Goal: Communication & Community: Answer question/provide support

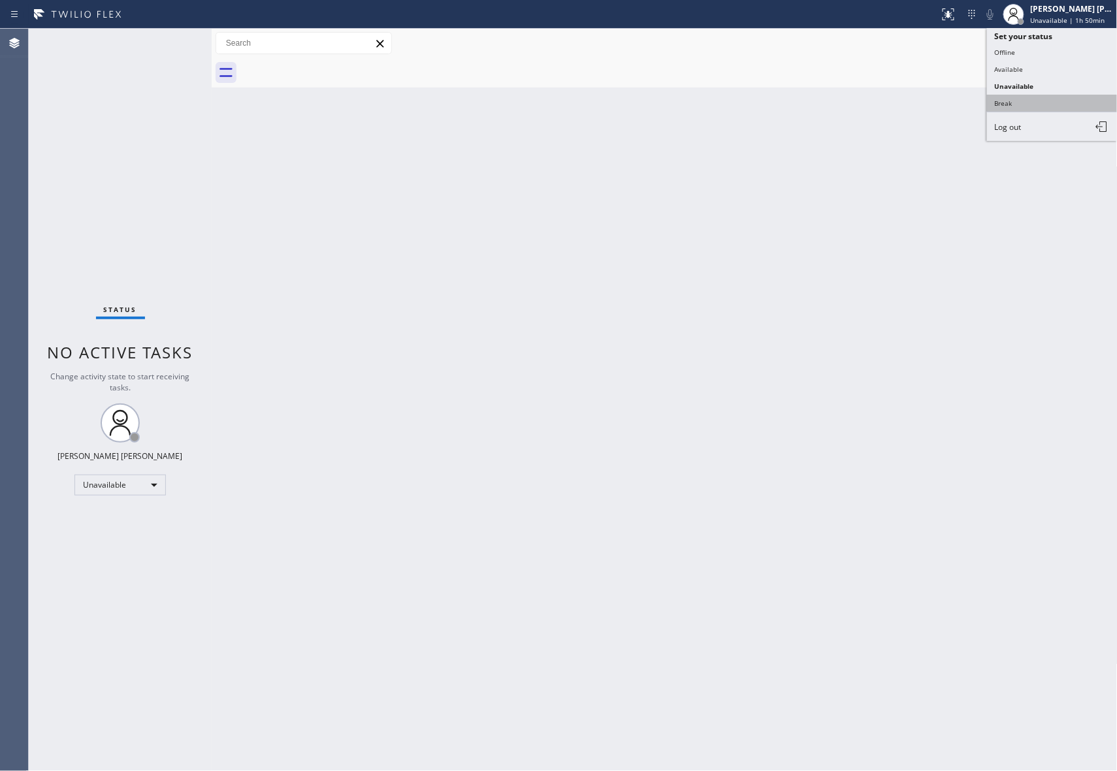
click at [1039, 101] on button "Break" at bounding box center [1052, 103] width 131 height 17
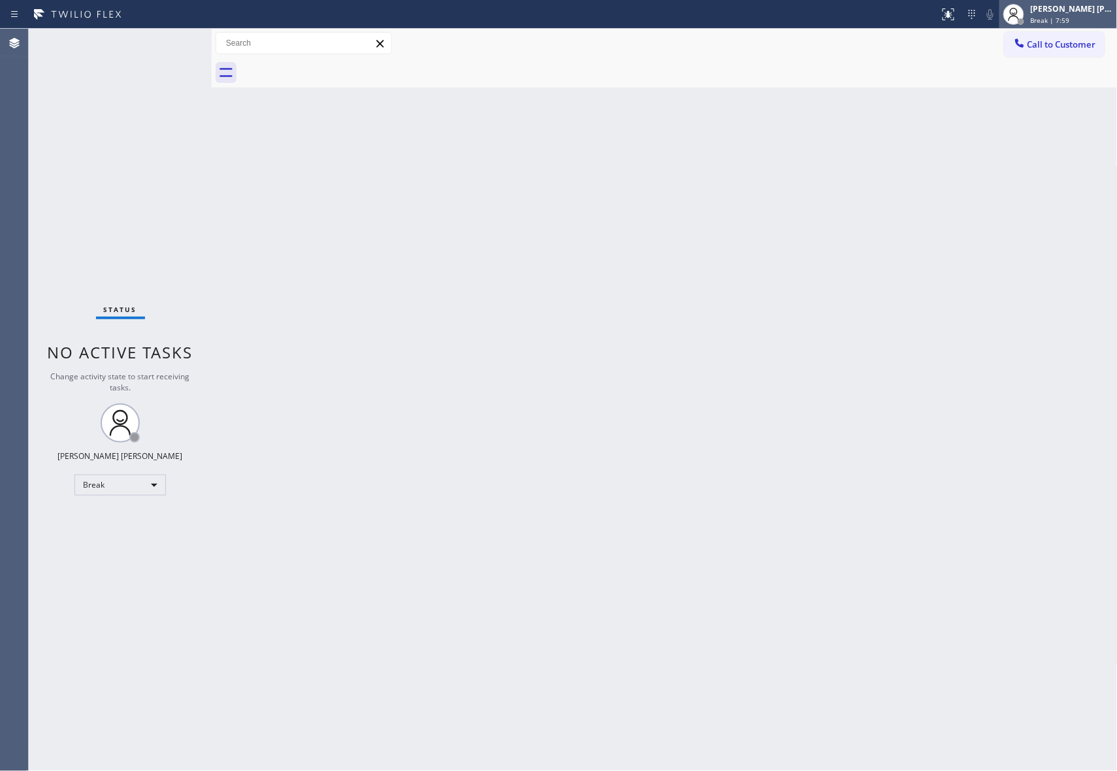
click at [1061, 13] on div "[PERSON_NAME] [PERSON_NAME]" at bounding box center [1072, 8] width 82 height 11
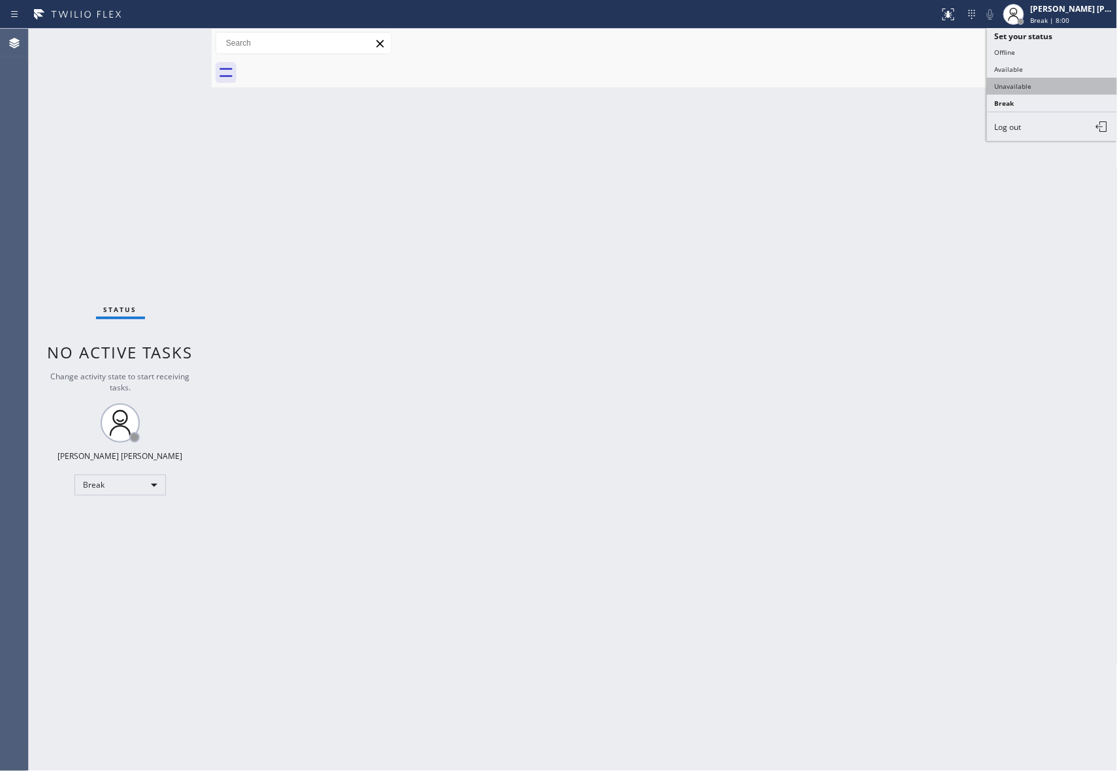
click at [1041, 80] on button "Unavailable" at bounding box center [1052, 86] width 131 height 17
click at [1084, 43] on span "Call to Customer" at bounding box center [1061, 45] width 69 height 12
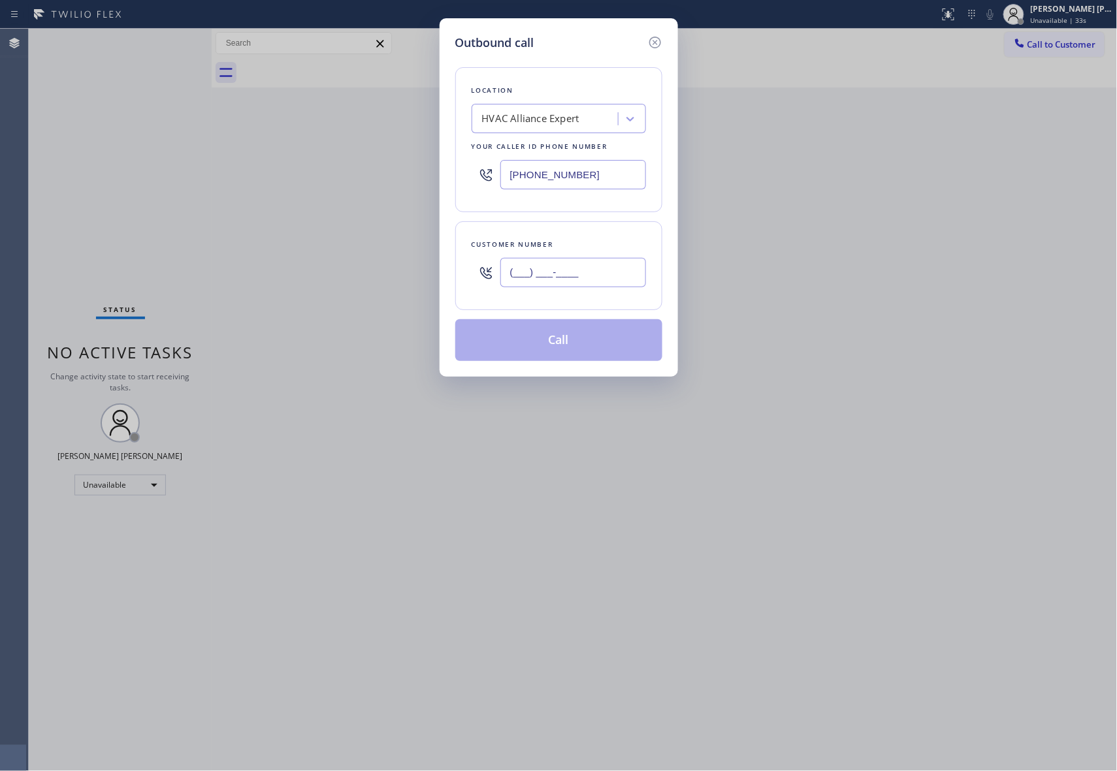
click at [602, 270] on input "(___) ___-____" at bounding box center [573, 272] width 146 height 29
paste input "562) 233-9500"
type input "[PHONE_NUMBER]"
click at [571, 340] on button "Call" at bounding box center [558, 340] width 207 height 42
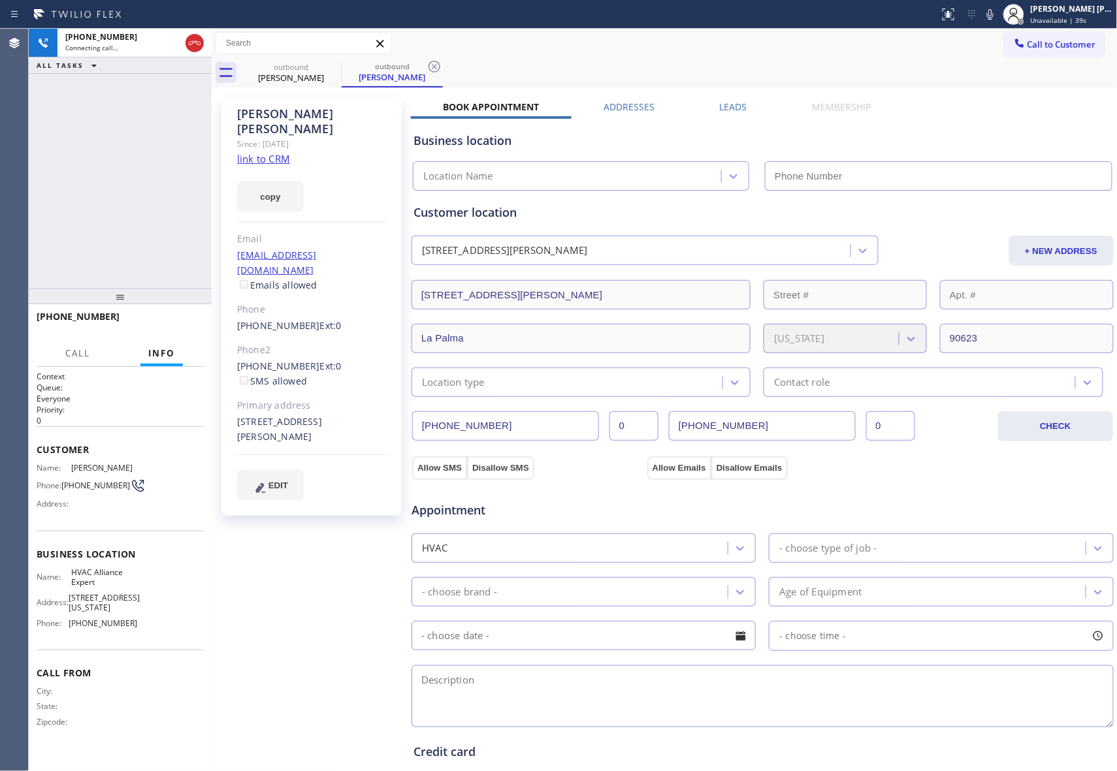
type input "[PHONE_NUMBER]"
click at [197, 40] on icon at bounding box center [195, 43] width 16 height 16
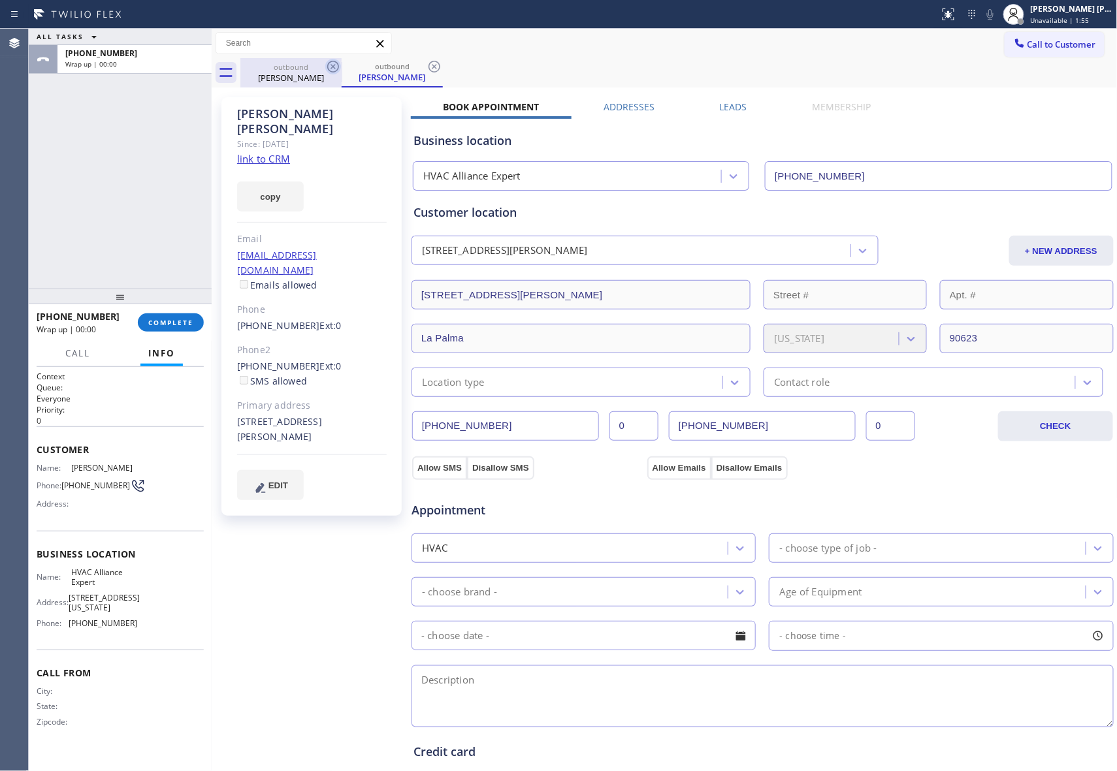
click at [334, 61] on icon at bounding box center [333, 67] width 12 height 12
click at [429, 61] on icon at bounding box center [435, 67] width 12 height 12
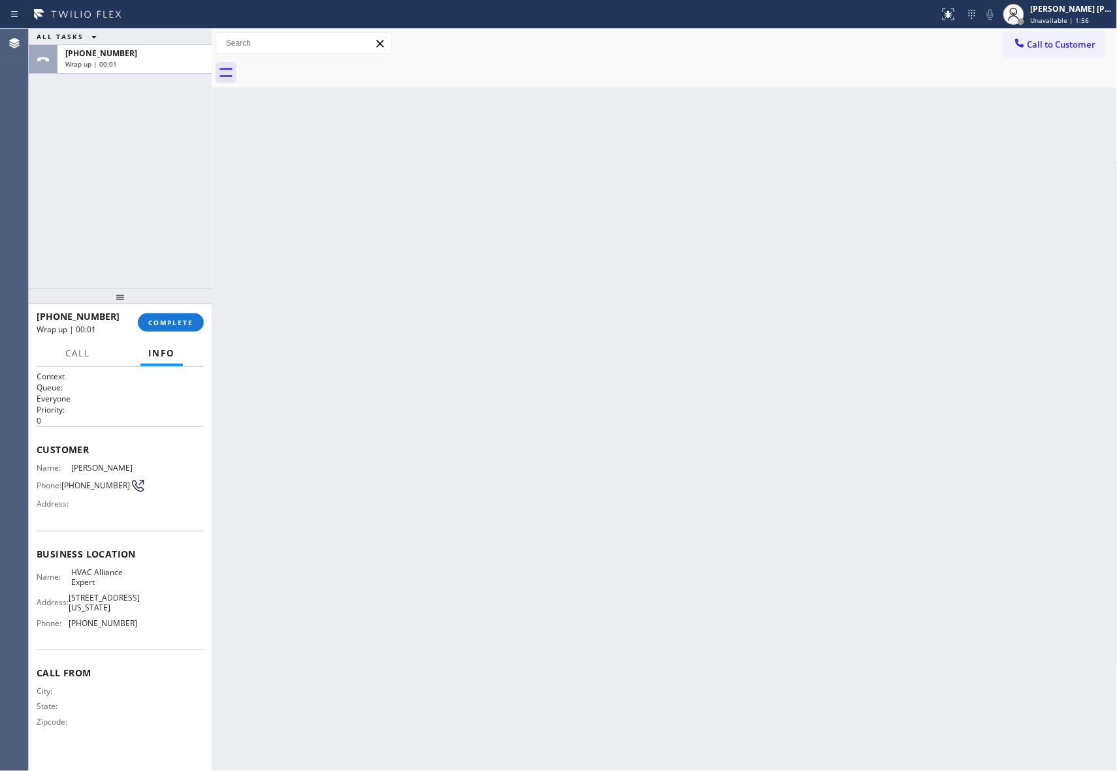
click at [179, 333] on div "[PHONE_NUMBER] Wrap up | 00:01 COMPLETE" at bounding box center [120, 323] width 167 height 34
click at [180, 332] on div "[PHONE_NUMBER] Wrap up | 00:02 COMPLETE" at bounding box center [120, 323] width 167 height 34
click at [182, 323] on span "COMPLETE" at bounding box center [170, 322] width 45 height 9
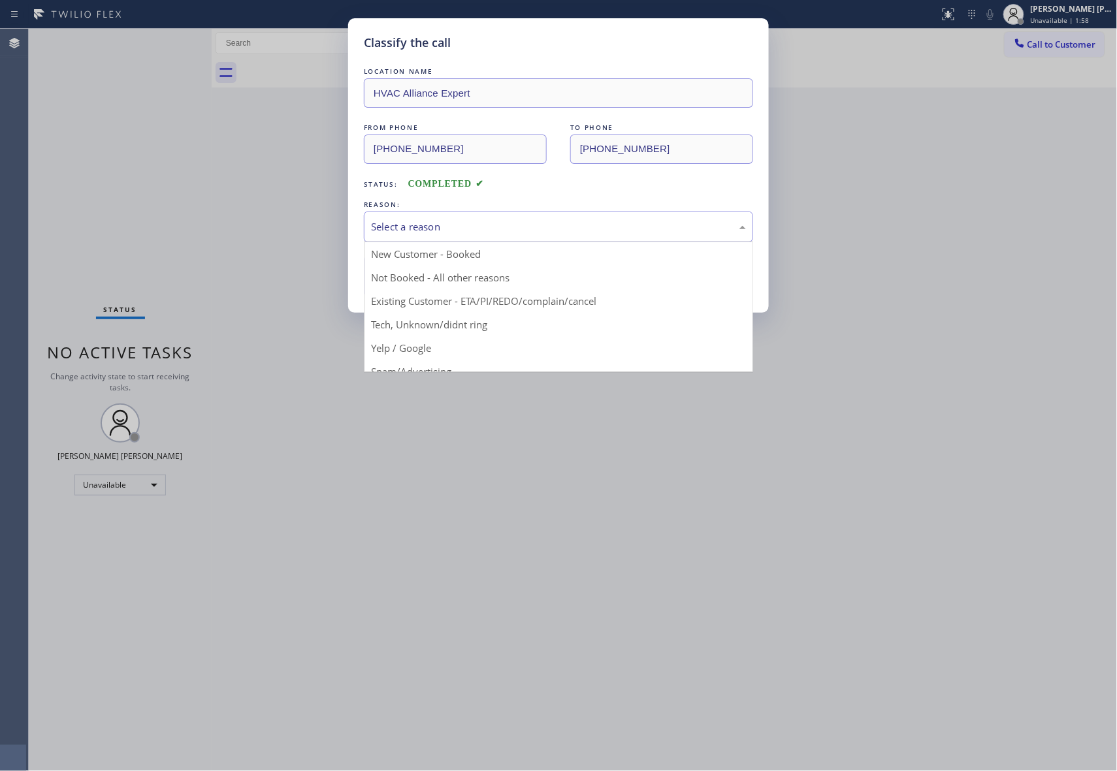
click at [436, 231] on div "Select a reason" at bounding box center [558, 226] width 375 height 15
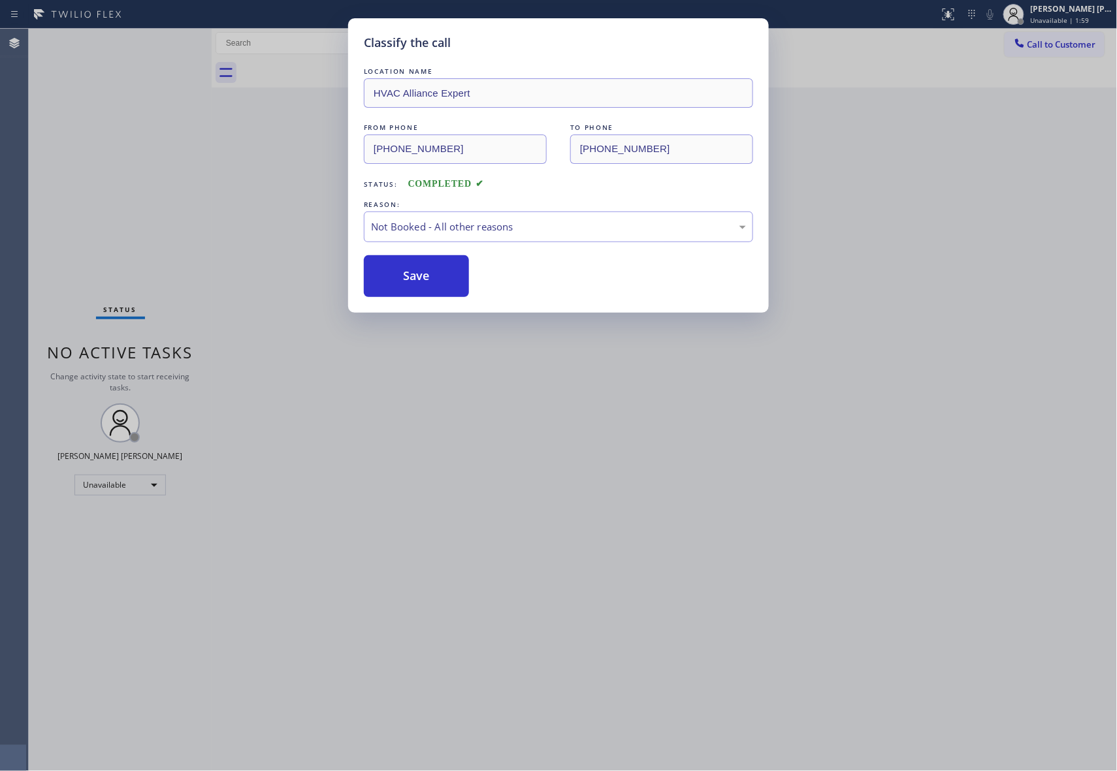
click at [415, 280] on button "Save" at bounding box center [416, 276] width 105 height 42
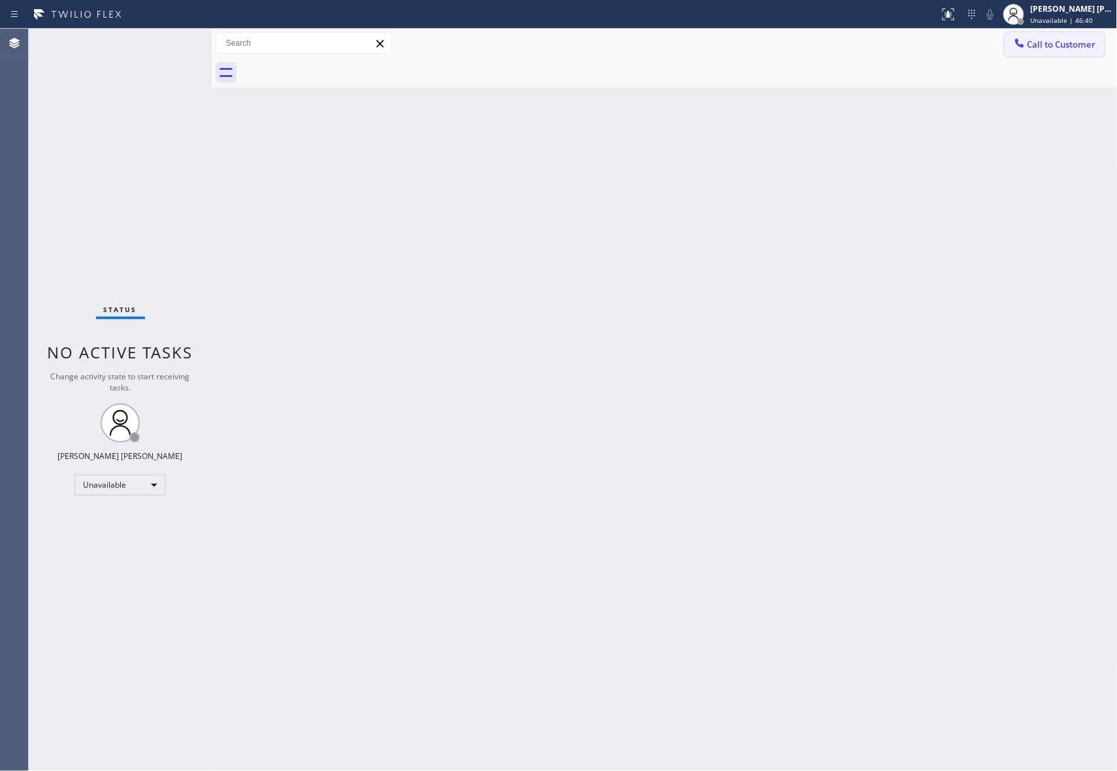
click at [1062, 40] on span "Call to Customer" at bounding box center [1061, 45] width 69 height 12
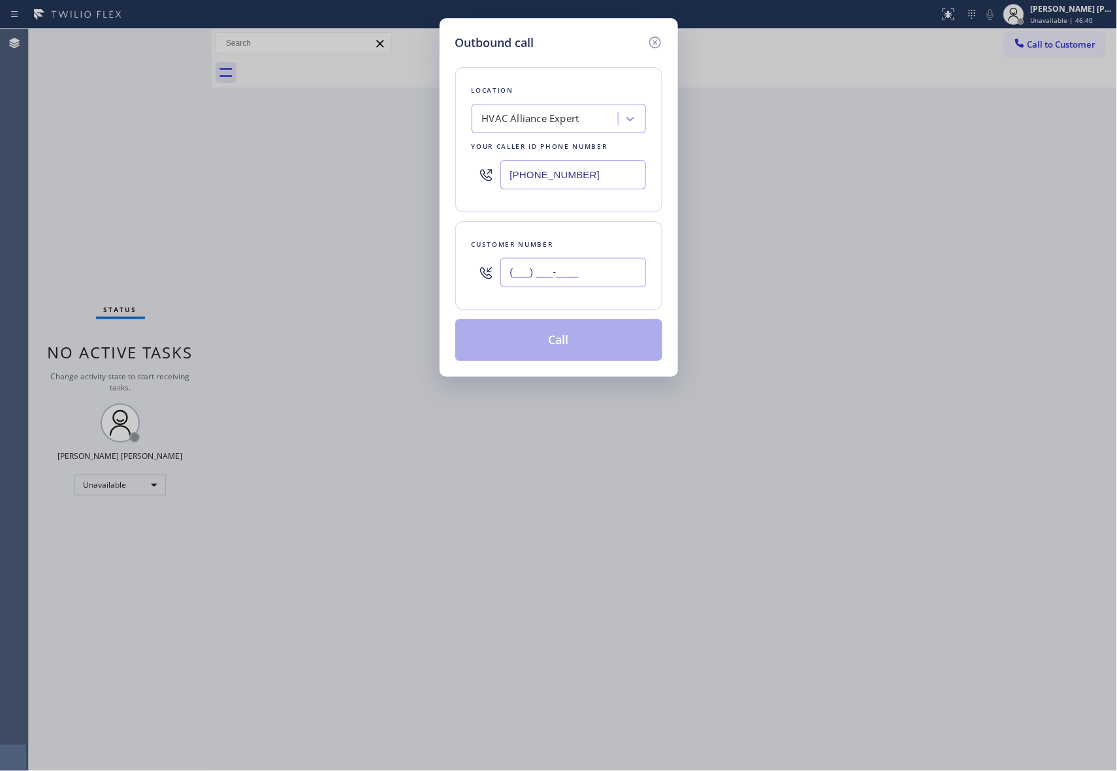
click at [604, 278] on input "(___) ___-____" at bounding box center [573, 272] width 146 height 29
paste input "772) 722-1794"
type input "[PHONE_NUMBER]"
click at [570, 114] on div "HVAC Alliance Expert" at bounding box center [530, 119] width 97 height 15
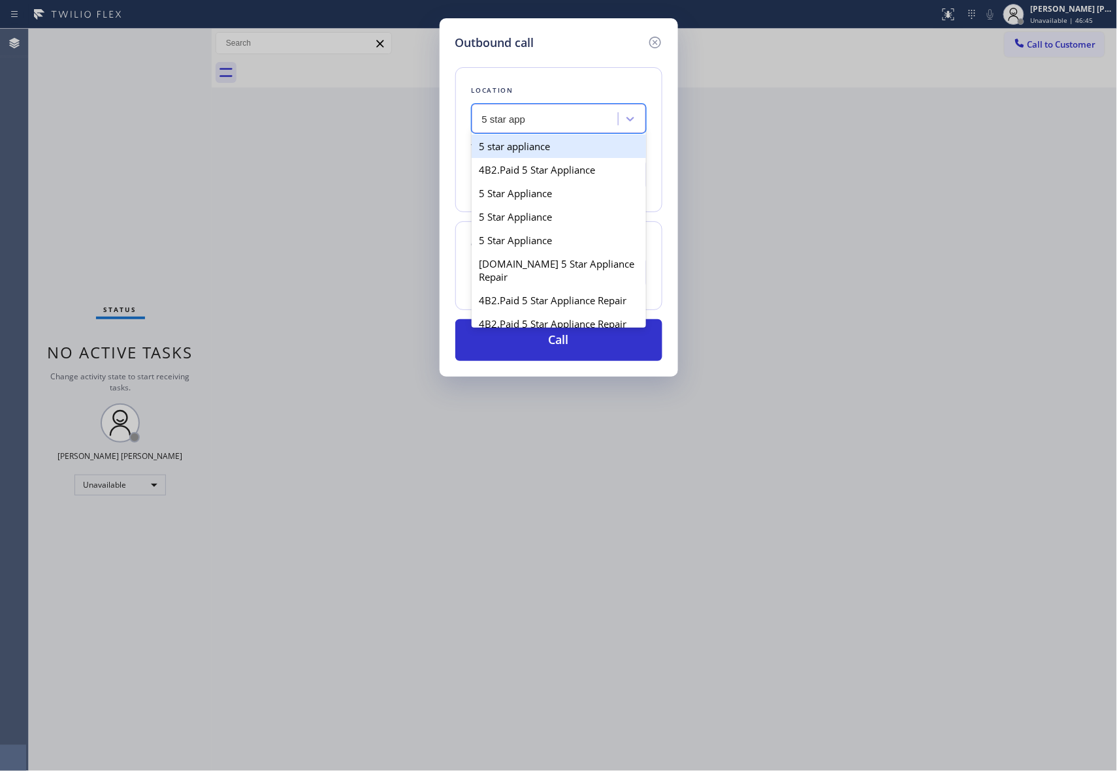
type input "5 star app"
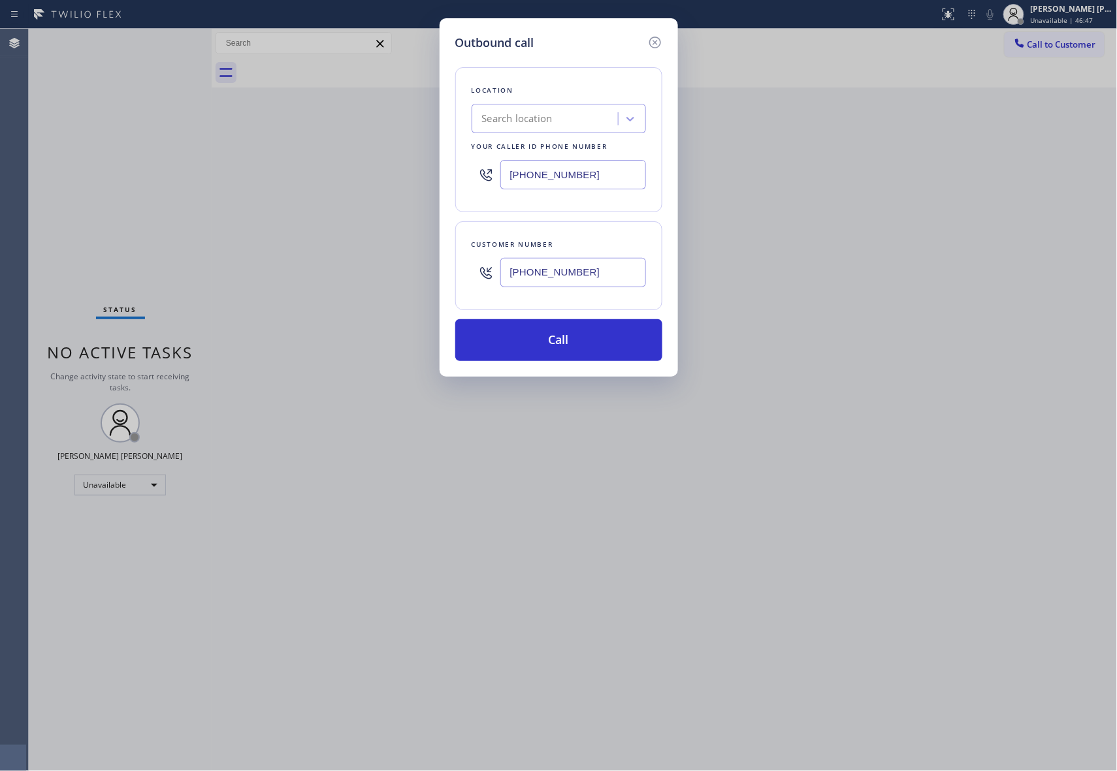
drag, startPoint x: 586, startPoint y: 175, endPoint x: 463, endPoint y: 175, distance: 122.8
click at [463, 175] on div "Location Search location Your caller id phone number [PHONE_NUMBER]" at bounding box center [558, 139] width 207 height 145
paste input "731-4952"
type input "[PHONE_NUMBER]"
click at [607, 116] on div "5 Star Appliance Repair" at bounding box center [547, 119] width 142 height 23
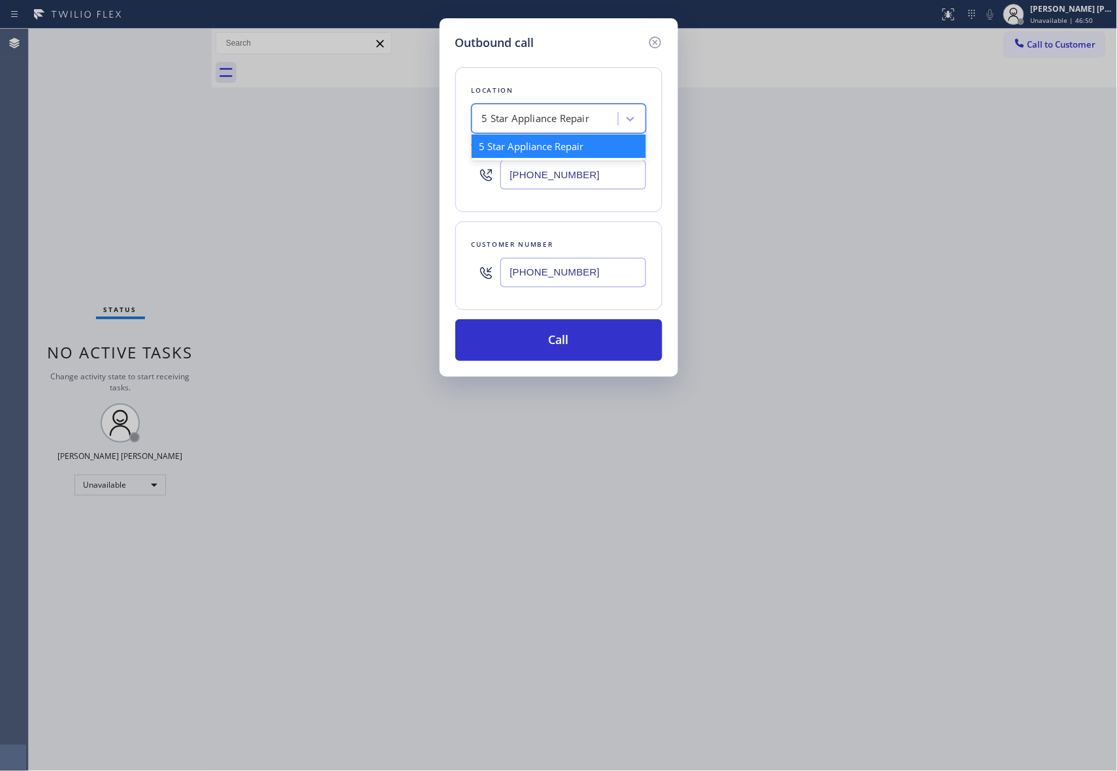
click at [590, 148] on div "5 Star Appliance Repair" at bounding box center [559, 147] width 174 height 24
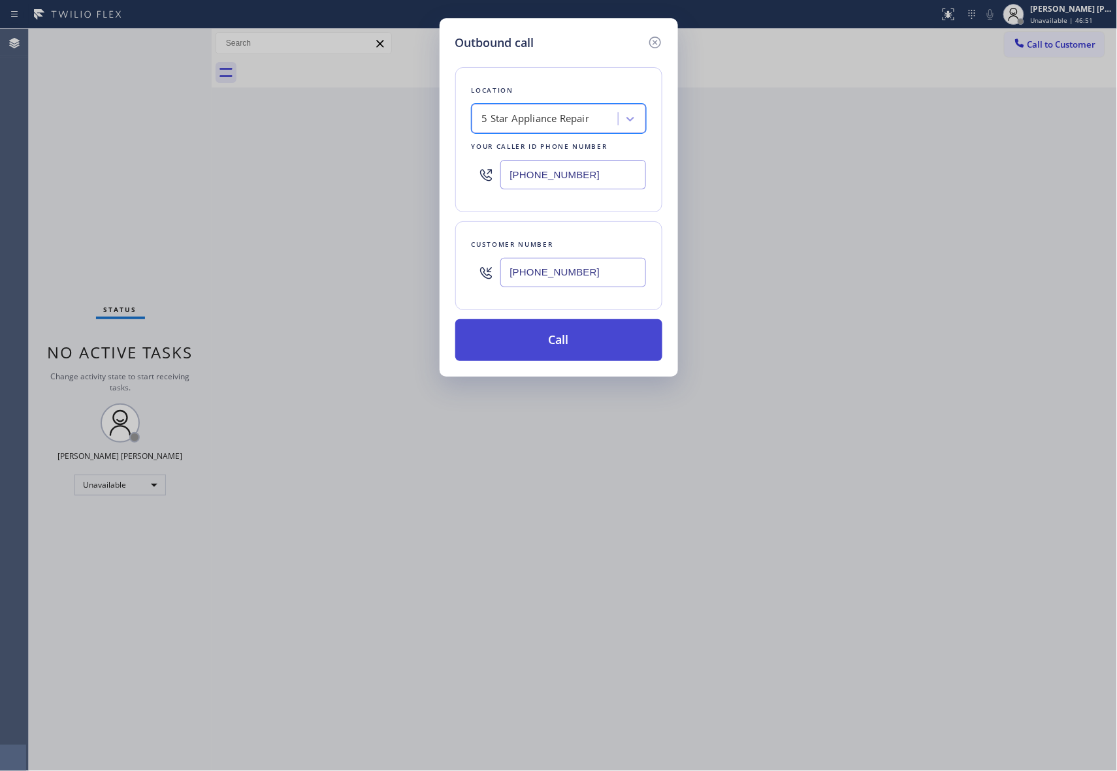
click at [593, 348] on button "Call" at bounding box center [558, 340] width 207 height 42
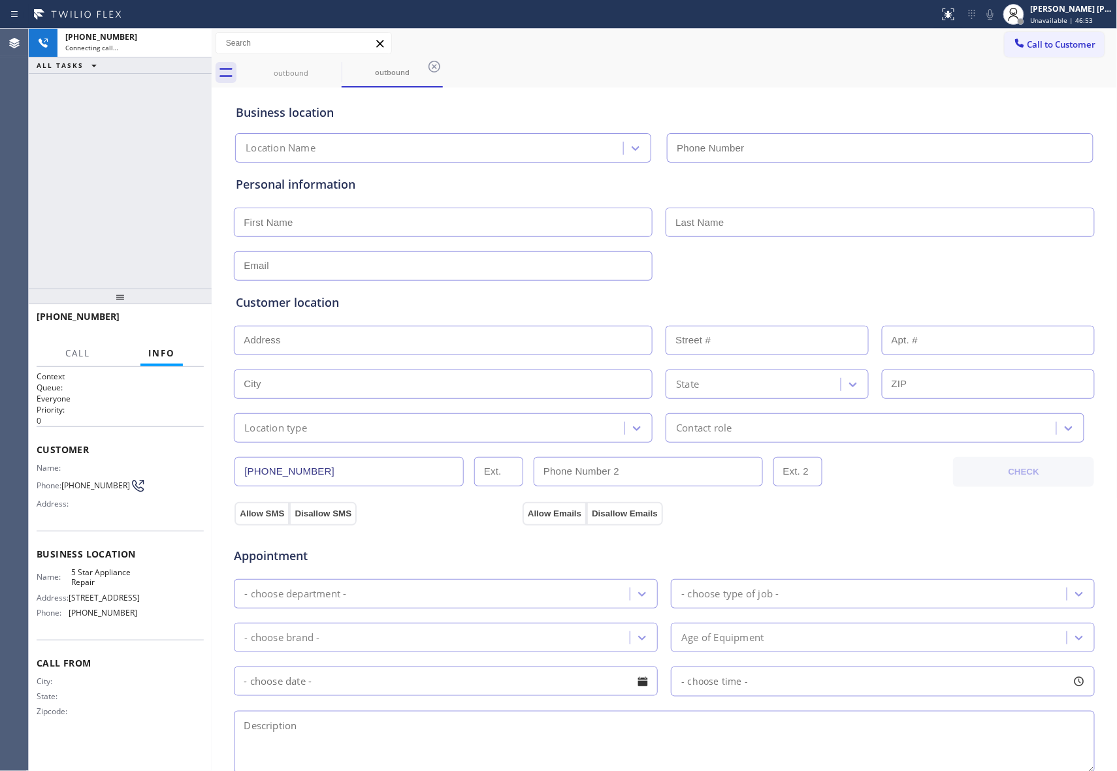
type input "[PHONE_NUMBER]"
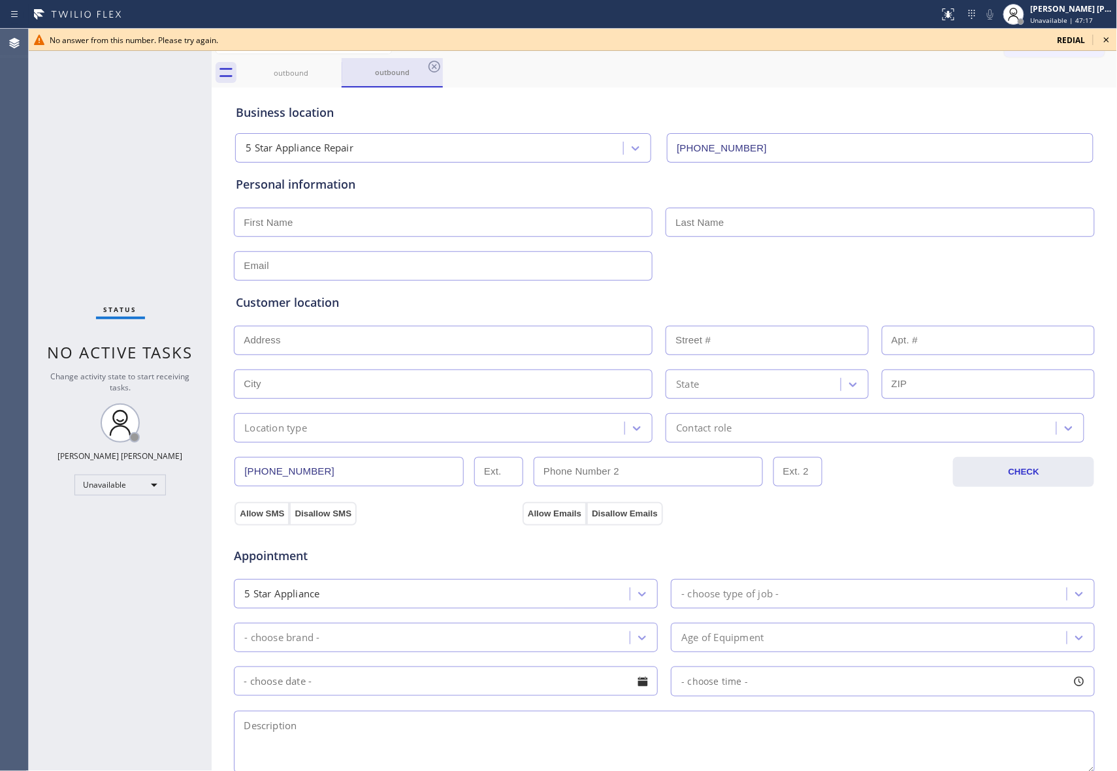
click at [342, 66] on div at bounding box center [342, 72] width 1 height 20
click at [327, 66] on icon at bounding box center [333, 67] width 12 height 12
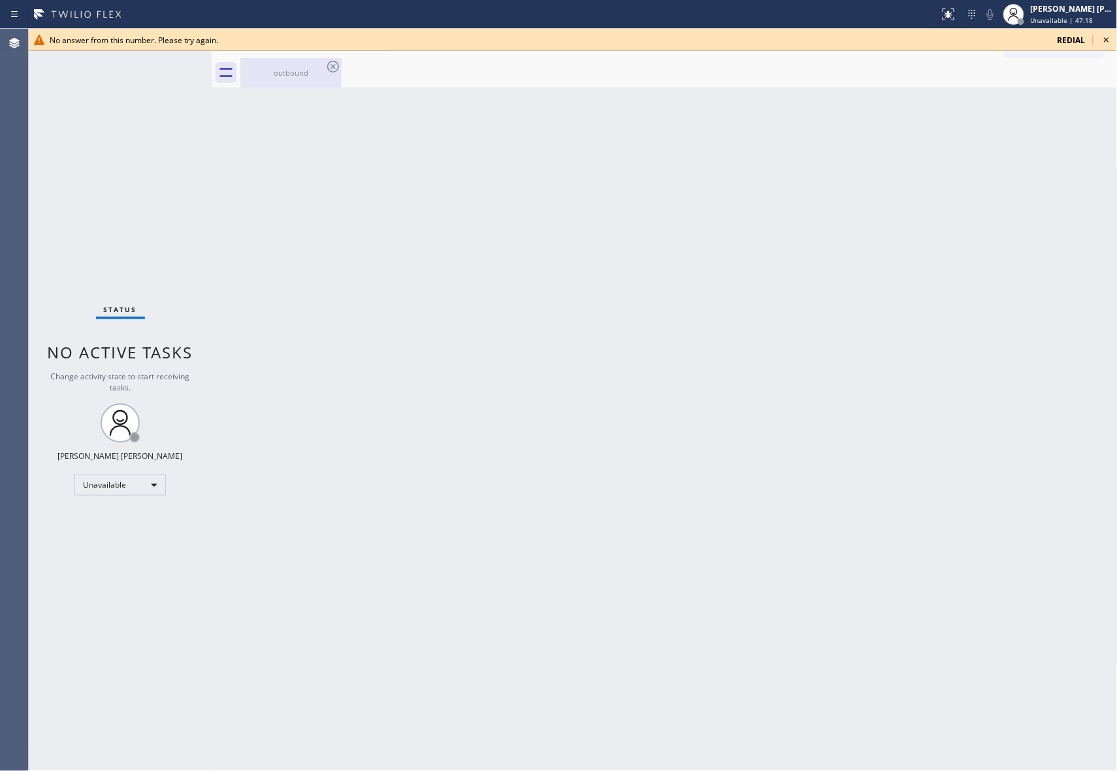
click at [338, 66] on icon at bounding box center [333, 67] width 12 height 12
click at [1109, 42] on icon at bounding box center [1107, 40] width 16 height 16
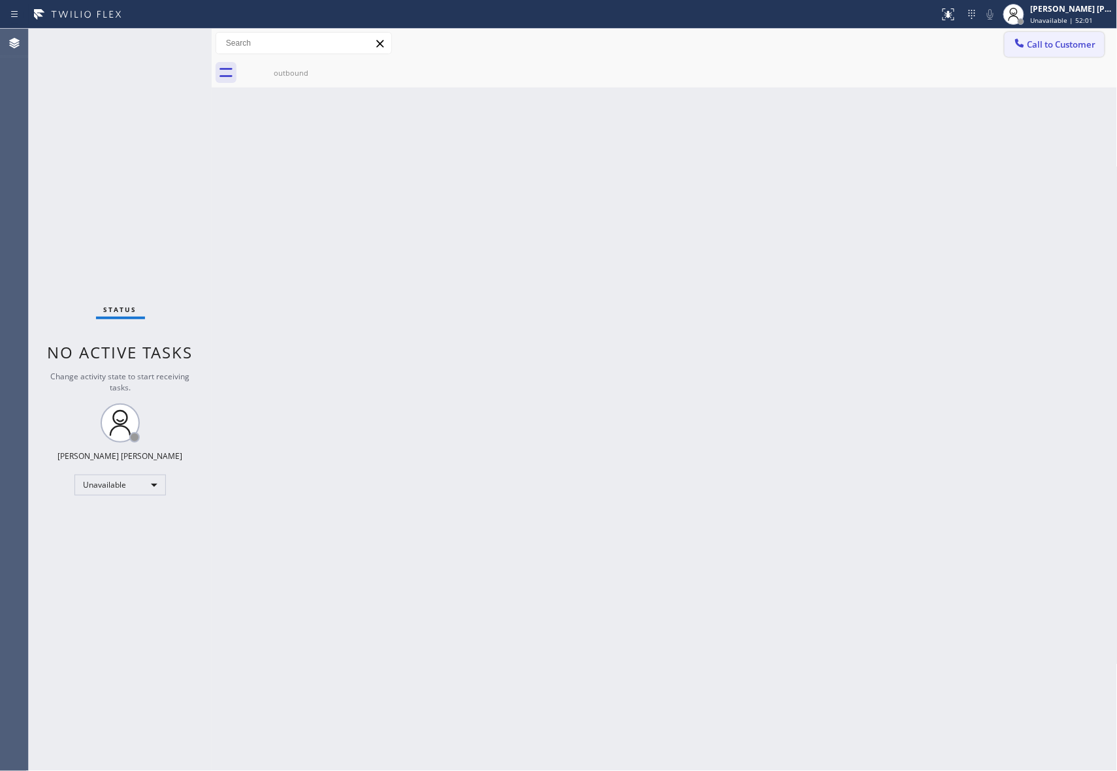
click at [1082, 54] on button "Call to Customer" at bounding box center [1055, 44] width 100 height 25
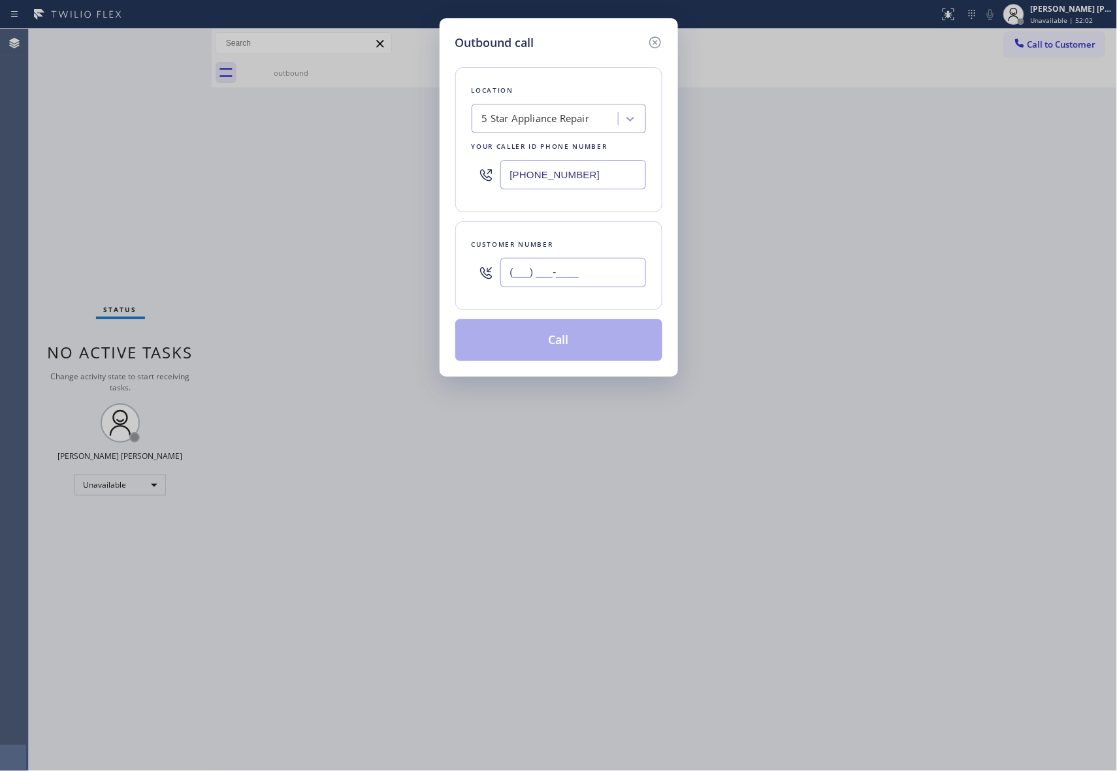
click at [623, 281] on input "(___) ___-____" at bounding box center [573, 272] width 146 height 29
paste input "310) 347-7587"
type input "[PHONE_NUMBER]"
click at [592, 340] on button "Call" at bounding box center [558, 340] width 207 height 42
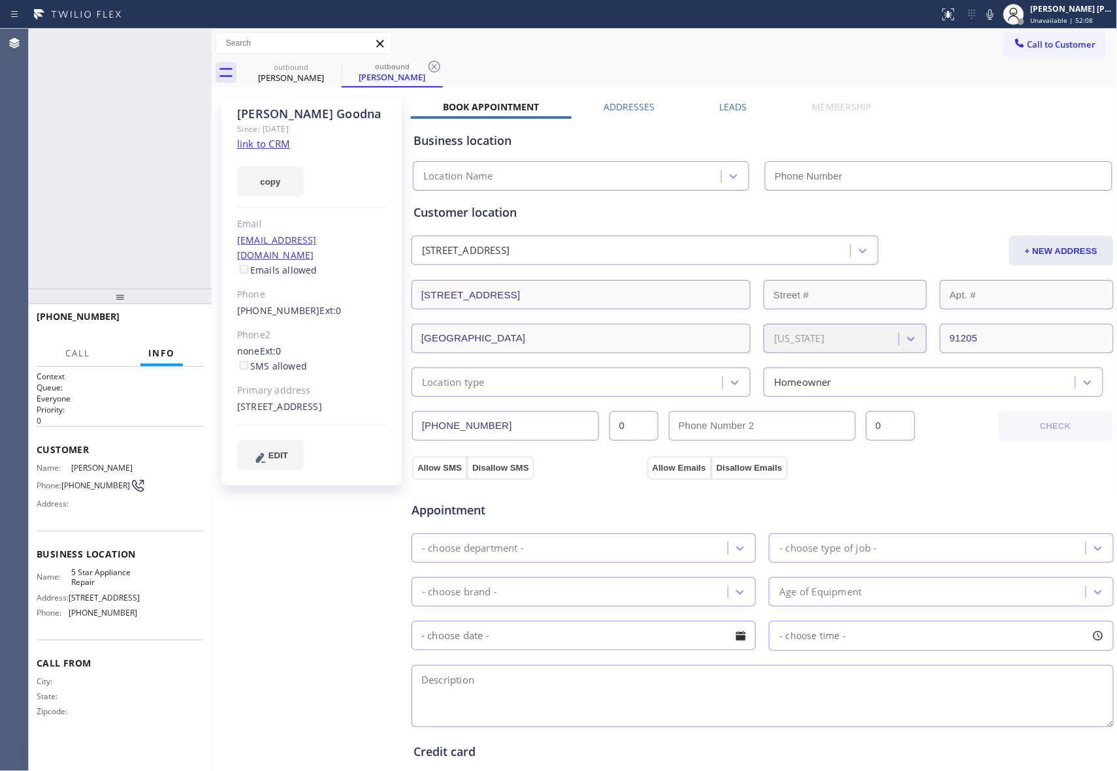
type input "[PHONE_NUMBER]"
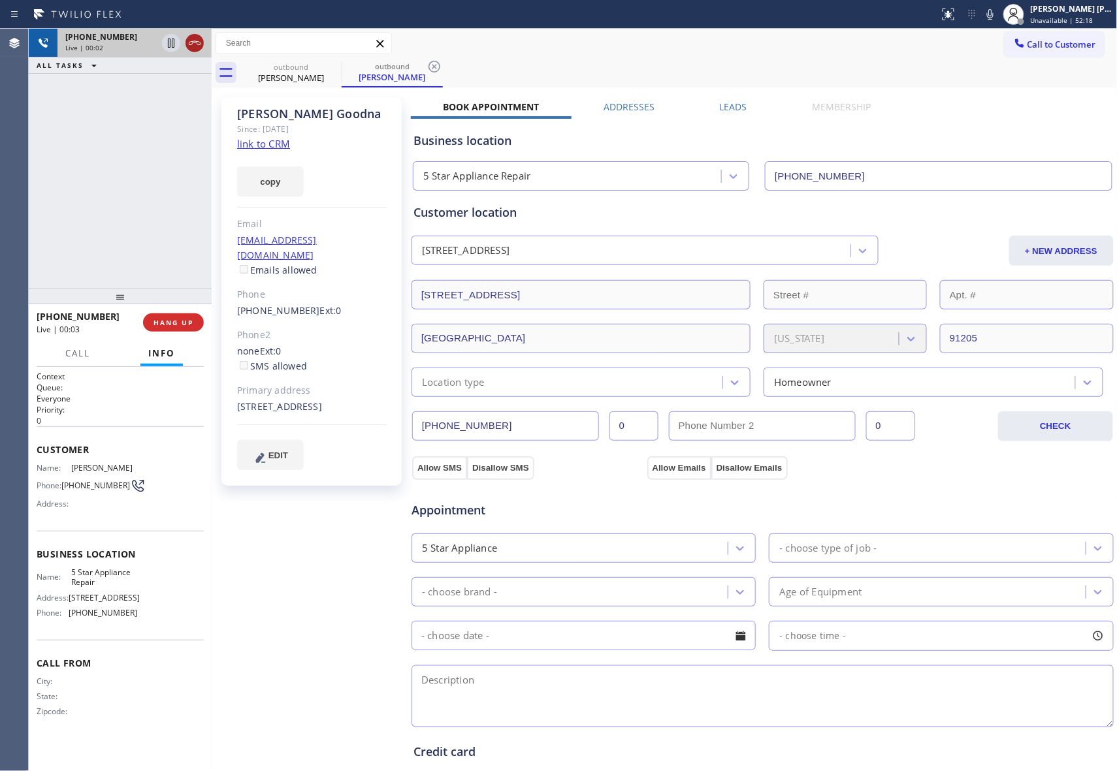
click at [195, 44] on icon at bounding box center [195, 43] width 16 height 16
click at [0, 0] on icon at bounding box center [0, 0] width 0 height 0
click at [427, 63] on icon at bounding box center [435, 67] width 16 height 16
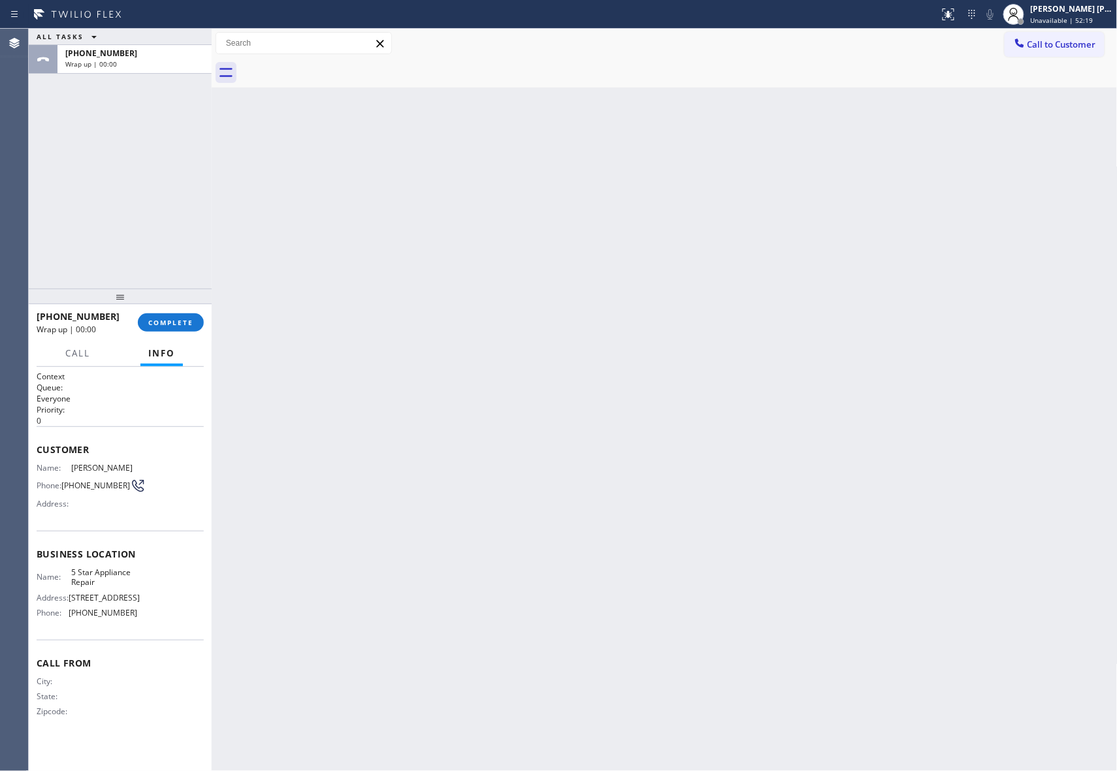
click at [336, 68] on div at bounding box center [678, 72] width 877 height 29
click at [336, 66] on div at bounding box center [678, 72] width 877 height 29
click at [191, 312] on div "[PHONE_NUMBER] Wrap up | 00:02 COMPLETE" at bounding box center [120, 323] width 167 height 34
click at [191, 314] on button "COMPLETE" at bounding box center [171, 323] width 66 height 18
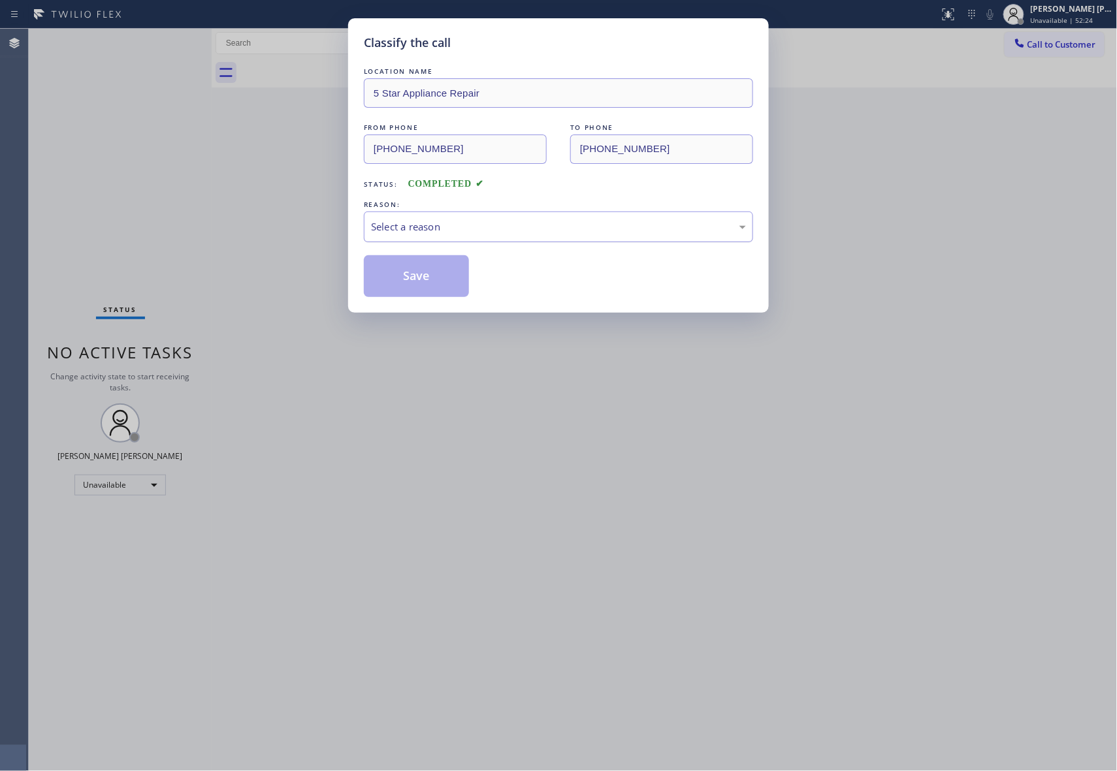
click at [445, 222] on div "Select a reason" at bounding box center [558, 226] width 375 height 15
click at [423, 275] on button "Save" at bounding box center [416, 276] width 105 height 42
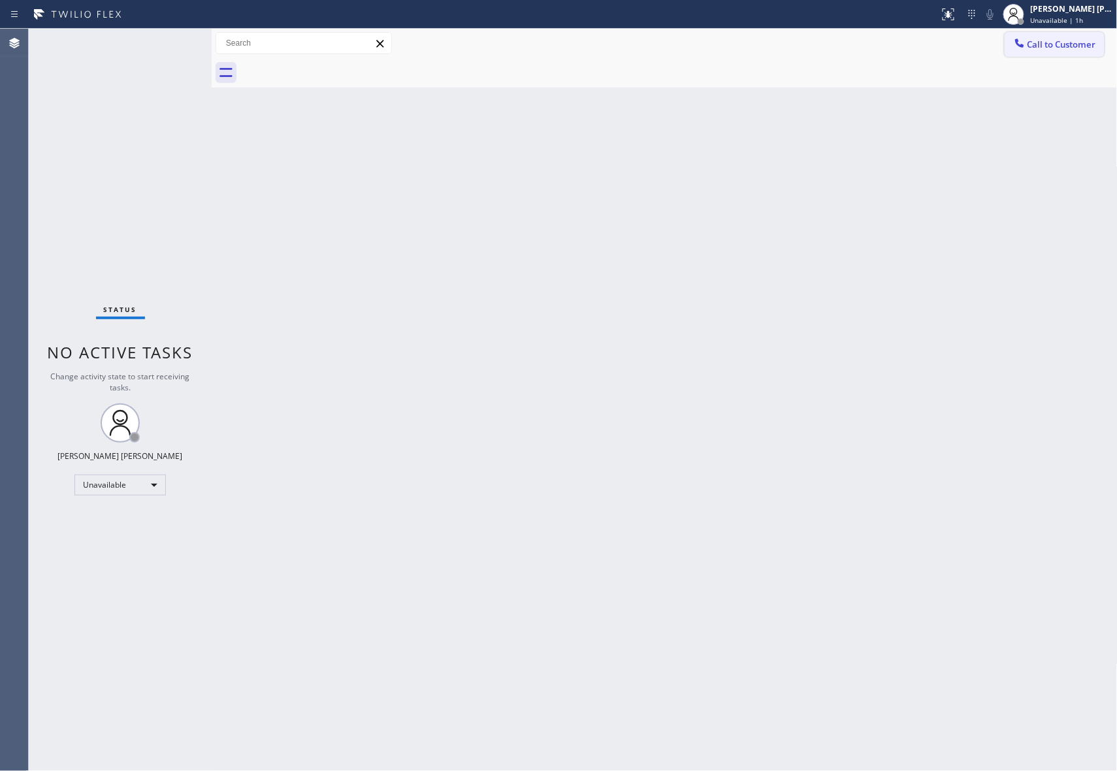
click at [1067, 42] on span "Call to Customer" at bounding box center [1061, 45] width 69 height 12
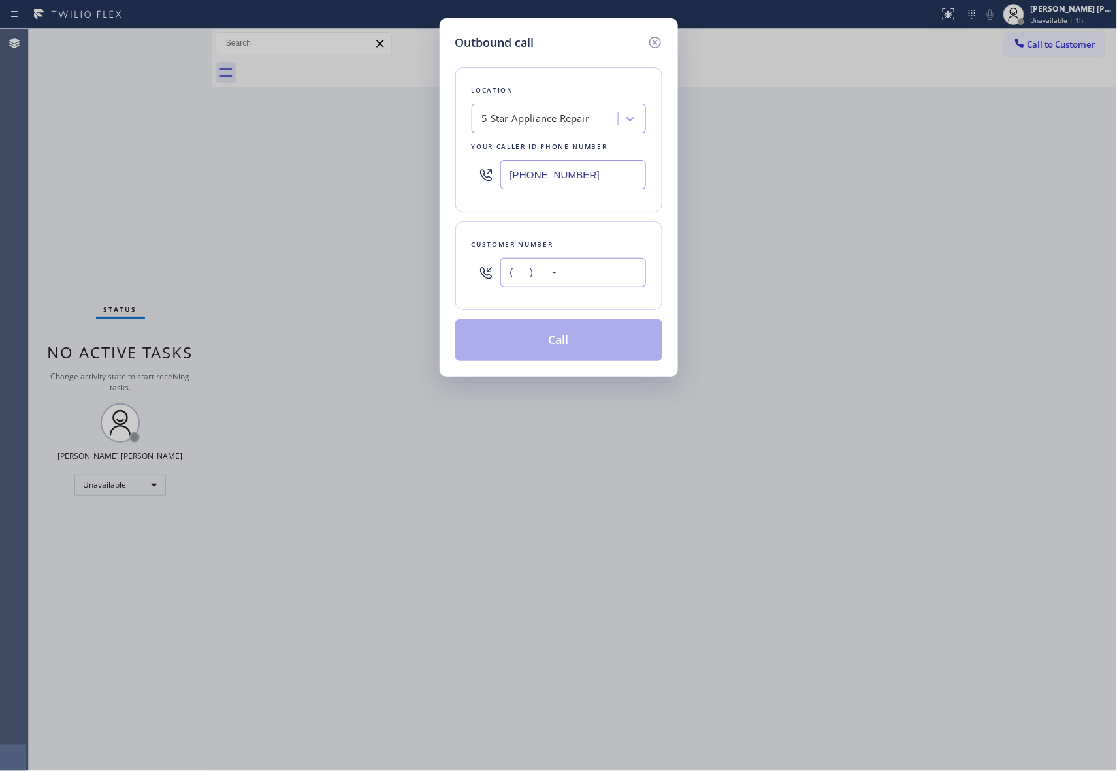
click at [607, 268] on input "(___) ___-____" at bounding box center [573, 272] width 146 height 29
paste input "410) 241-8085"
type input "[PHONE_NUMBER]"
click at [585, 343] on button "Call" at bounding box center [558, 340] width 207 height 42
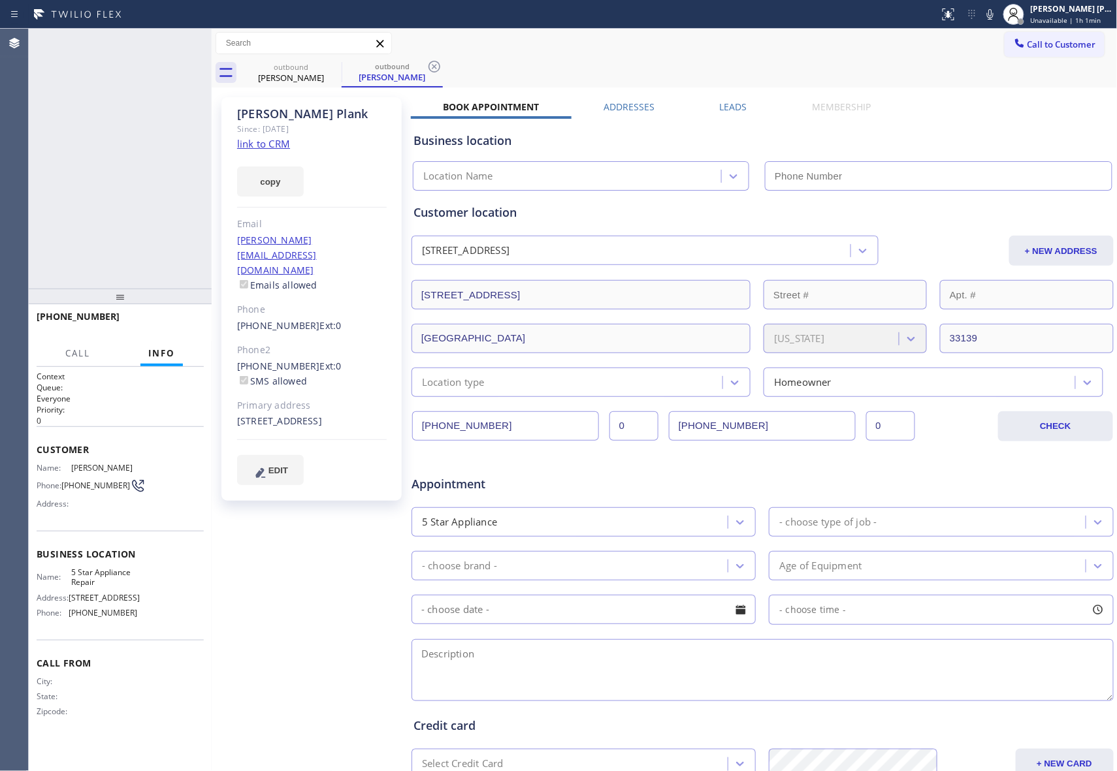
type input "[PHONE_NUMBER]"
drag, startPoint x: 192, startPoint y: 40, endPoint x: 18, endPoint y: 66, distance: 175.6
click at [191, 40] on icon at bounding box center [195, 43] width 16 height 16
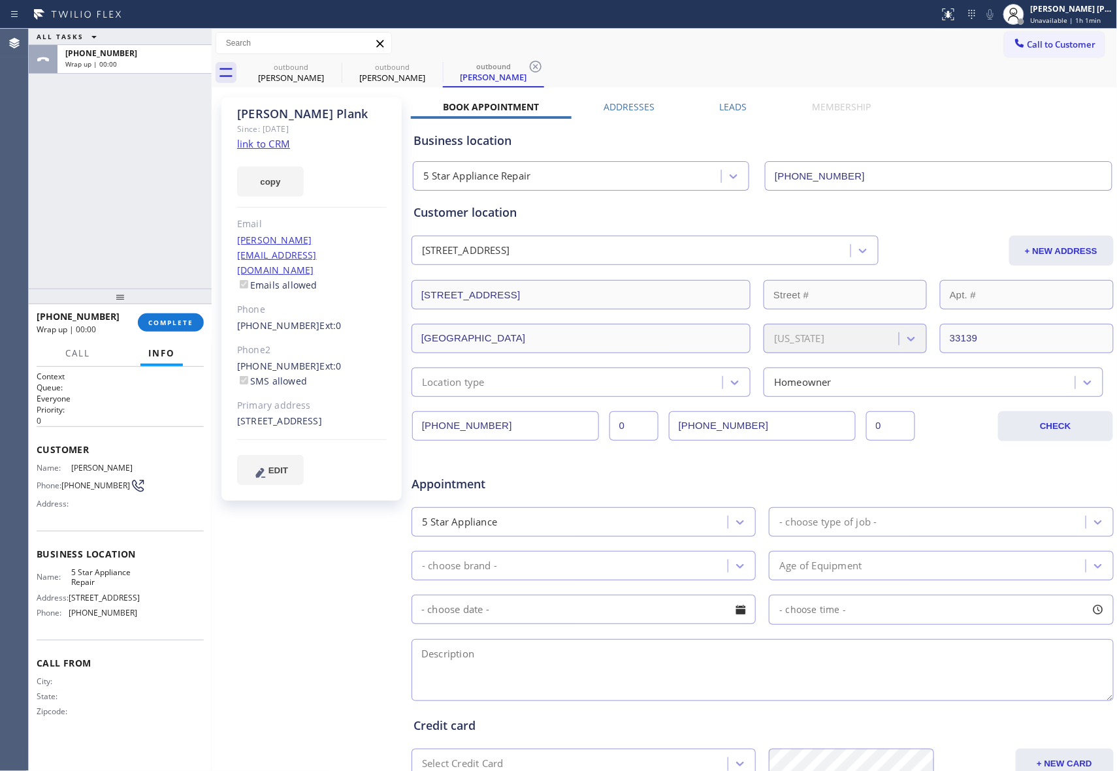
type input "[PHONE_NUMBER]"
drag, startPoint x: 274, startPoint y: 58, endPoint x: 331, endPoint y: 63, distance: 56.4
click at [275, 58] on div "outbound [PERSON_NAME]" at bounding box center [291, 72] width 99 height 29
click at [323, 67] on div "outbound" at bounding box center [291, 67] width 99 height 10
click at [331, 63] on icon at bounding box center [333, 67] width 16 height 16
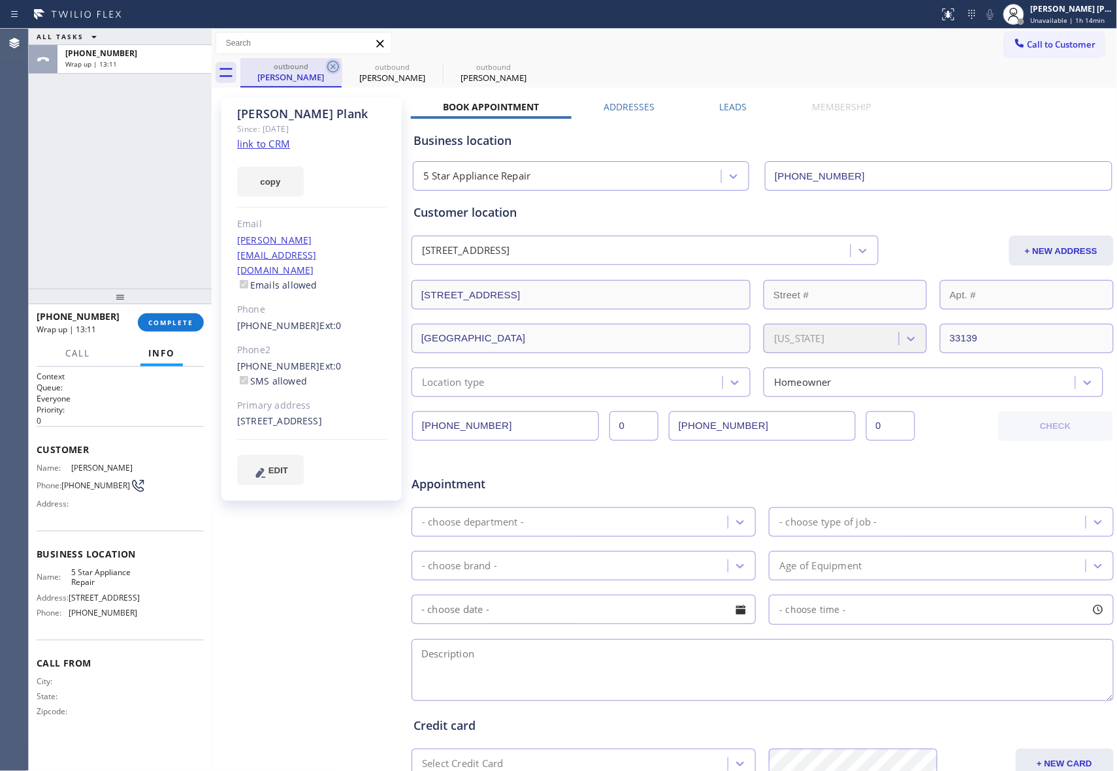
click at [0, 0] on icon at bounding box center [0, 0] width 0 height 0
click at [331, 63] on div "outbound [PERSON_NAME] outbound [PERSON_NAME] outbound [PERSON_NAME]" at bounding box center [678, 72] width 877 height 29
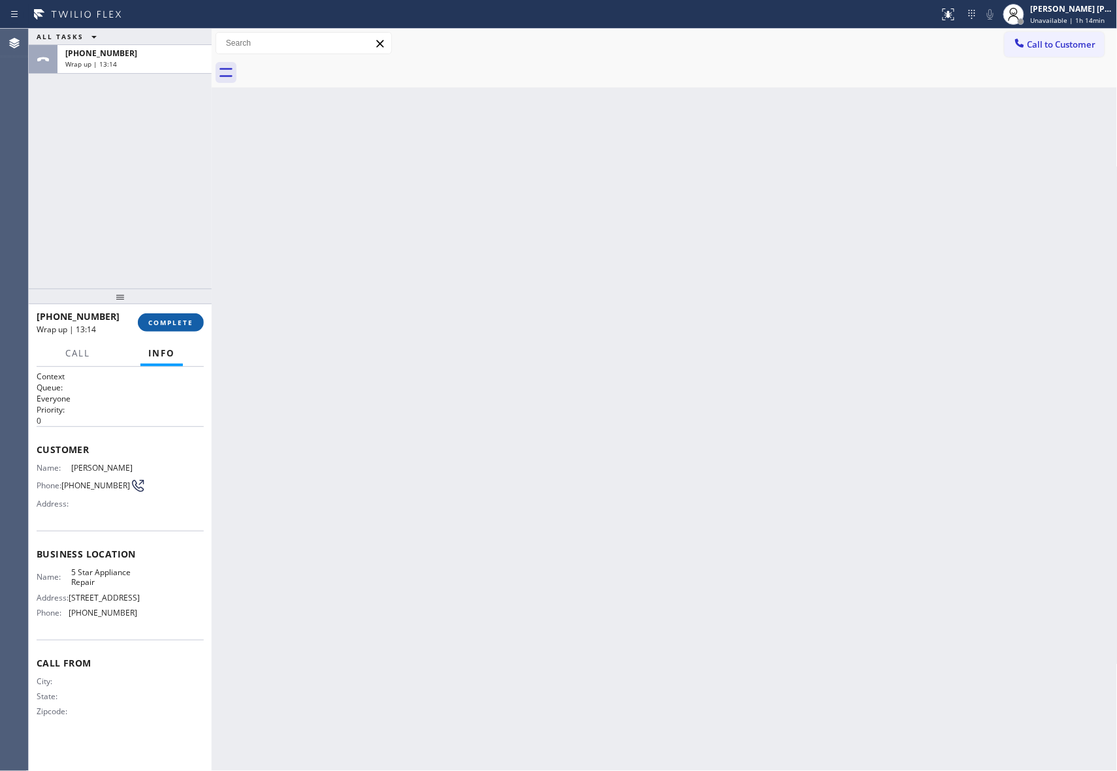
click at [184, 331] on button "COMPLETE" at bounding box center [171, 323] width 66 height 18
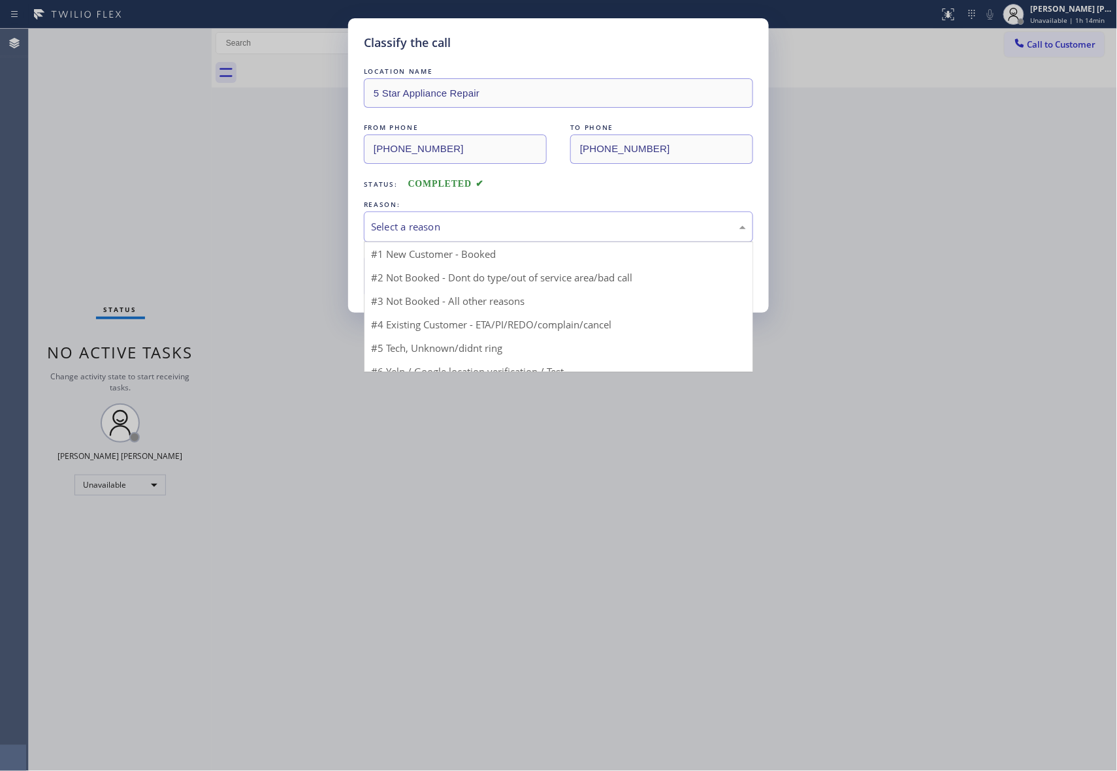
click at [526, 227] on div "Select a reason" at bounding box center [558, 226] width 375 height 15
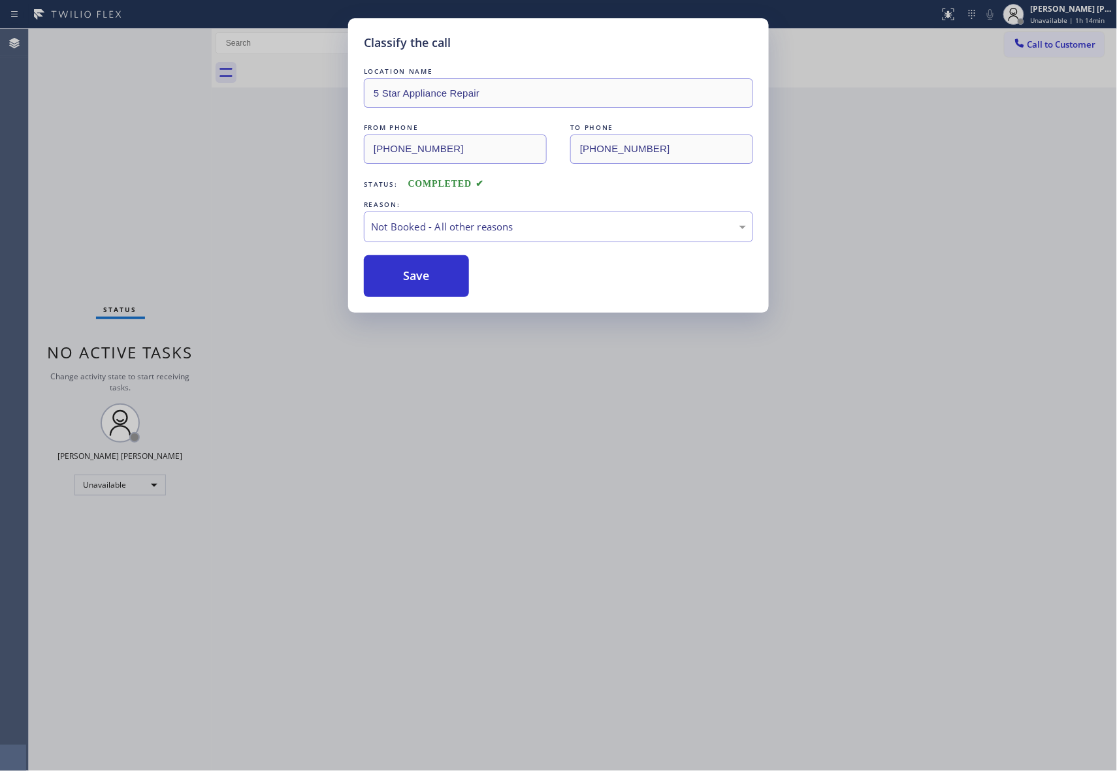
click at [402, 283] on button "Save" at bounding box center [416, 276] width 105 height 42
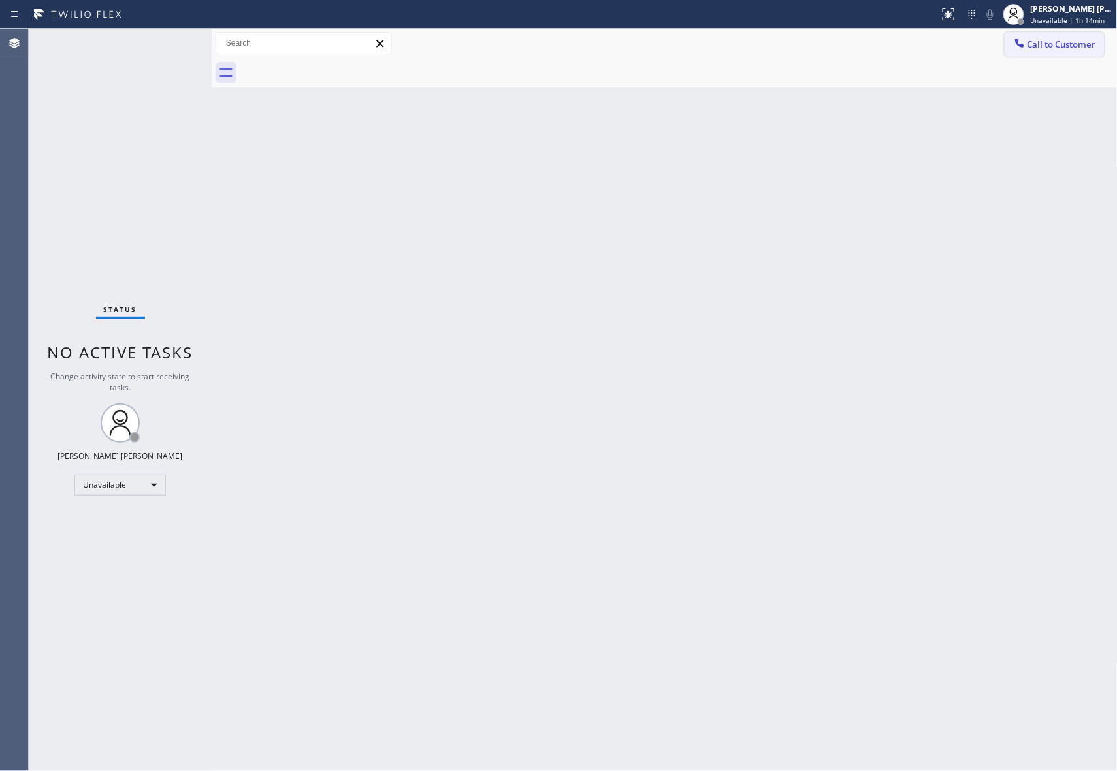
click at [1053, 54] on button "Call to Customer" at bounding box center [1055, 44] width 100 height 25
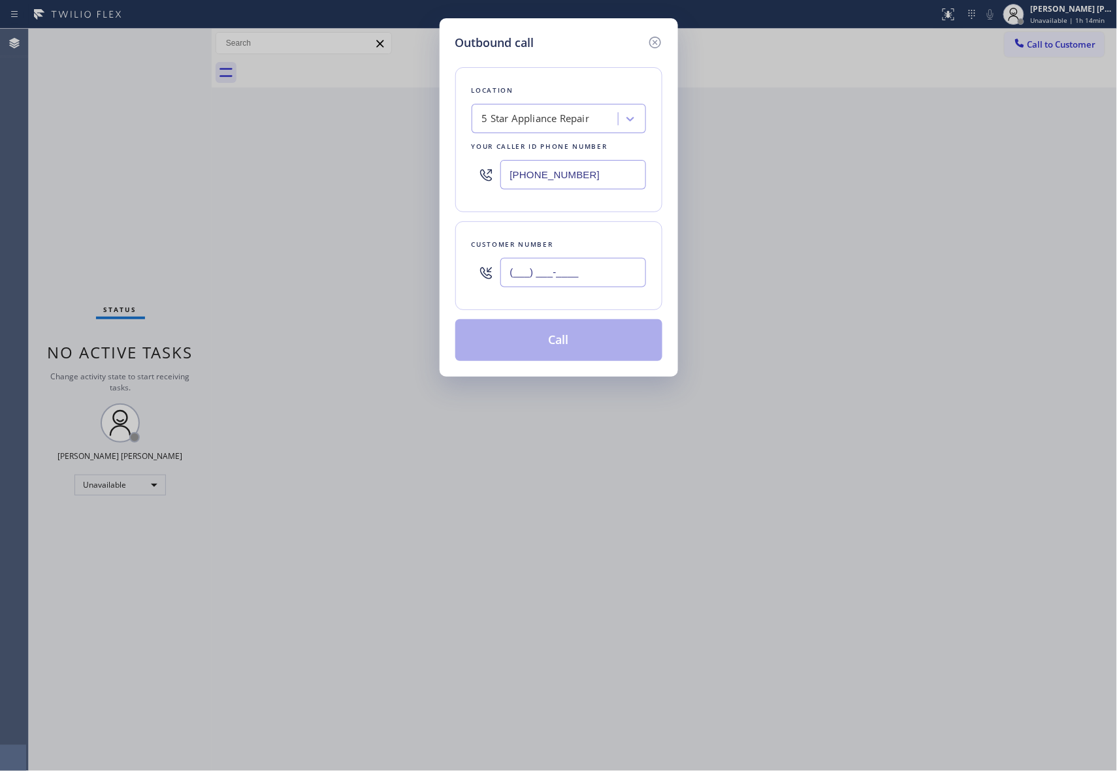
click at [620, 276] on input "(___) ___-____" at bounding box center [573, 272] width 146 height 29
paste input "480) 734-0337"
type input "[PHONE_NUMBER]"
click at [560, 348] on button "Call" at bounding box center [558, 340] width 207 height 42
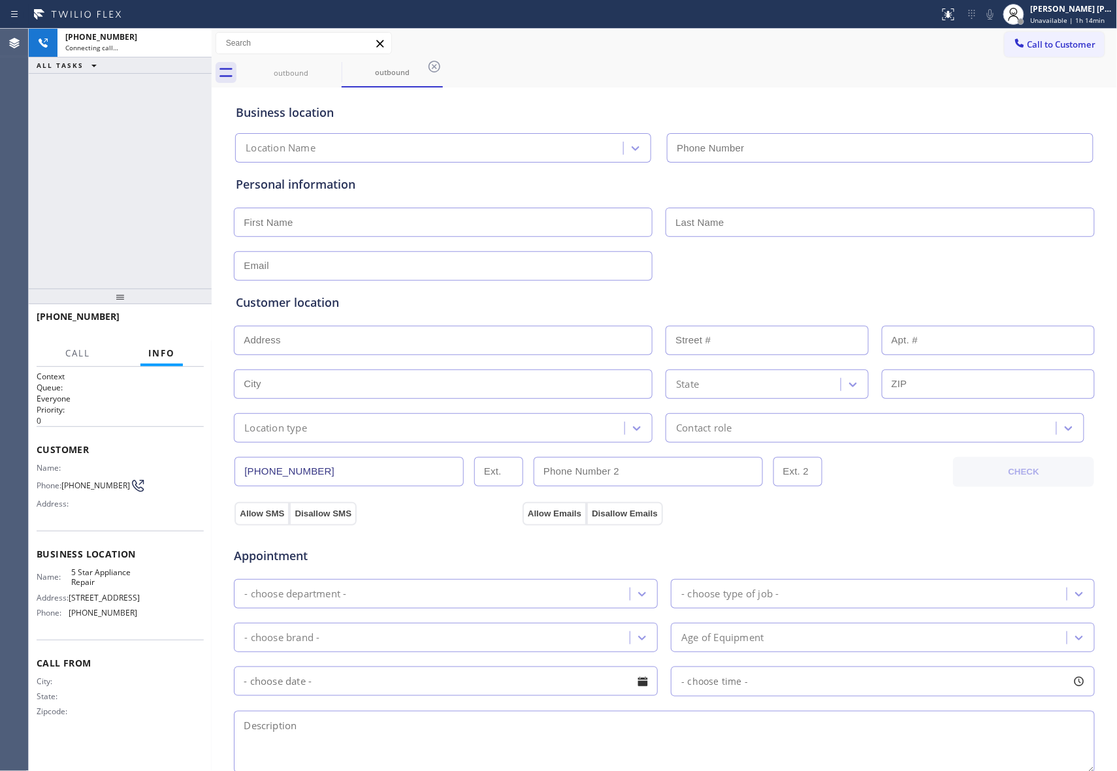
type input "[PHONE_NUMBER]"
click at [197, 44] on icon at bounding box center [195, 43] width 16 height 16
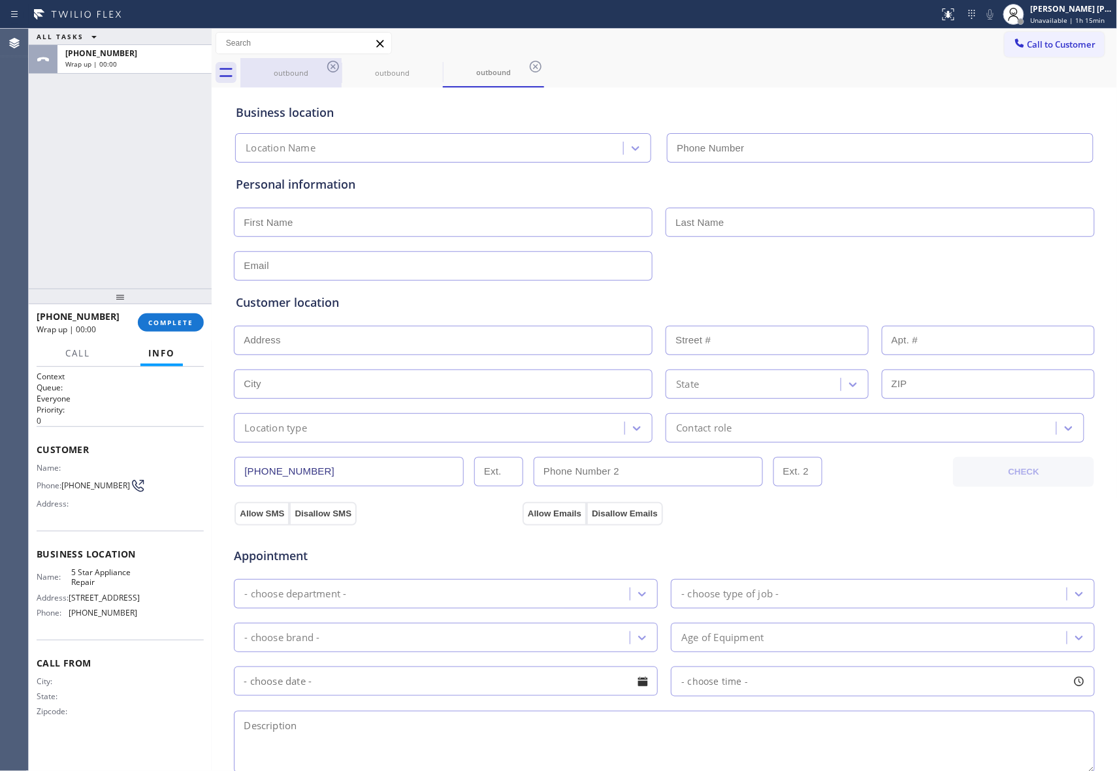
click at [332, 67] on icon at bounding box center [333, 67] width 16 height 16
click at [0, 0] on icon at bounding box center [0, 0] width 0 height 0
click at [528, 67] on icon at bounding box center [536, 67] width 16 height 16
click at [332, 67] on div "outbound outbound outbound" at bounding box center [678, 72] width 877 height 29
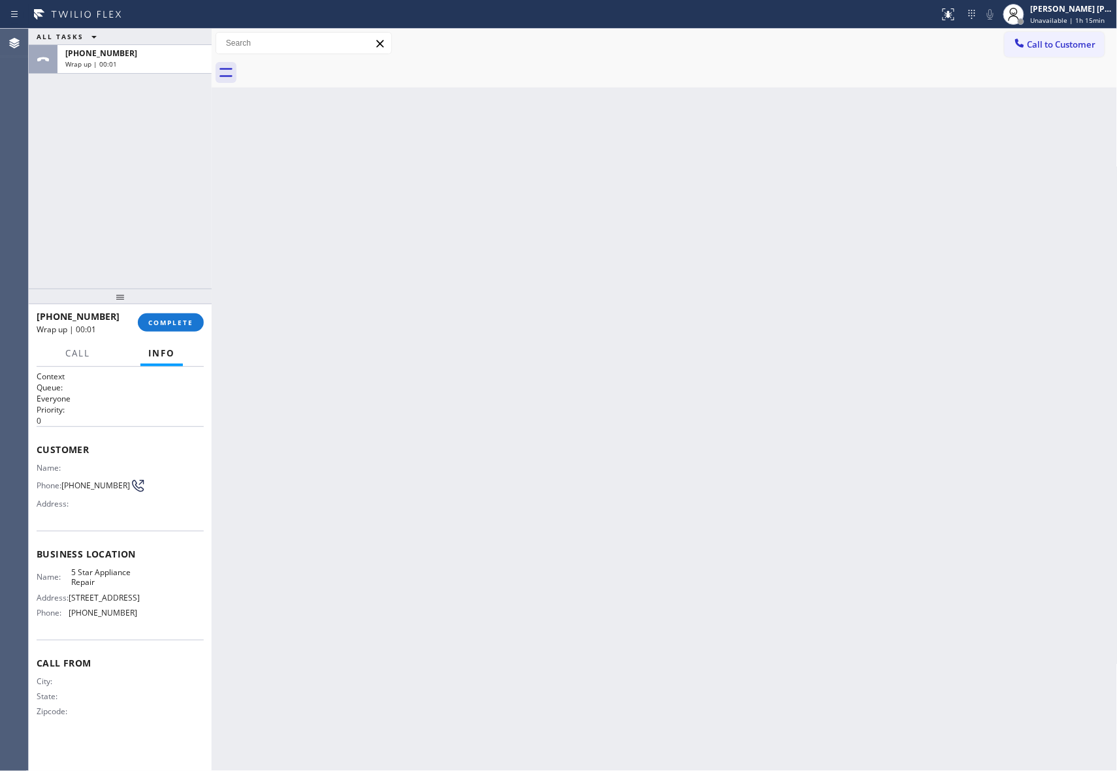
click at [332, 67] on div at bounding box center [678, 72] width 877 height 29
click at [187, 325] on span "COMPLETE" at bounding box center [170, 322] width 45 height 9
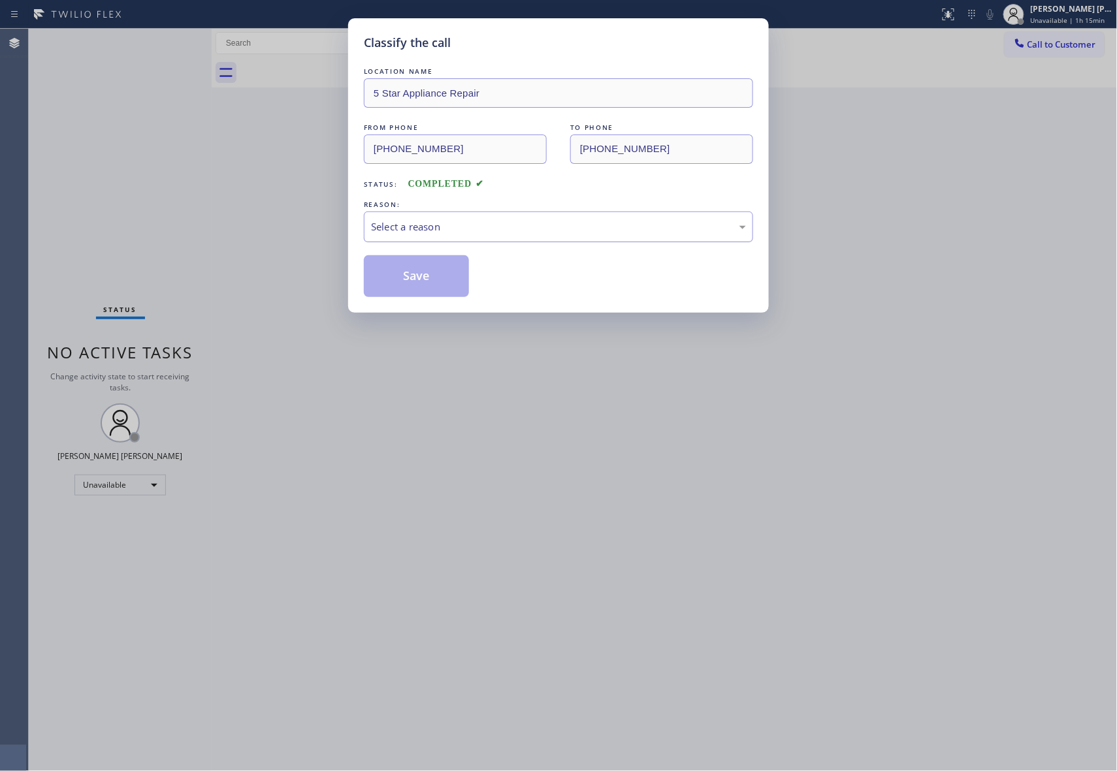
click at [416, 233] on div "Select a reason" at bounding box center [558, 226] width 375 height 15
click at [415, 274] on button "Save" at bounding box center [416, 276] width 105 height 42
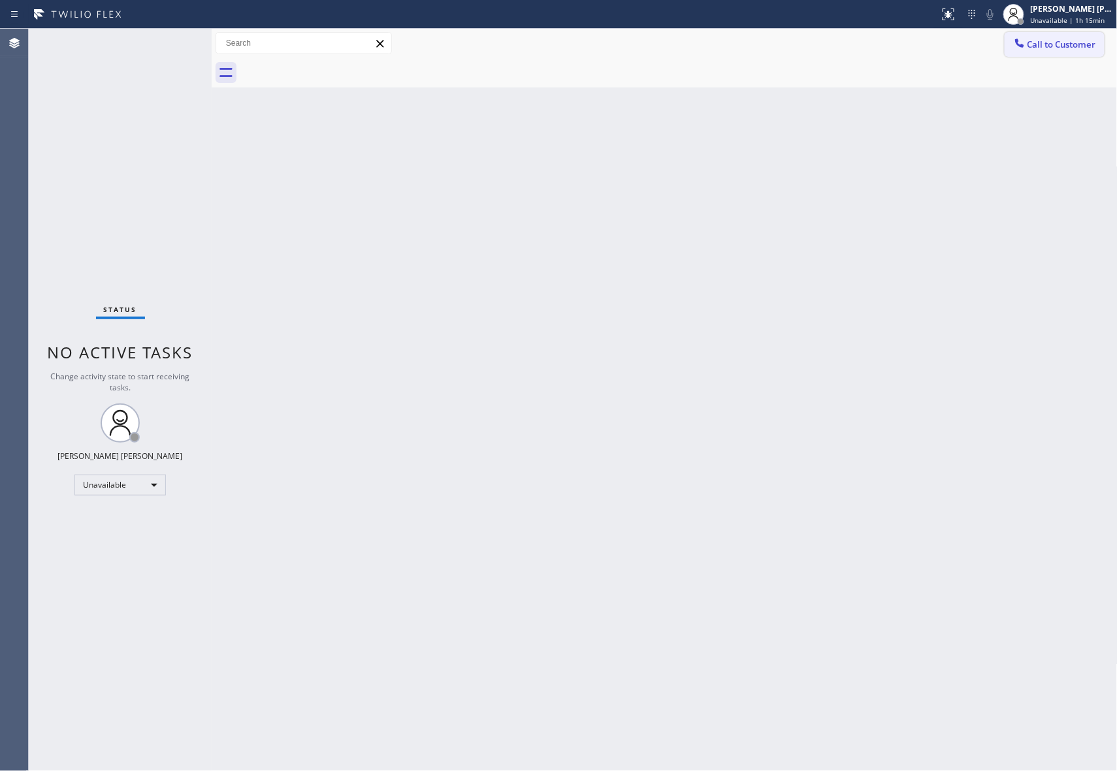
click at [1067, 42] on span "Call to Customer" at bounding box center [1061, 45] width 69 height 12
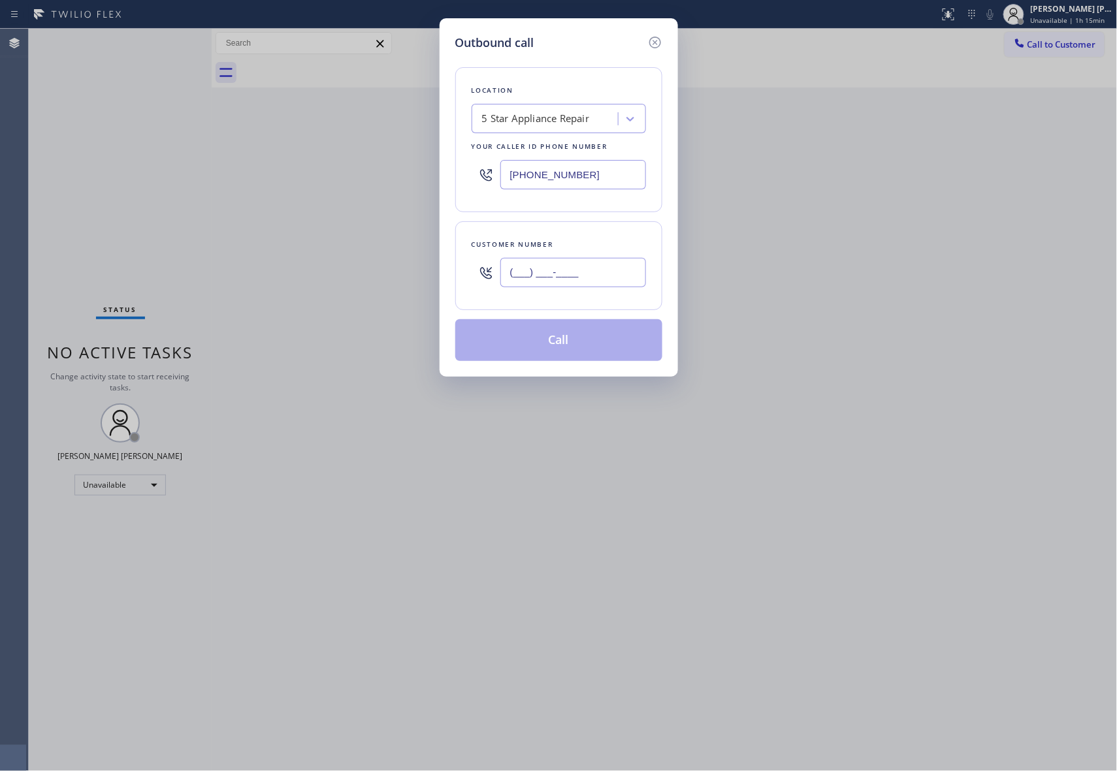
click at [596, 273] on input "(___) ___-____" at bounding box center [573, 272] width 146 height 29
paste input "661) 257-6419"
type input "[PHONE_NUMBER]"
click at [585, 349] on button "Call" at bounding box center [558, 340] width 207 height 42
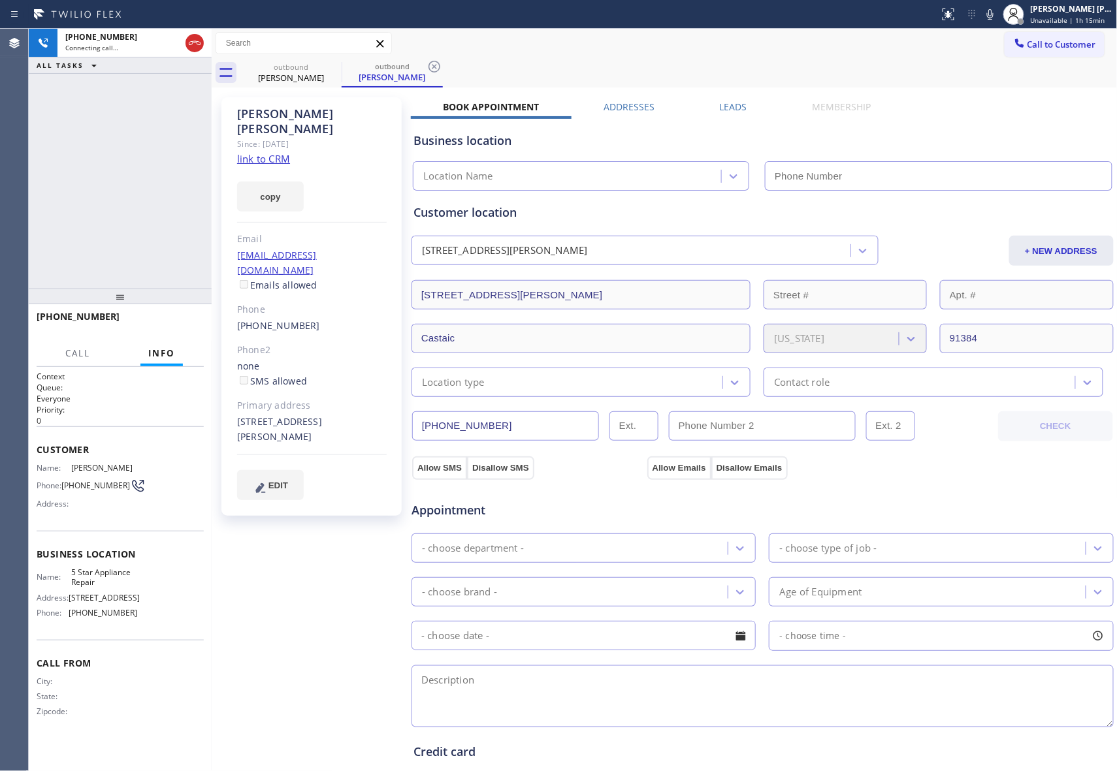
type input "[PHONE_NUMBER]"
click at [722, 105] on label "Leads" at bounding box center [733, 107] width 27 height 12
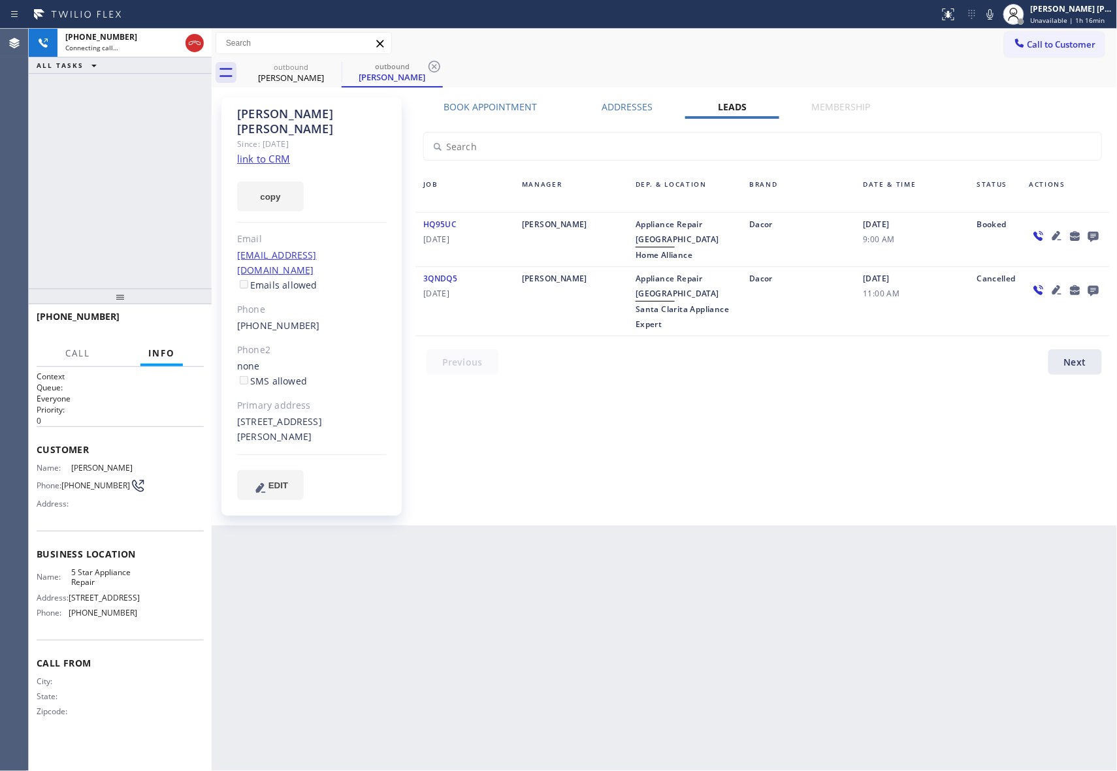
click at [1092, 236] on icon at bounding box center [1094, 236] width 16 height 16
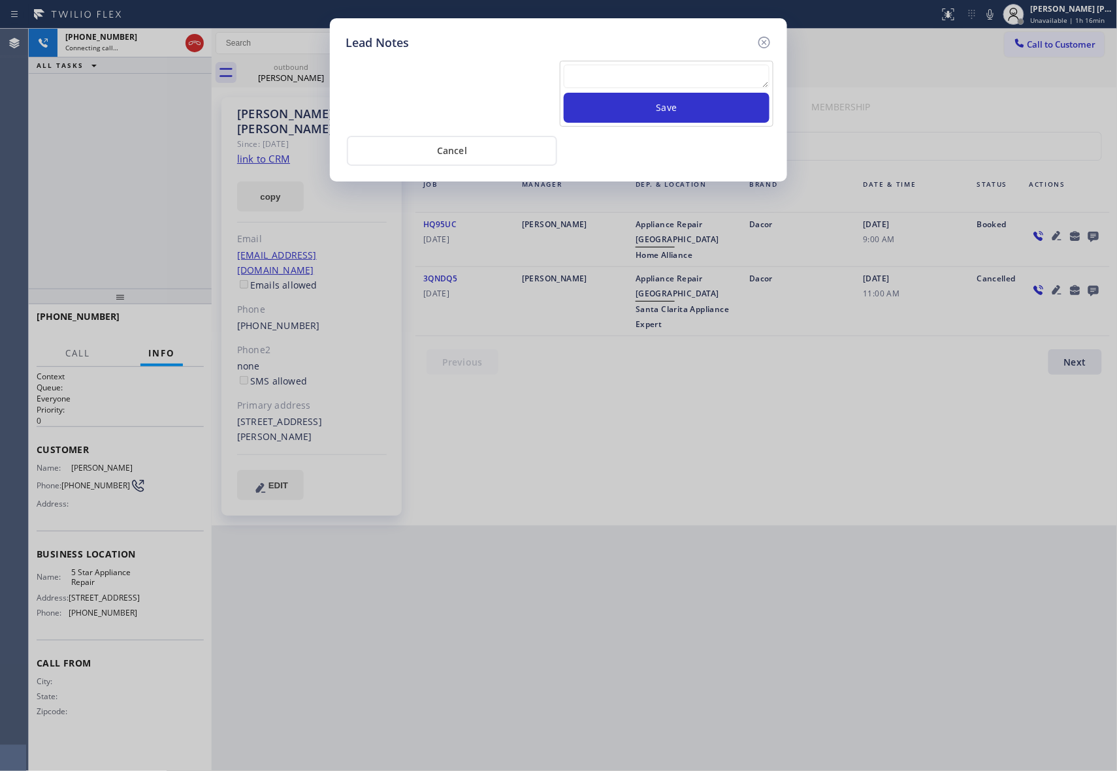
click at [639, 87] on textarea at bounding box center [667, 77] width 206 height 24
paste textarea "[PHONE_NUMBER]"
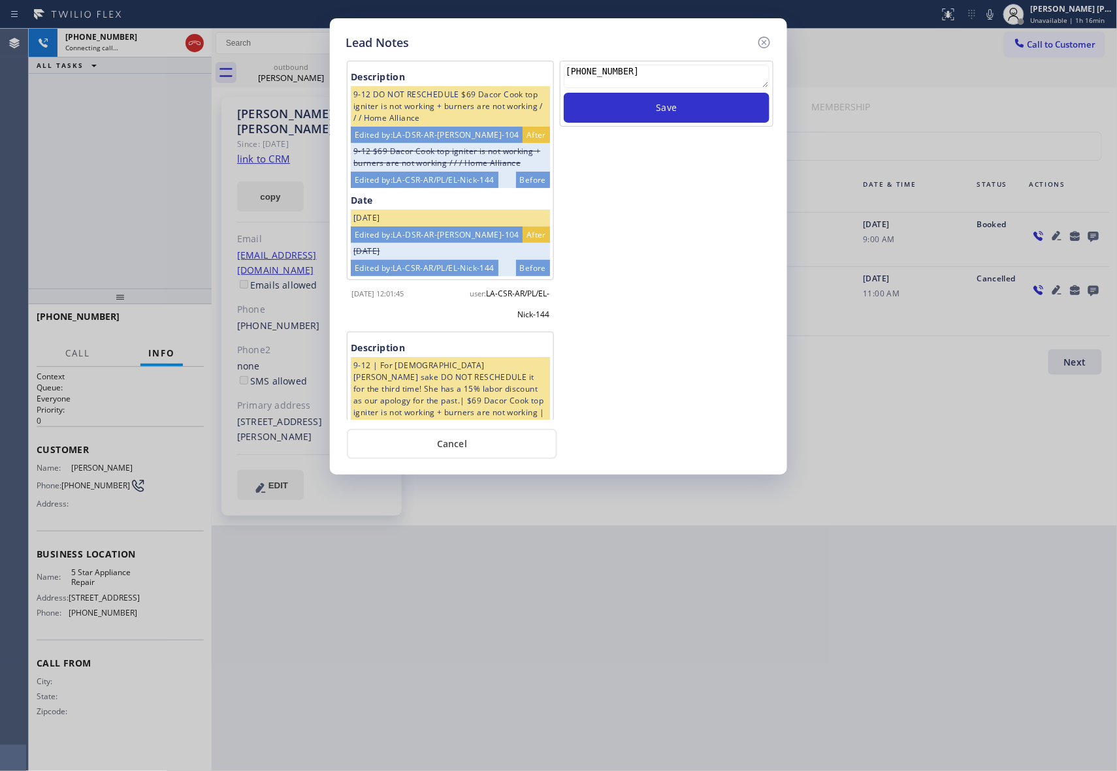
type textarea "[PHONE_NUMBER]"
drag, startPoint x: 659, startPoint y: 69, endPoint x: 451, endPoint y: 74, distance: 208.4
click at [451, 74] on div "Description 9-12 DO NOT RESCHEDULE $69 Dacor Cook top igniter is not working + …" at bounding box center [558, 239] width 432 height 362
click at [766, 38] on icon at bounding box center [764, 43] width 16 height 16
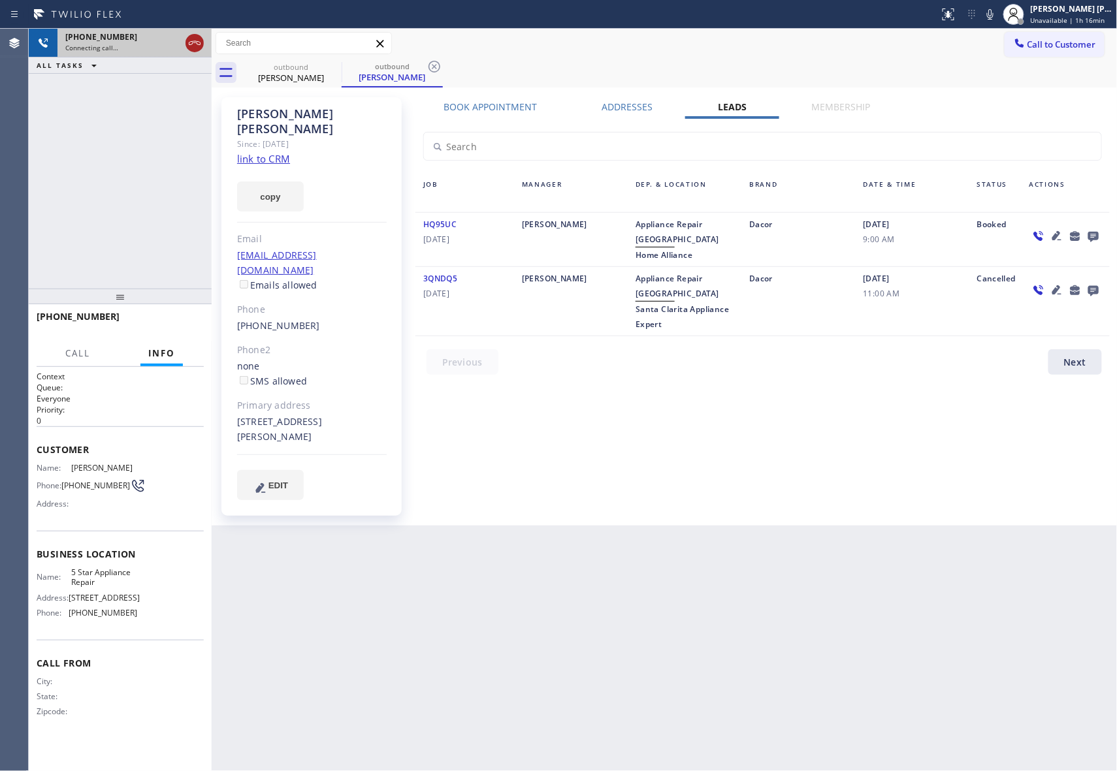
click at [195, 38] on icon at bounding box center [195, 43] width 16 height 16
click at [331, 69] on icon at bounding box center [333, 67] width 12 height 12
click at [429, 69] on icon at bounding box center [435, 67] width 12 height 12
click at [331, 69] on div "outbound [PERSON_NAME] outbound [PERSON_NAME]" at bounding box center [678, 72] width 877 height 29
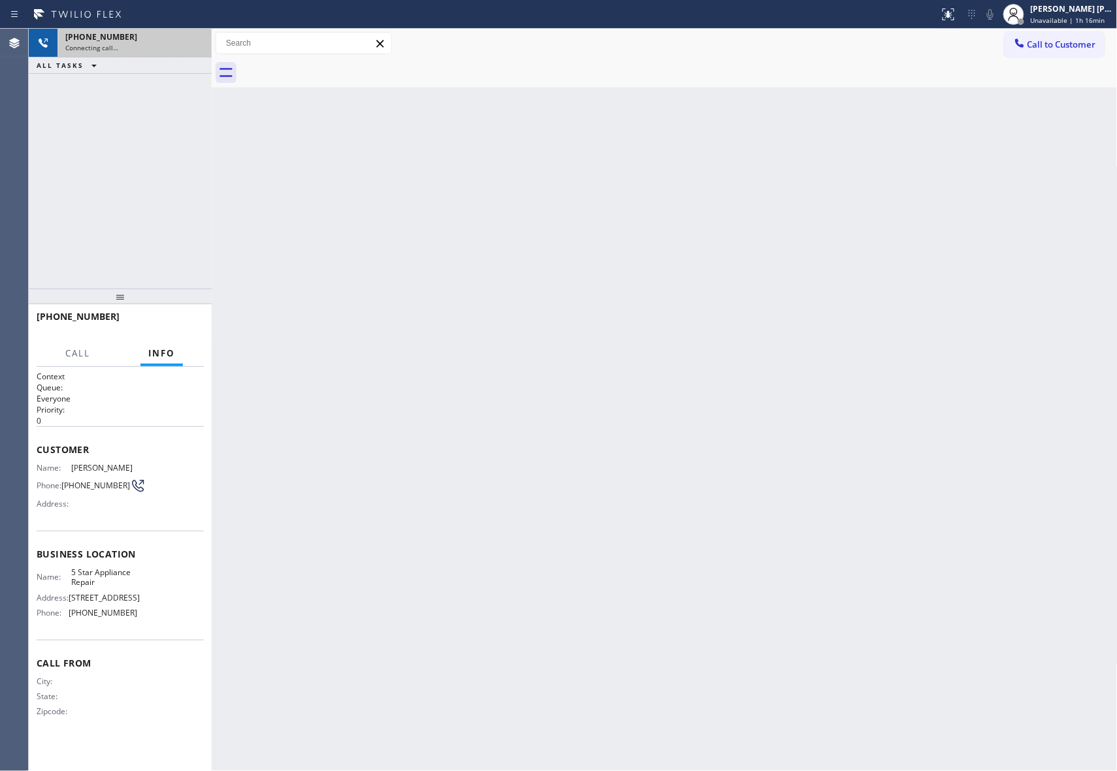
click at [331, 69] on div at bounding box center [678, 72] width 877 height 29
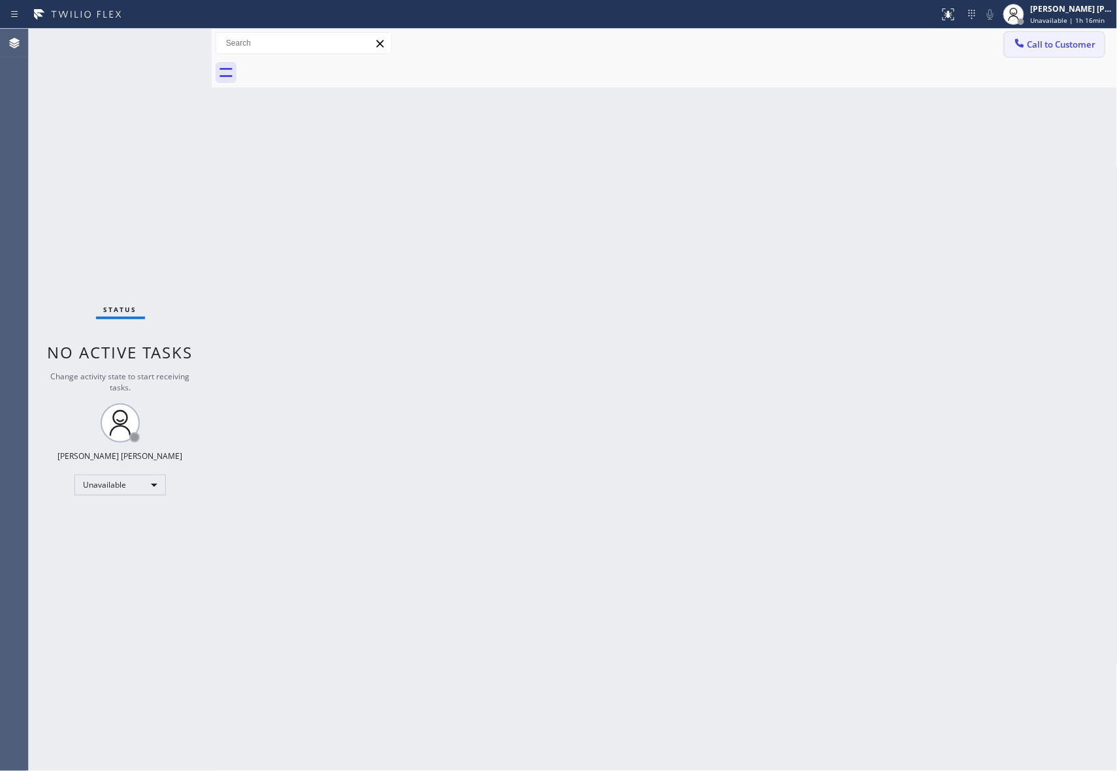
click at [1082, 45] on span "Call to Customer" at bounding box center [1061, 45] width 69 height 12
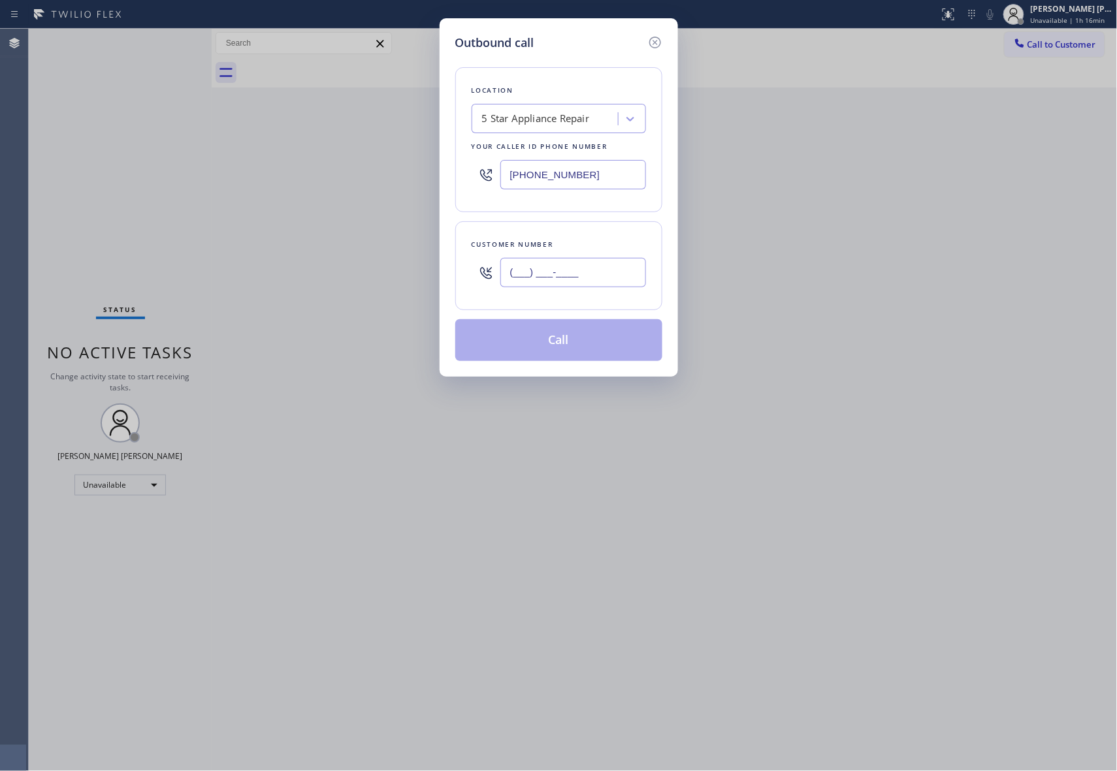
click at [581, 259] on input "(___) ___-____" at bounding box center [573, 272] width 146 height 29
paste input "310) 470-8834"
type input "[PHONE_NUMBER]"
click at [572, 340] on button "Call" at bounding box center [558, 340] width 207 height 42
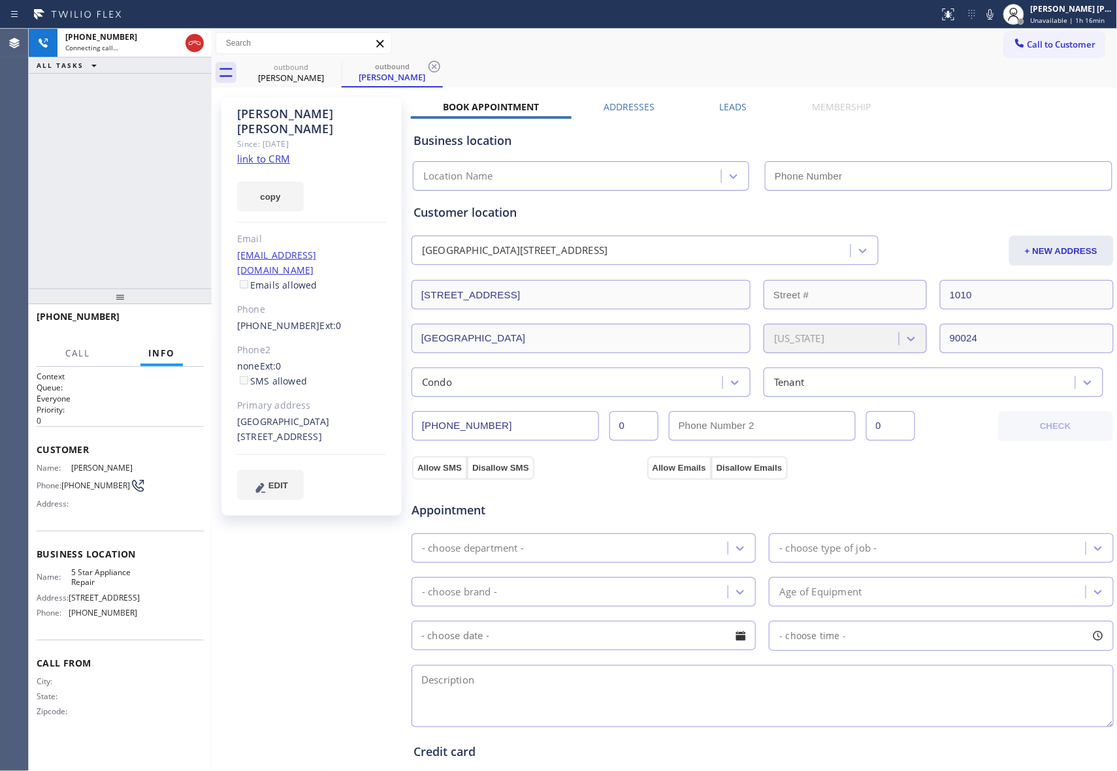
type input "[PHONE_NUMBER]"
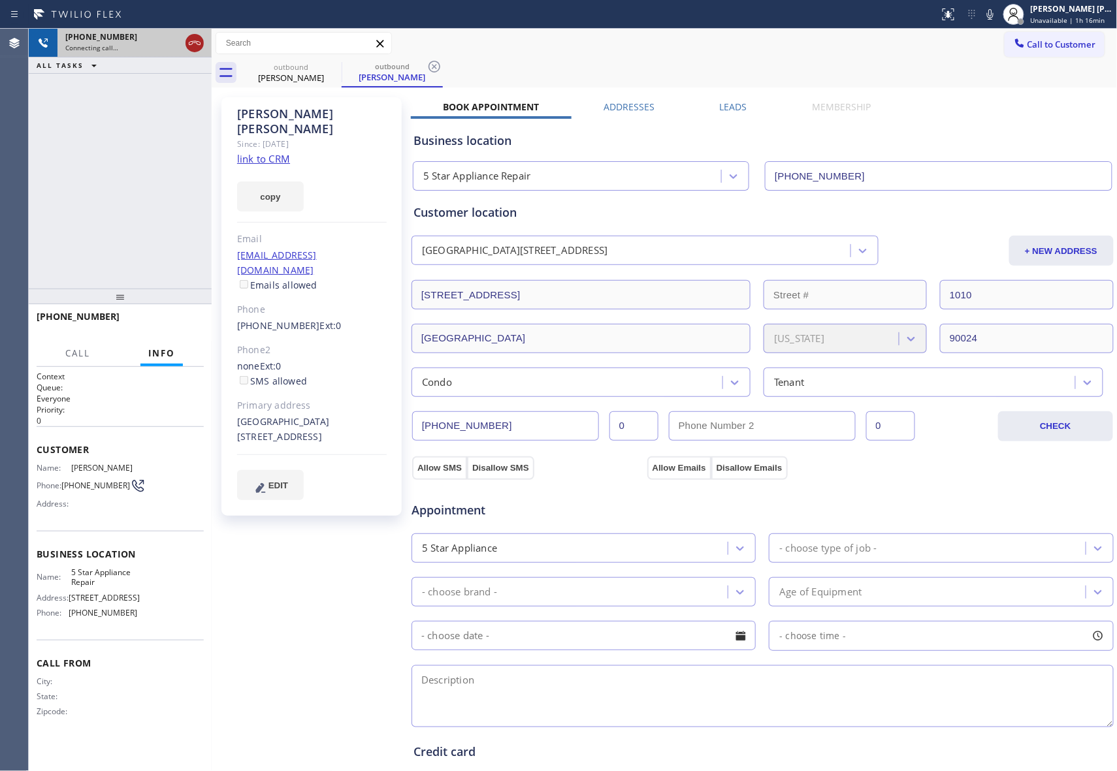
click at [189, 46] on icon at bounding box center [195, 43] width 16 height 16
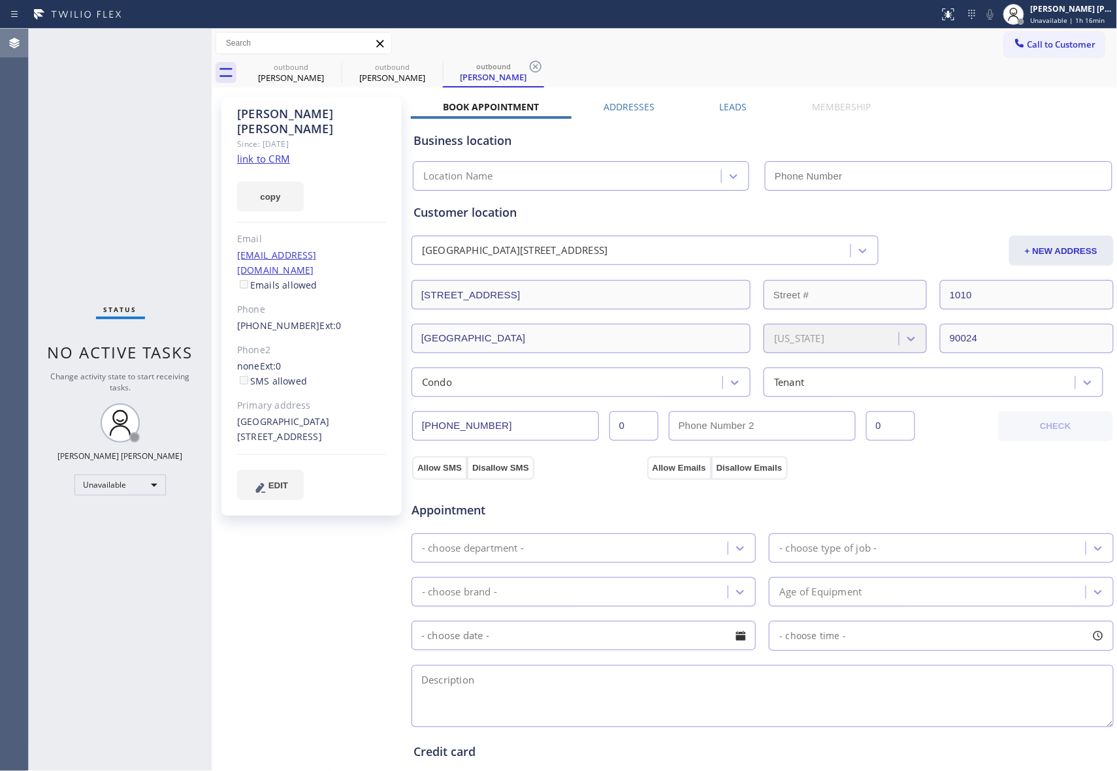
type input "[PHONE_NUMBER]"
click at [323, 74] on div "[PERSON_NAME]" at bounding box center [291, 78] width 99 height 12
click at [331, 71] on icon at bounding box center [333, 67] width 16 height 16
click at [0, 0] on icon at bounding box center [0, 0] width 0 height 0
click at [528, 71] on icon at bounding box center [536, 67] width 16 height 16
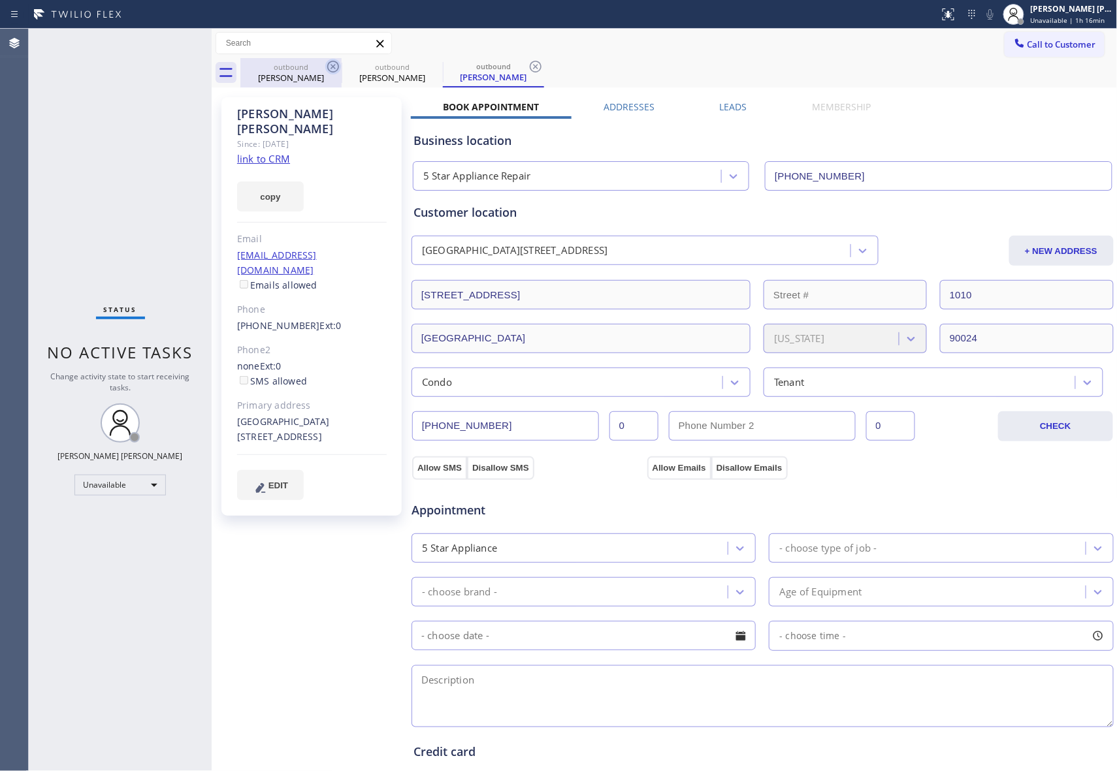
click at [331, 71] on div "outbound [PERSON_NAME] outbound [PERSON_NAME] outbound [PERSON_NAME]" at bounding box center [678, 72] width 877 height 29
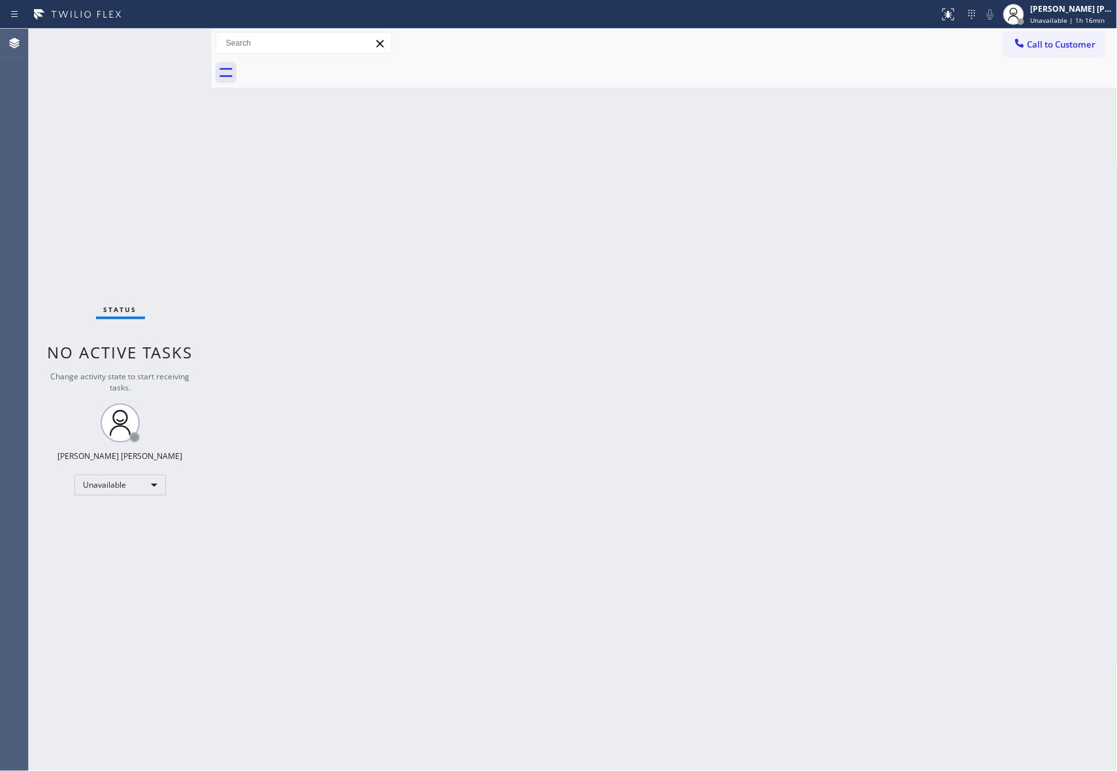
click at [331, 71] on div at bounding box center [678, 72] width 877 height 29
drag, startPoint x: 1071, startPoint y: 48, endPoint x: 632, endPoint y: 153, distance: 451.4
click at [1069, 46] on span "Call to Customer" at bounding box center [1061, 45] width 69 height 12
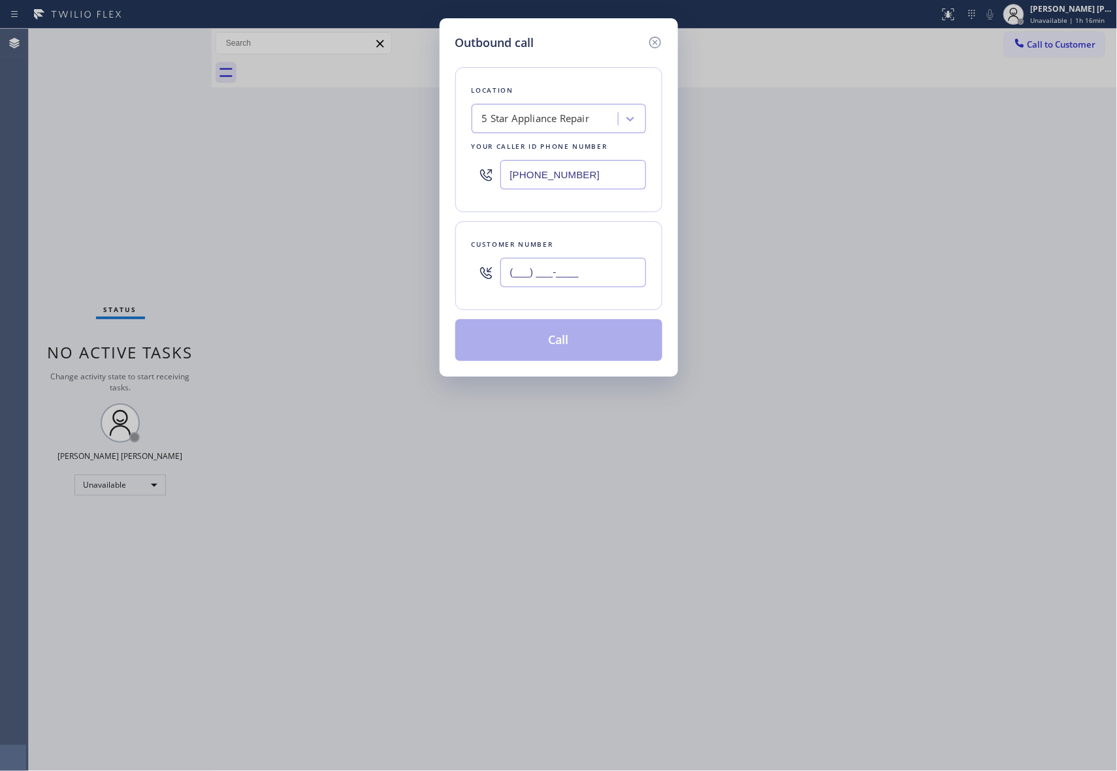
click at [589, 270] on input "(___) ___-____" at bounding box center [573, 272] width 146 height 29
paste input "516) 816-9992"
type input "[PHONE_NUMBER]"
click at [585, 344] on button "Call" at bounding box center [558, 340] width 207 height 42
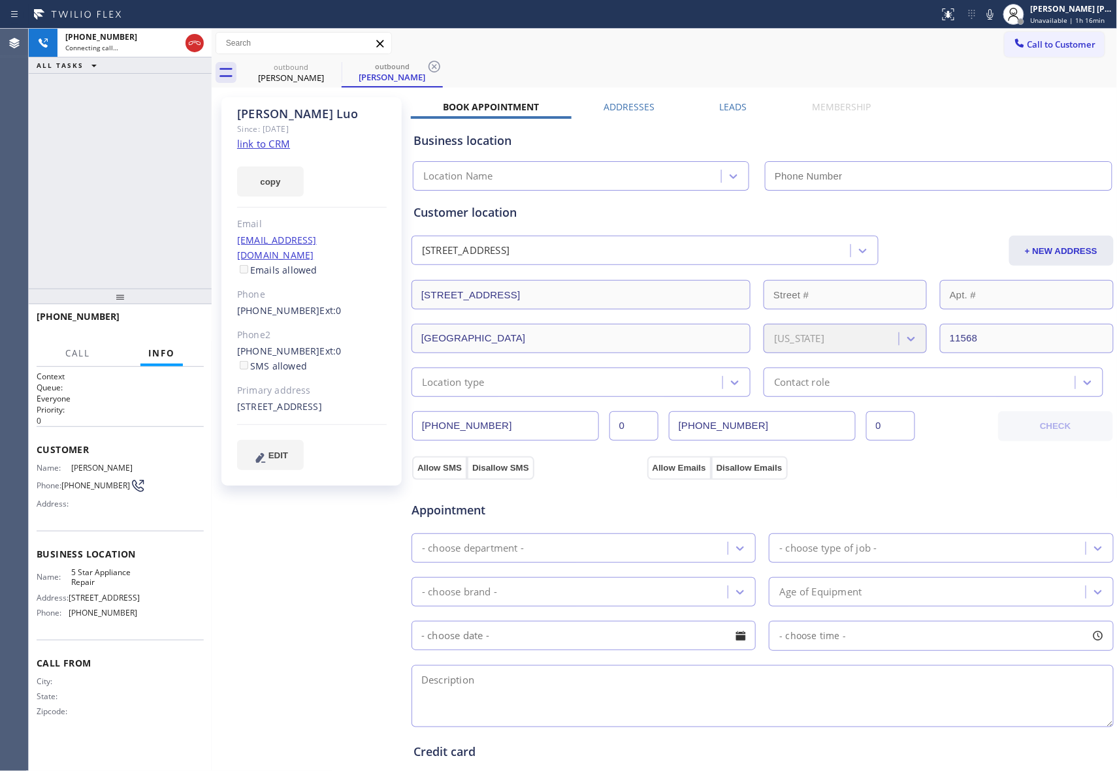
type input "[PHONE_NUMBER]"
click at [197, 38] on icon at bounding box center [195, 43] width 16 height 16
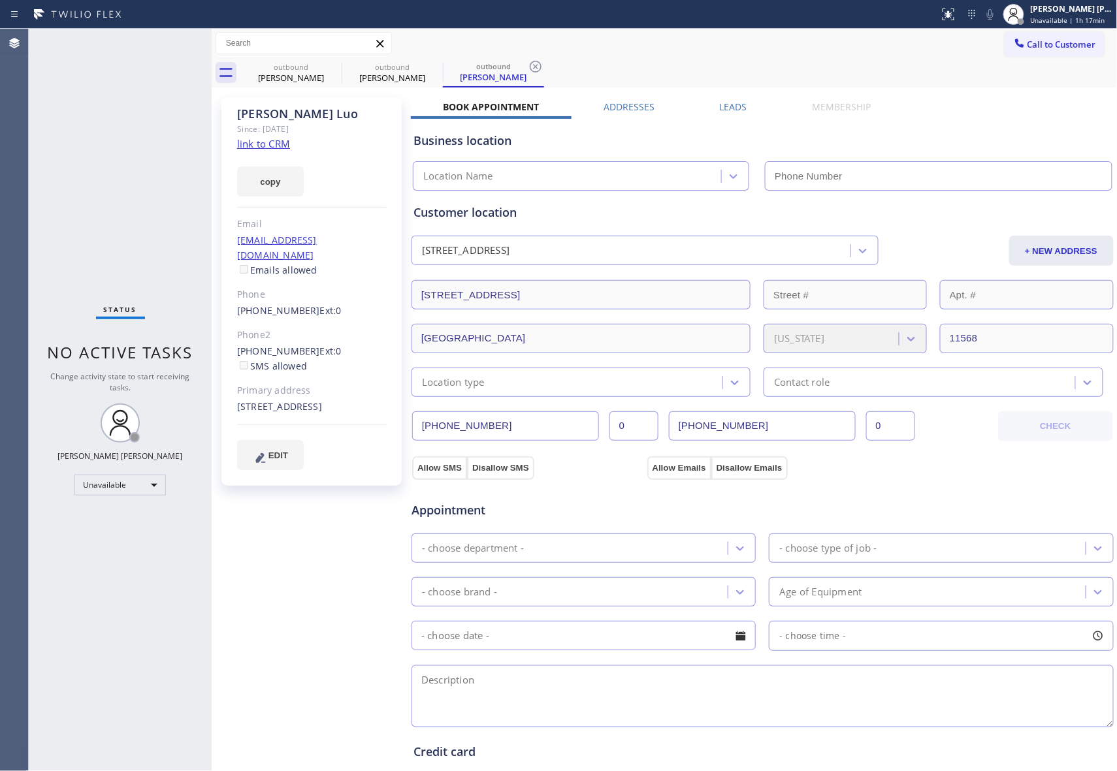
type input "[PHONE_NUMBER]"
click at [332, 64] on icon at bounding box center [333, 67] width 16 height 16
click at [427, 63] on icon at bounding box center [435, 67] width 16 height 16
click at [528, 63] on icon at bounding box center [536, 67] width 16 height 16
click at [332, 63] on div "outbound [PERSON_NAME] outbound [PERSON_NAME] outbound [PERSON_NAME]" at bounding box center [678, 72] width 877 height 29
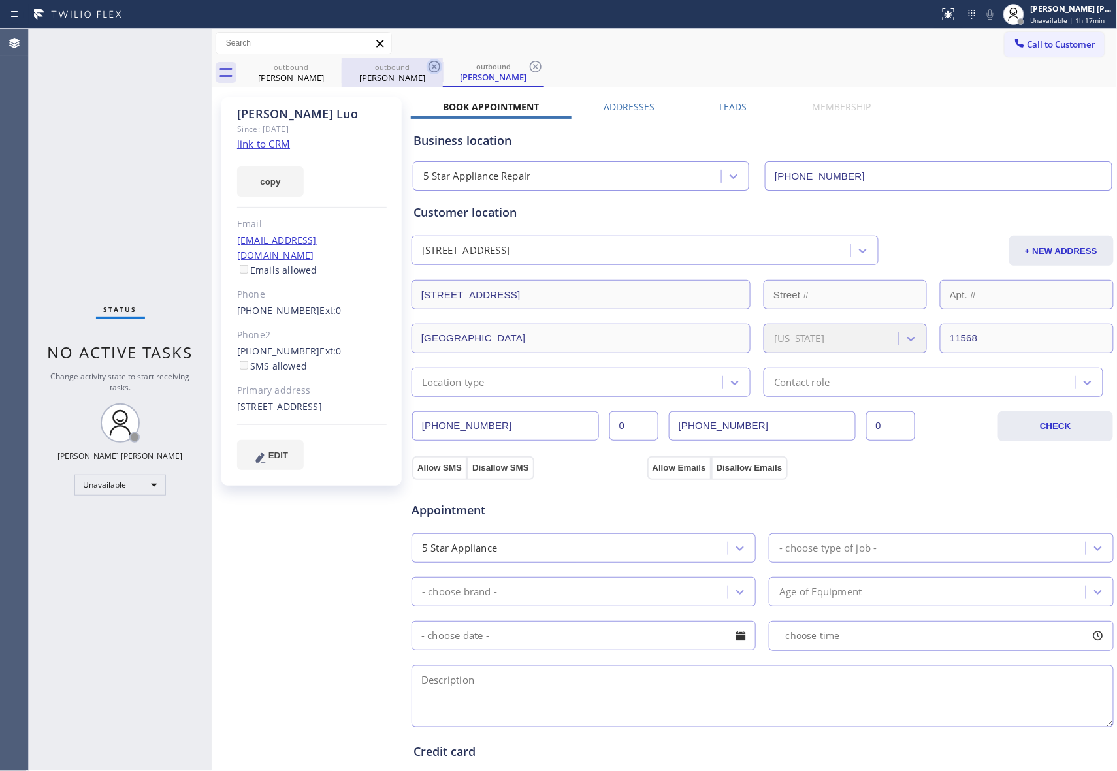
click at [332, 63] on div "outbound [PERSON_NAME] outbound [PERSON_NAME] outbound [PERSON_NAME]" at bounding box center [678, 72] width 877 height 29
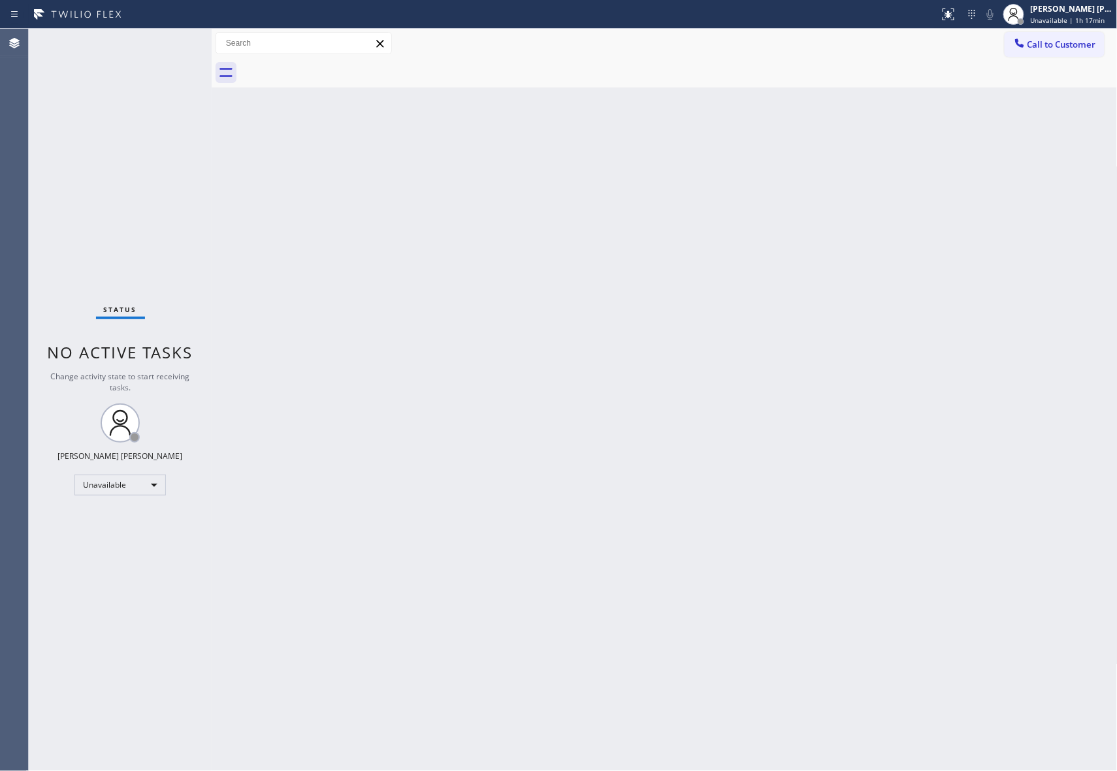
click at [332, 63] on div at bounding box center [678, 72] width 877 height 29
click at [1088, 45] on span "Call to Customer" at bounding box center [1061, 45] width 69 height 12
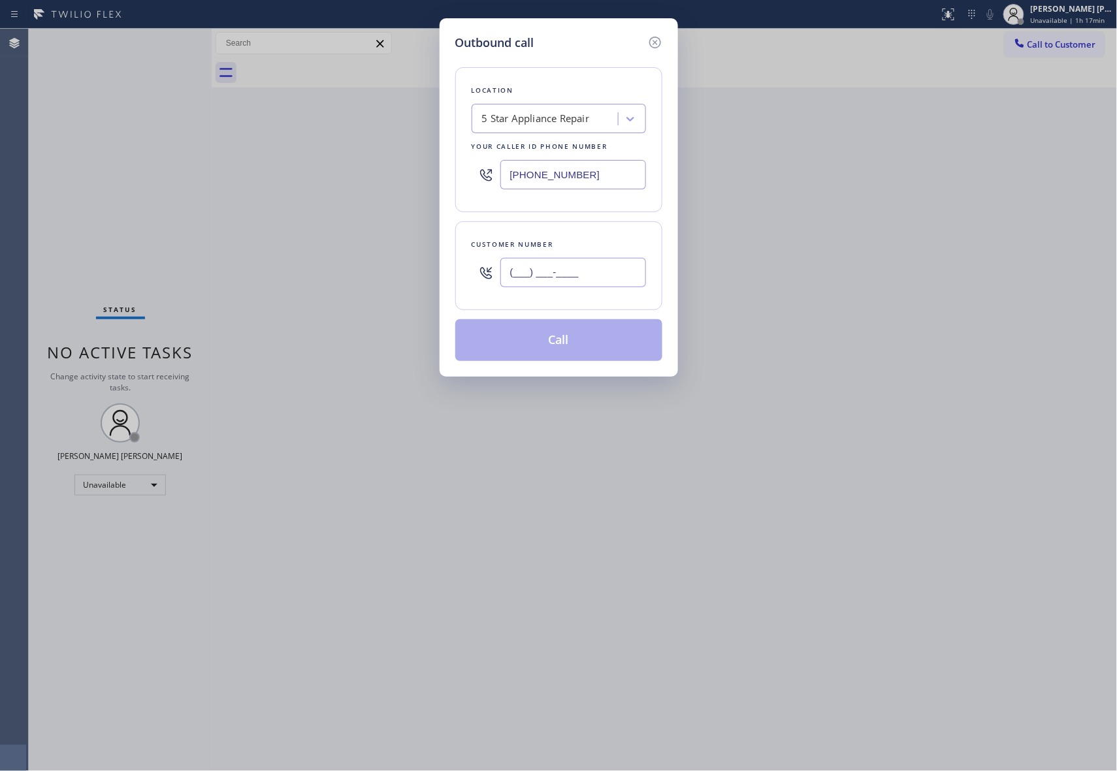
click at [605, 281] on input "(___) ___-____" at bounding box center [573, 272] width 146 height 29
paste input "702) 493-5214"
type input "[PHONE_NUMBER]"
click at [590, 338] on button "Call" at bounding box center [558, 340] width 207 height 42
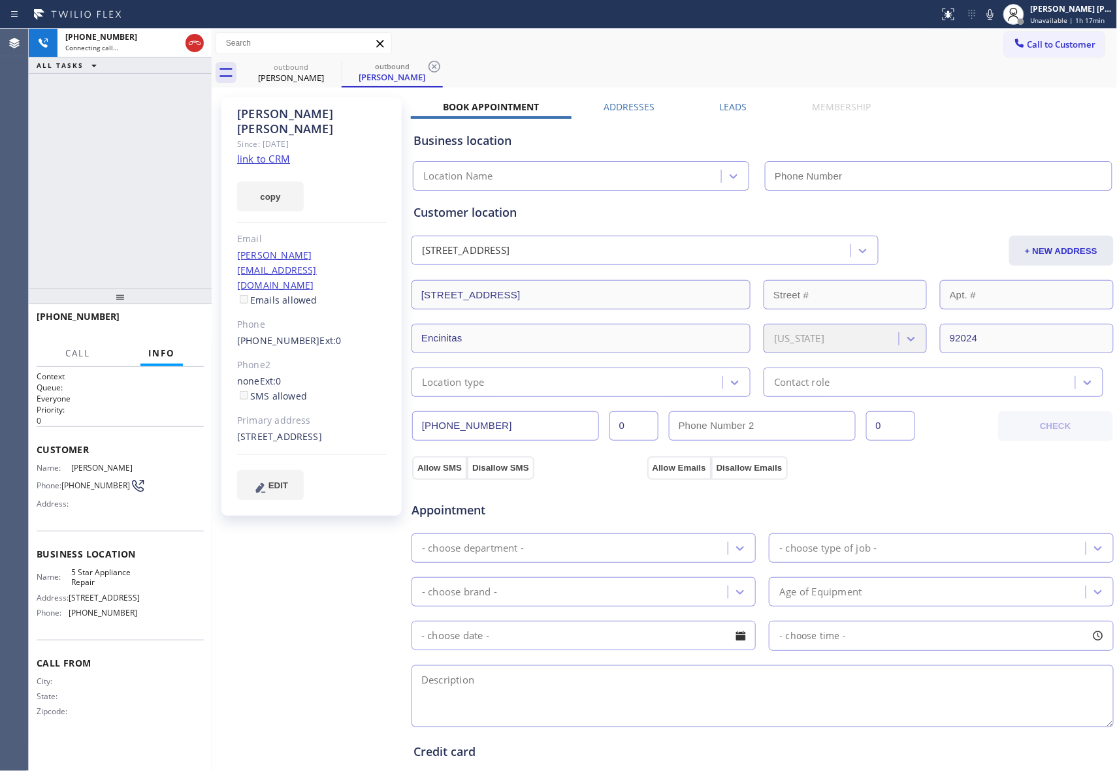
type input "[PHONE_NUMBER]"
click at [196, 44] on icon at bounding box center [195, 43] width 16 height 16
click at [0, 0] on icon at bounding box center [0, 0] width 0 height 0
click at [429, 65] on icon at bounding box center [435, 67] width 12 height 12
click at [341, 65] on div "outbound [PERSON_NAME] outbound [PERSON_NAME]" at bounding box center [678, 72] width 877 height 29
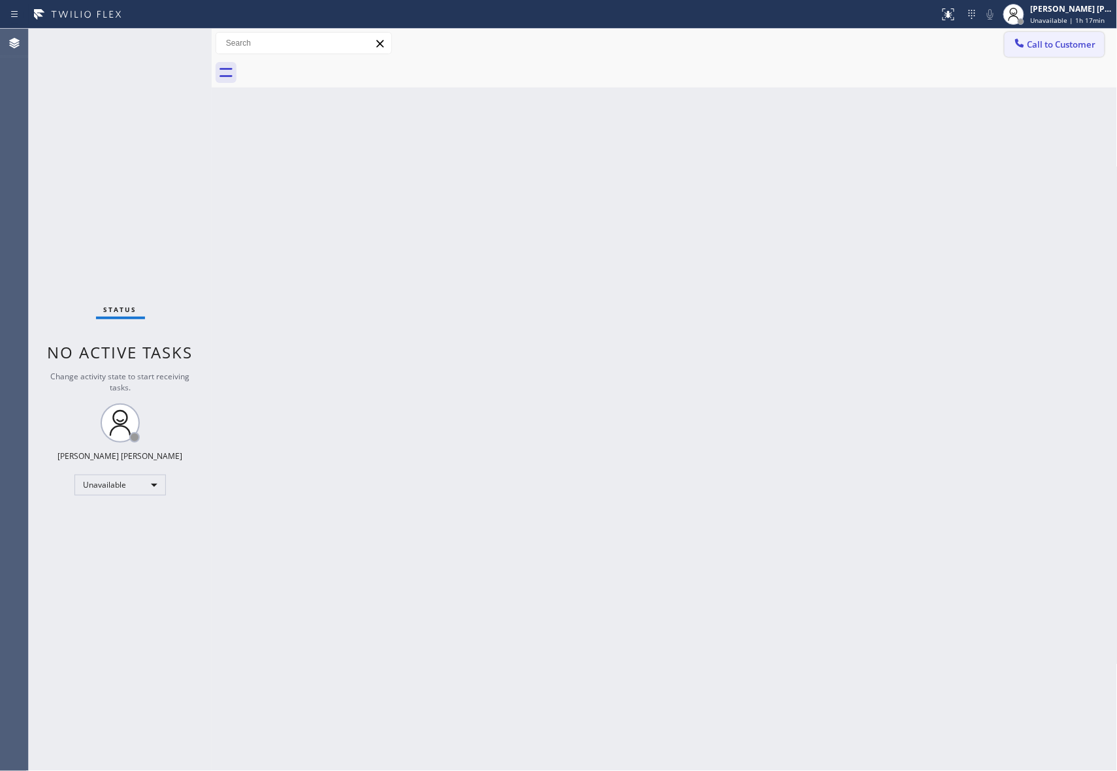
click at [1059, 39] on span "Call to Customer" at bounding box center [1061, 45] width 69 height 12
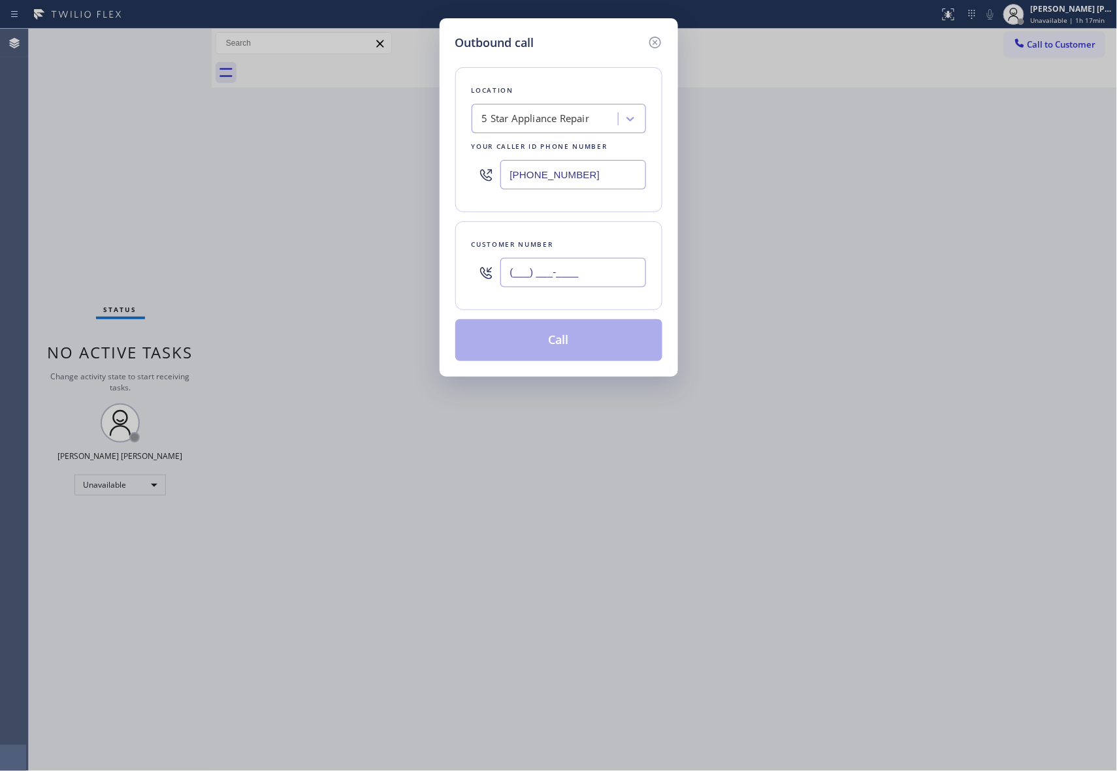
click at [574, 272] on input "(___) ___-____" at bounding box center [573, 272] width 146 height 29
paste input "425) 893-9156"
type input "[PHONE_NUMBER]"
click at [567, 342] on button "Call" at bounding box center [558, 340] width 207 height 42
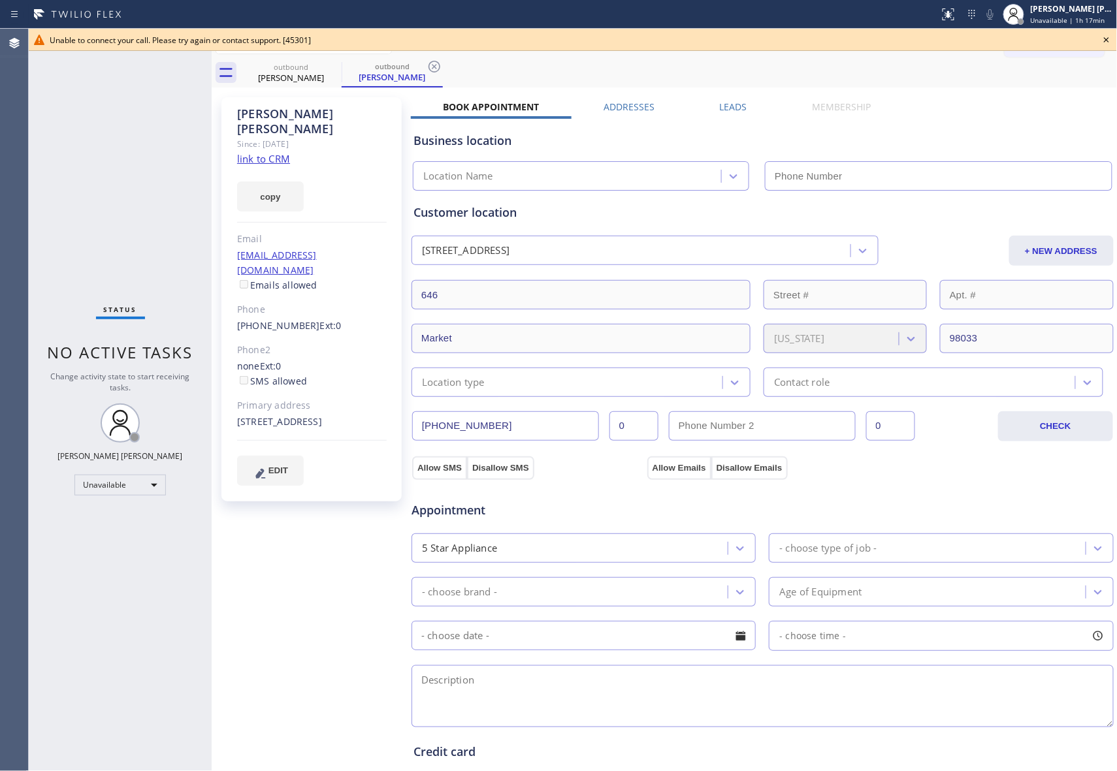
click at [1109, 40] on icon at bounding box center [1107, 40] width 16 height 16
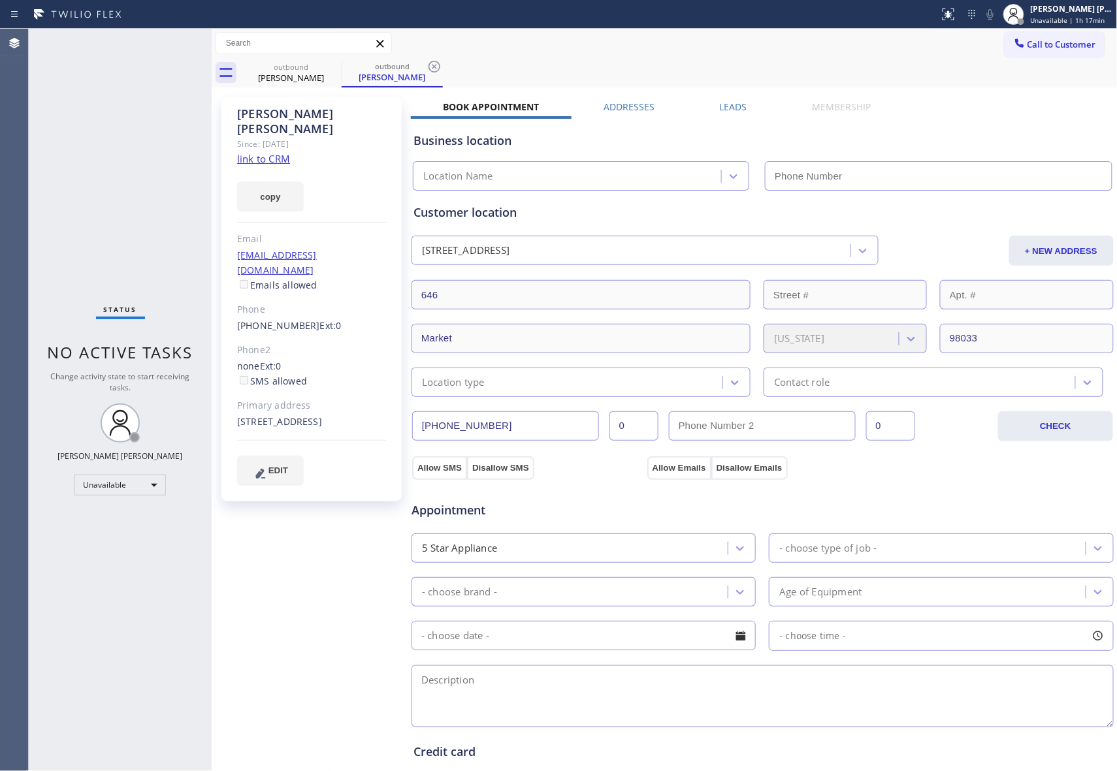
type input "[PHONE_NUMBER]"
drag, startPoint x: 335, startPoint y: 73, endPoint x: 346, endPoint y: 63, distance: 14.3
click at [337, 73] on icon at bounding box center [333, 67] width 16 height 16
click at [346, 63] on div "outbound" at bounding box center [392, 66] width 99 height 10
drag, startPoint x: 340, startPoint y: 64, endPoint x: 332, endPoint y: 67, distance: 8.3
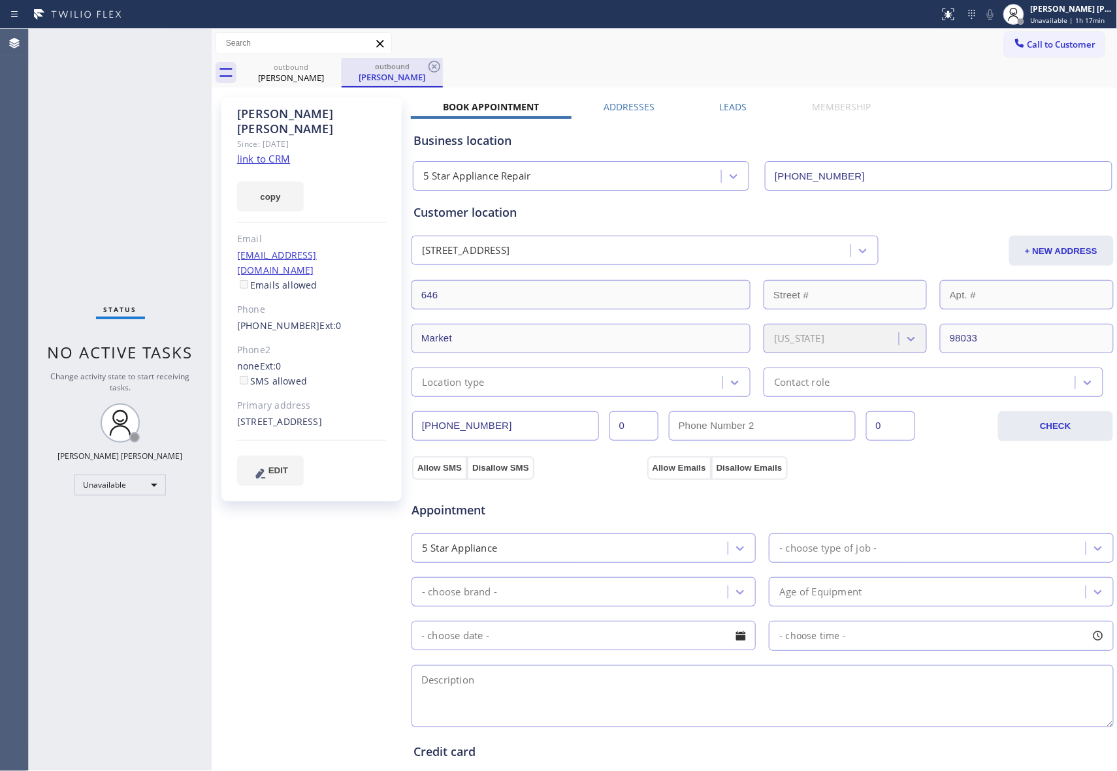
click at [0, 0] on icon at bounding box center [0, 0] width 0 height 0
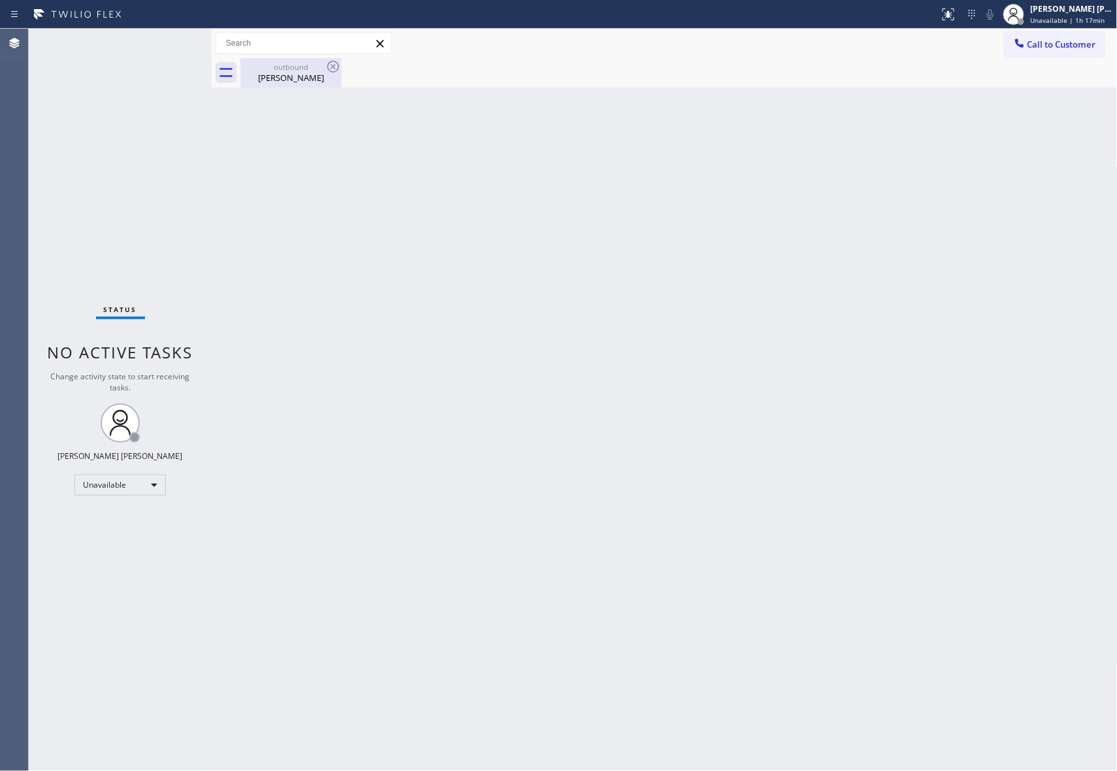
click at [332, 67] on icon at bounding box center [333, 67] width 12 height 12
drag, startPoint x: 332, startPoint y: 67, endPoint x: 1009, endPoint y: 63, distance: 676.1
click at [0, 0] on icon at bounding box center [0, 0] width 0 height 0
click at [1088, 44] on span "Call to Customer" at bounding box center [1061, 45] width 69 height 12
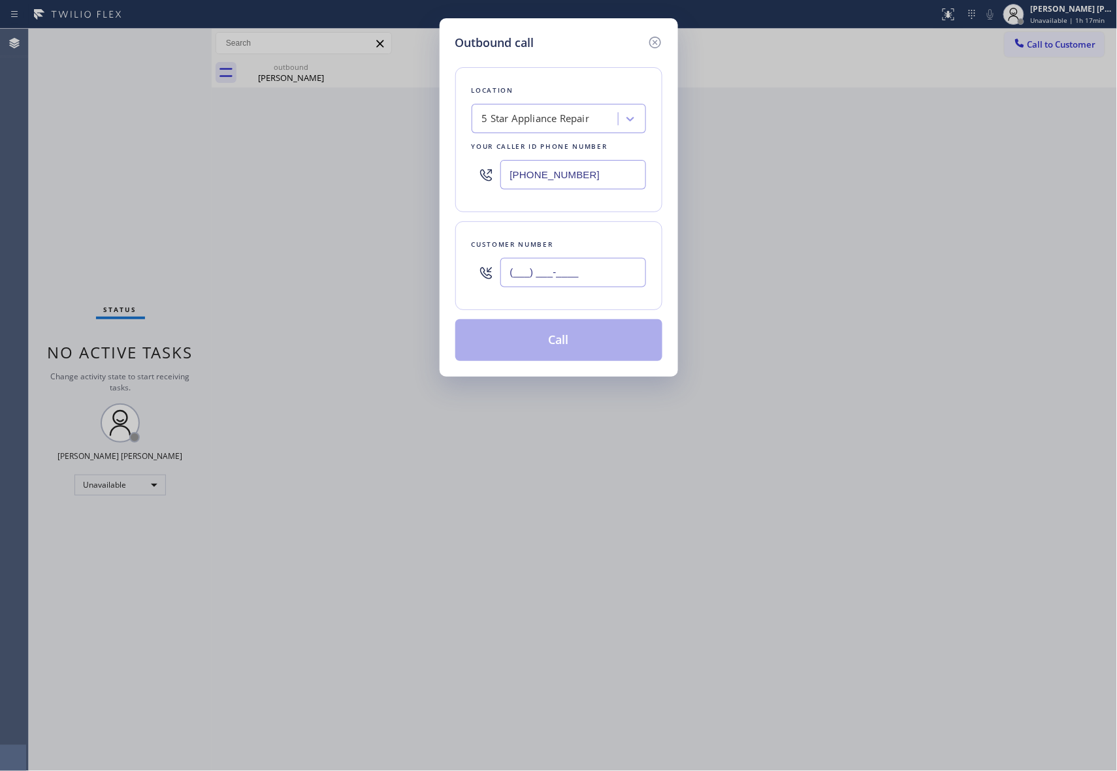
click at [568, 276] on input "(___) ___-____" at bounding box center [573, 272] width 146 height 29
paste input "323) 791-6888"
type input "[PHONE_NUMBER]"
click at [581, 333] on button "Call" at bounding box center [558, 340] width 207 height 42
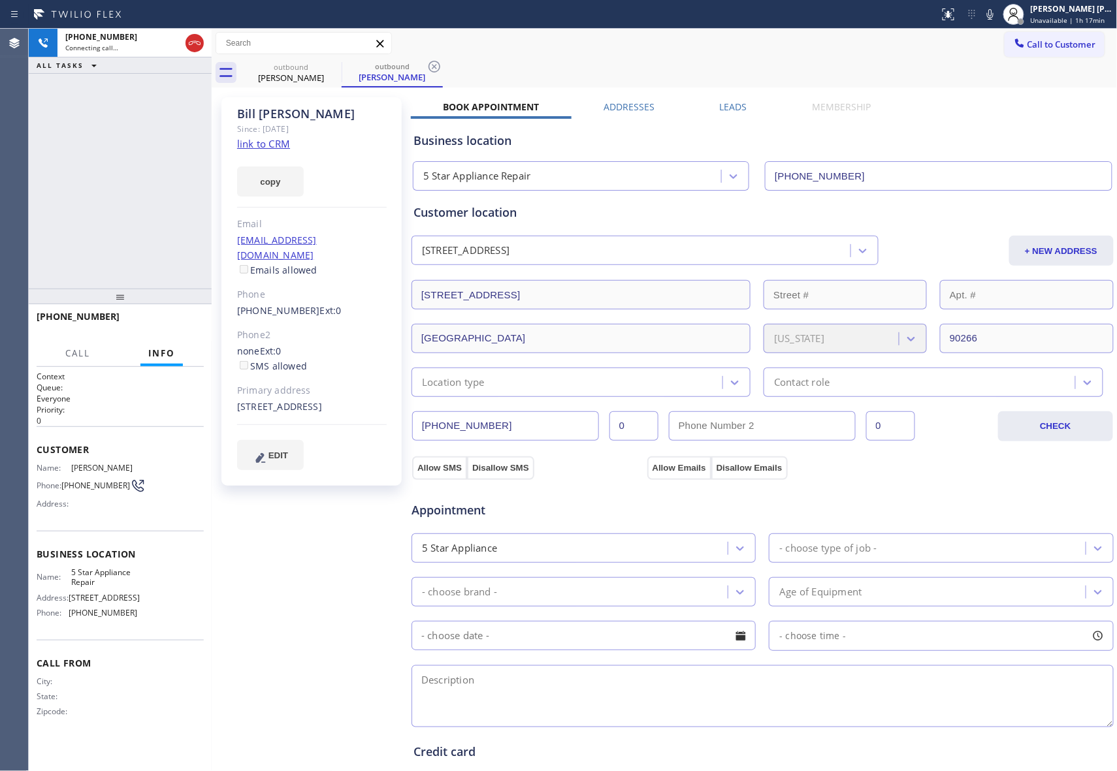
type input "[PHONE_NUMBER]"
click at [196, 37] on icon at bounding box center [195, 43] width 16 height 16
click at [0, 0] on icon at bounding box center [0, 0] width 0 height 0
click at [427, 63] on icon at bounding box center [435, 67] width 16 height 16
click at [427, 64] on icon at bounding box center [435, 67] width 16 height 16
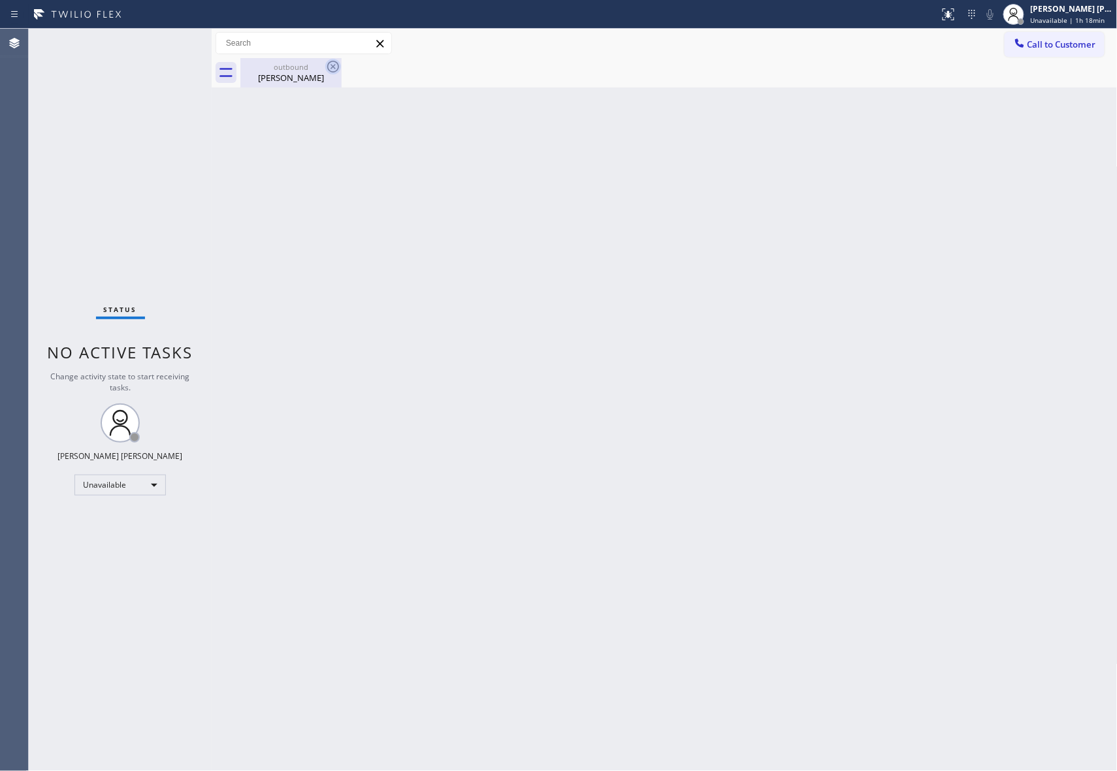
click at [336, 64] on icon at bounding box center [333, 67] width 16 height 16
click at [1069, 40] on span "Call to Customer" at bounding box center [1061, 45] width 69 height 12
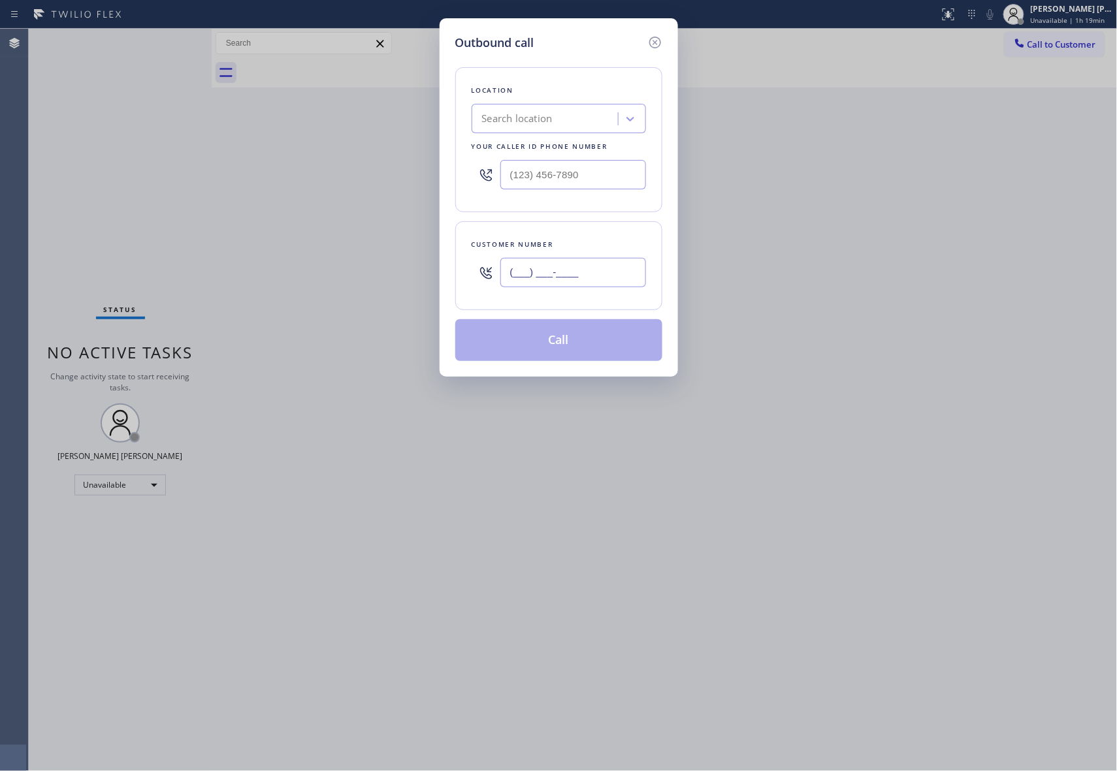
click at [592, 285] on input "(___) ___-____" at bounding box center [573, 272] width 146 height 29
paste input "415) 652-1374"
type input "(415) 652-1374"
click at [562, 121] on div "Search location" at bounding box center [547, 119] width 142 height 23
type input "5 star appliance repair"
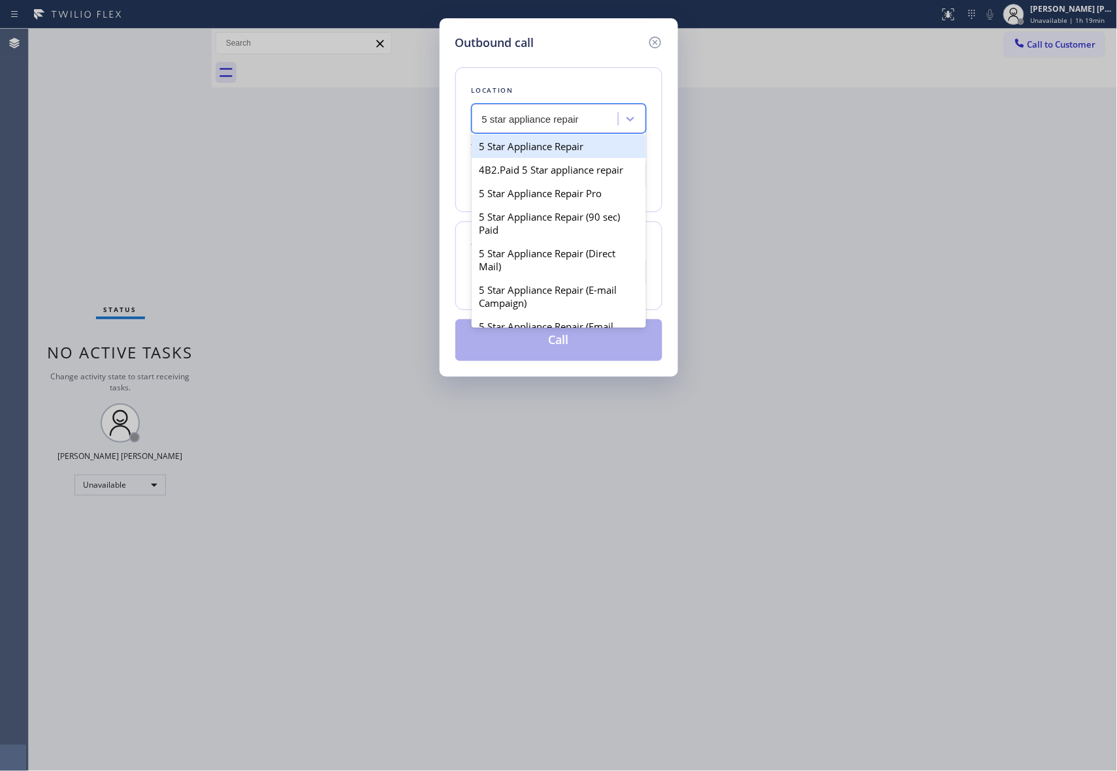
click at [583, 149] on div "5 Star Appliance Repair" at bounding box center [559, 147] width 174 height 24
type input "[PHONE_NUMBER]"
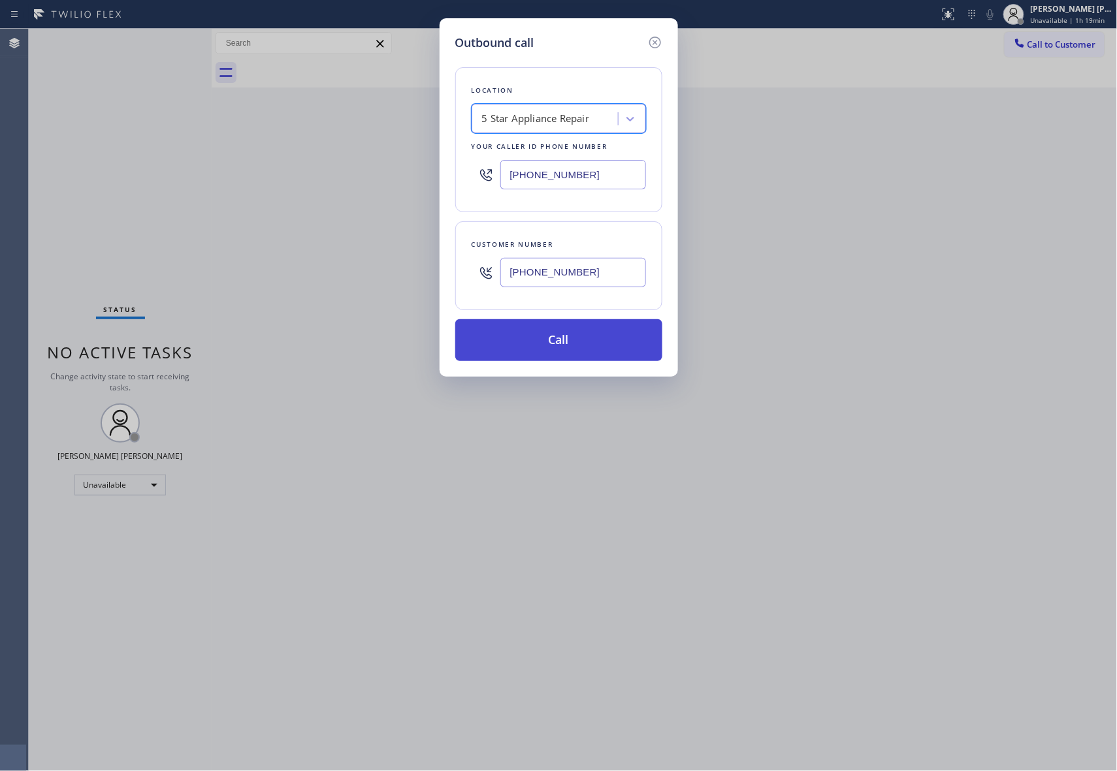
click at [579, 325] on button "Call" at bounding box center [558, 340] width 207 height 42
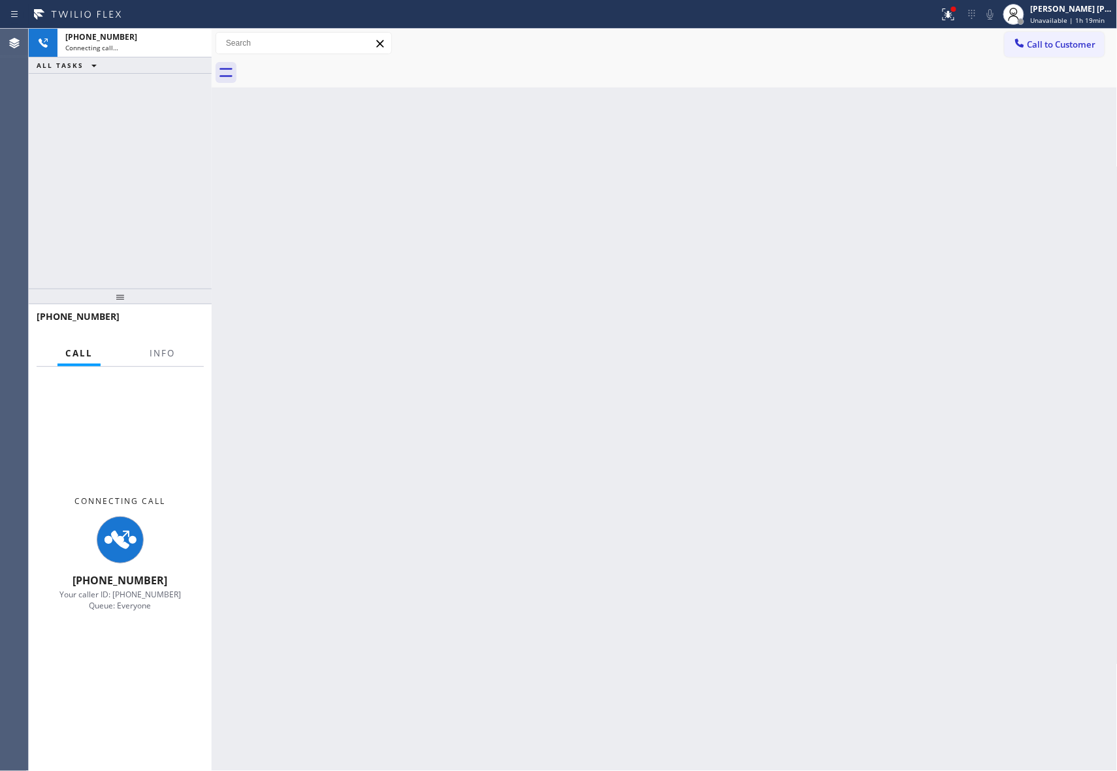
click at [951, 13] on icon at bounding box center [949, 14] width 12 height 12
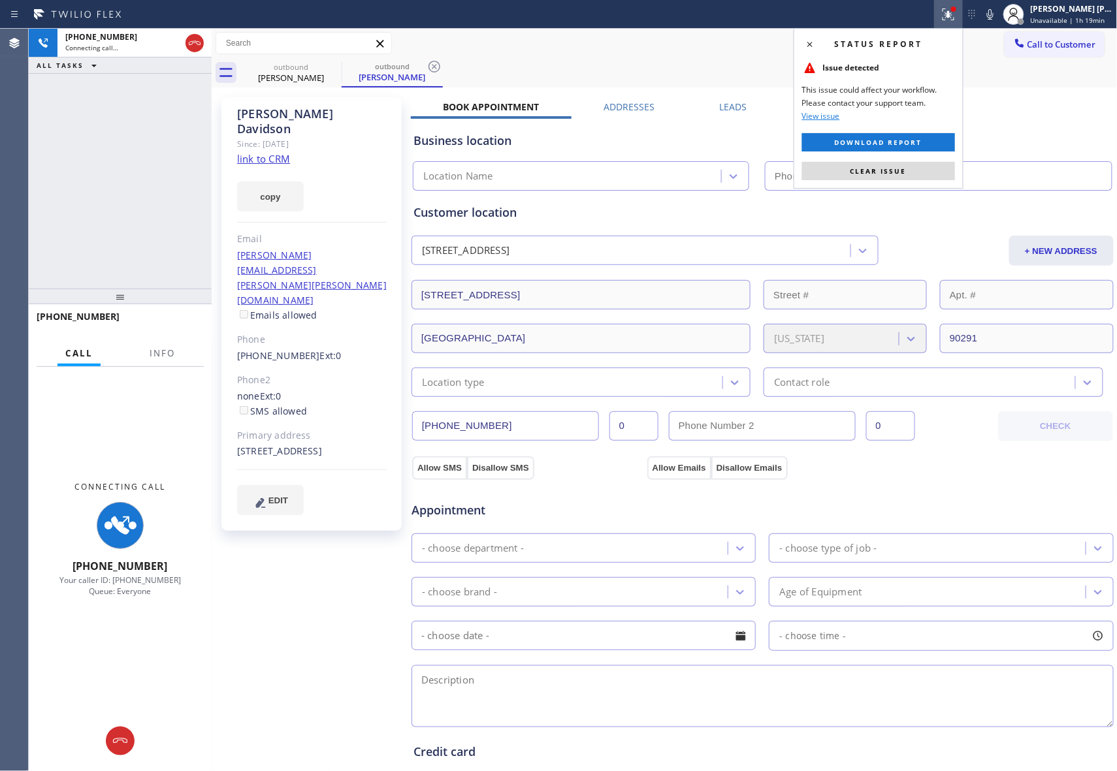
click at [905, 173] on span "Clear issue" at bounding box center [878, 171] width 56 height 9
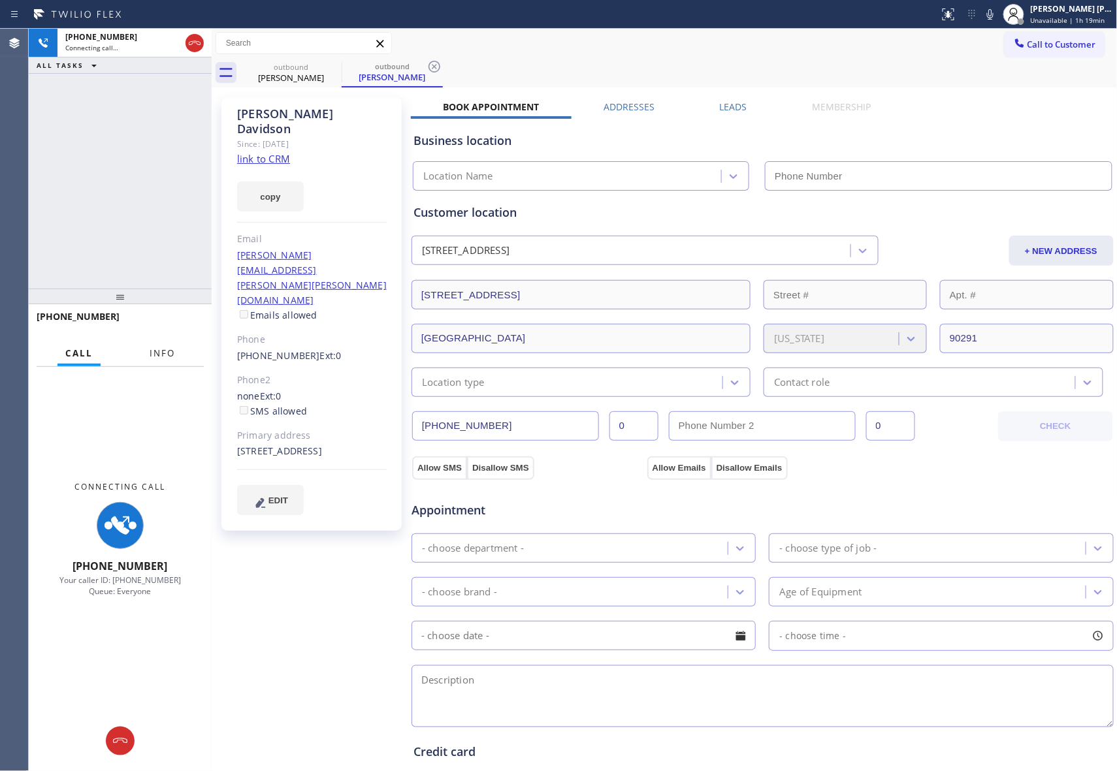
click at [166, 357] on span "Info" at bounding box center [162, 354] width 25 height 12
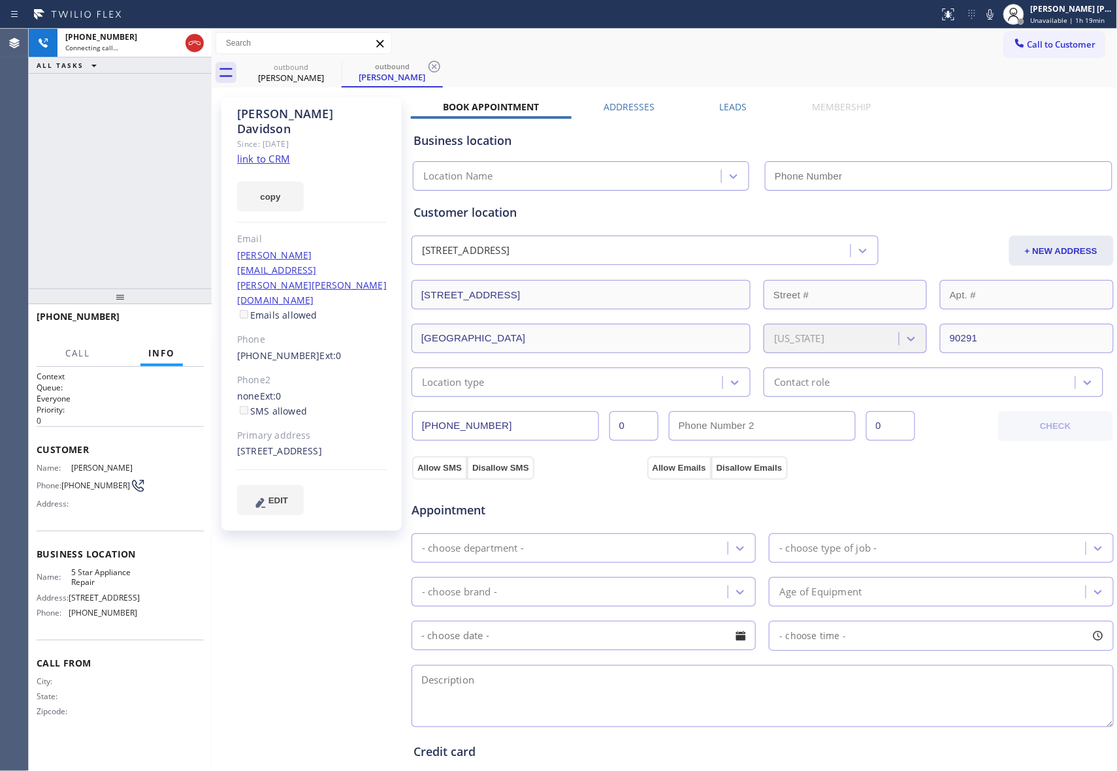
type input "[PHONE_NUMBER]"
click at [197, 38] on icon at bounding box center [195, 43] width 16 height 16
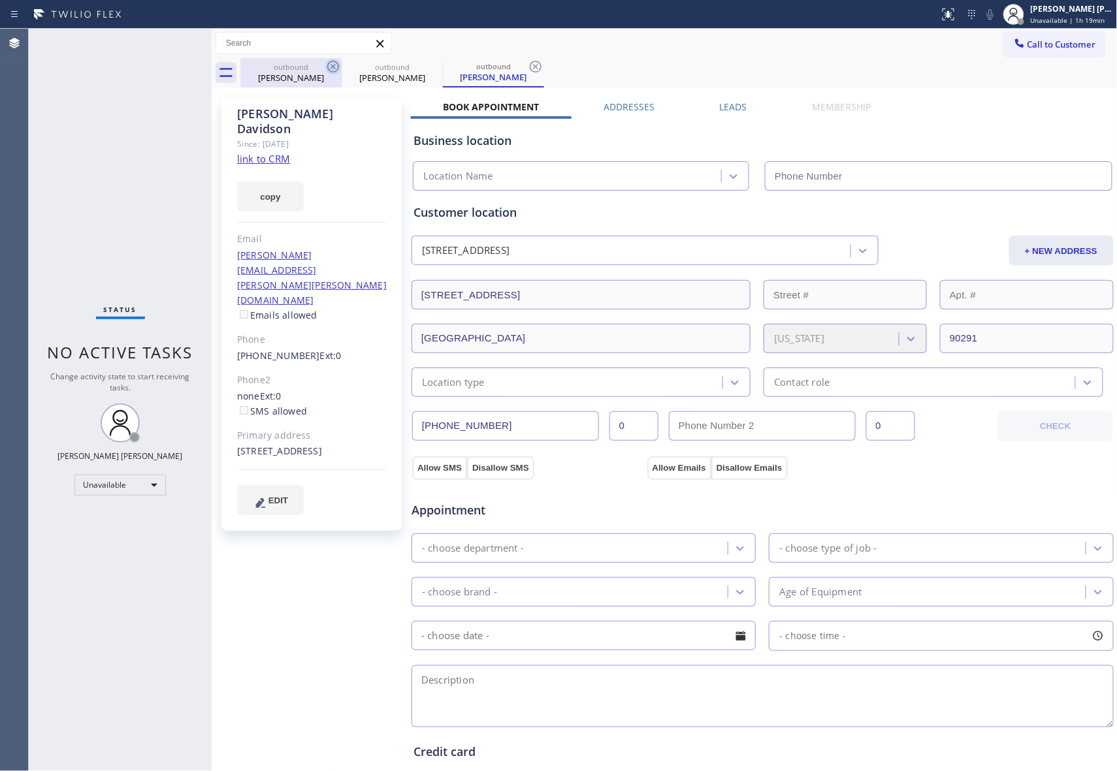
type input "[PHONE_NUMBER]"
click at [340, 68] on icon at bounding box center [333, 67] width 16 height 16
click at [427, 67] on icon at bounding box center [435, 67] width 16 height 16
click at [528, 67] on icon at bounding box center [536, 67] width 16 height 16
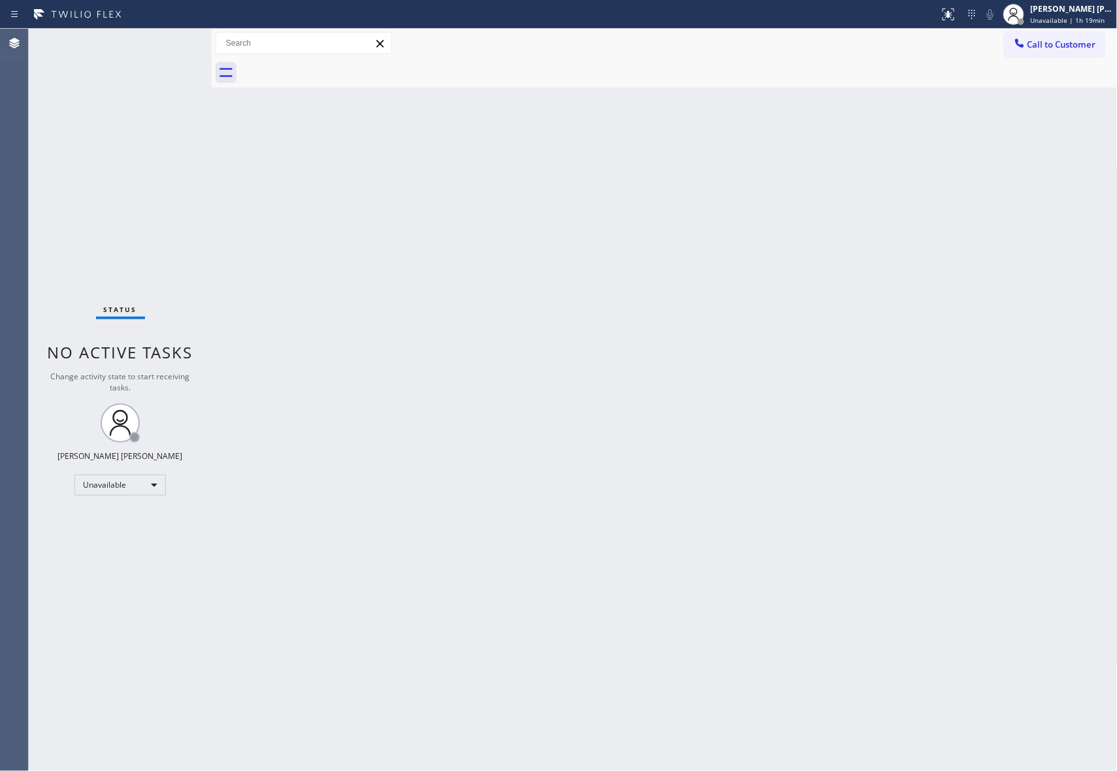
click at [336, 67] on div at bounding box center [678, 72] width 877 height 29
drag, startPoint x: 336, startPoint y: 67, endPoint x: 351, endPoint y: 67, distance: 15.7
click at [340, 67] on div at bounding box center [678, 72] width 877 height 29
click at [1058, 43] on span "Call to Customer" at bounding box center [1061, 45] width 69 height 12
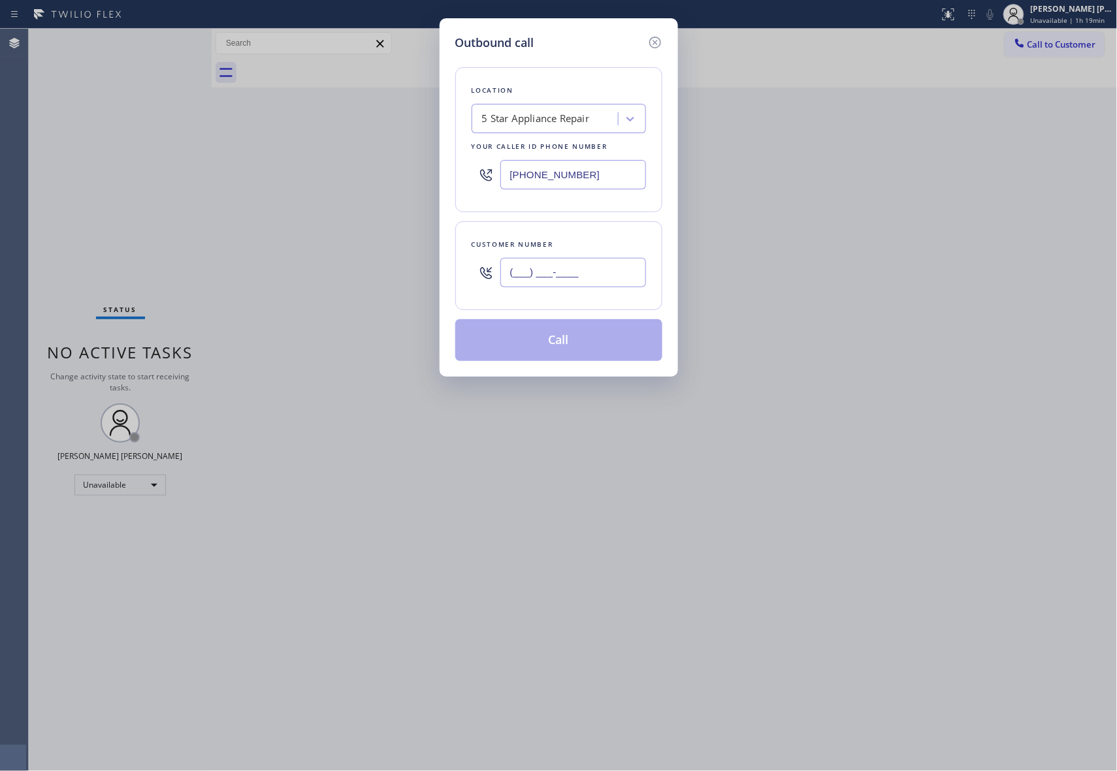
click at [597, 265] on input "(___) ___-____" at bounding box center [573, 272] width 146 height 29
paste input "626) 355-7944"
type input "(626) 355-7944"
click at [575, 346] on button "Call" at bounding box center [558, 340] width 207 height 42
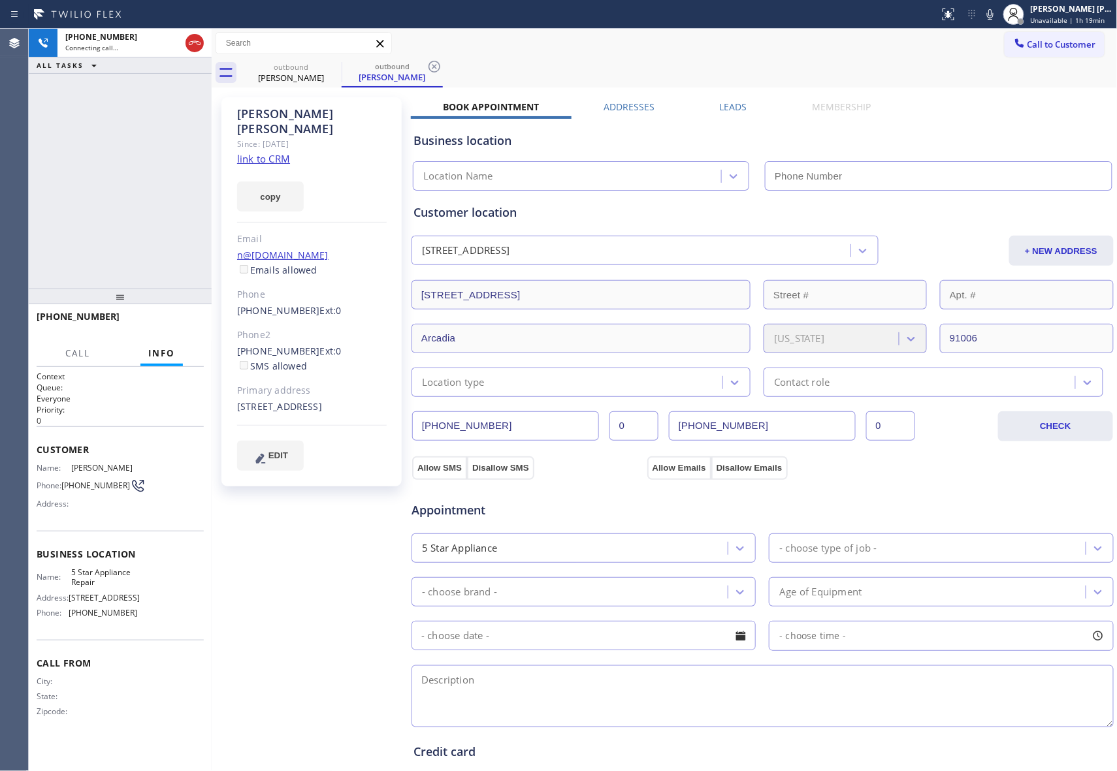
type input "[PHONE_NUMBER]"
drag, startPoint x: 186, startPoint y: 38, endPoint x: 199, endPoint y: 46, distance: 14.7
click at [191, 40] on icon at bounding box center [195, 43] width 16 height 16
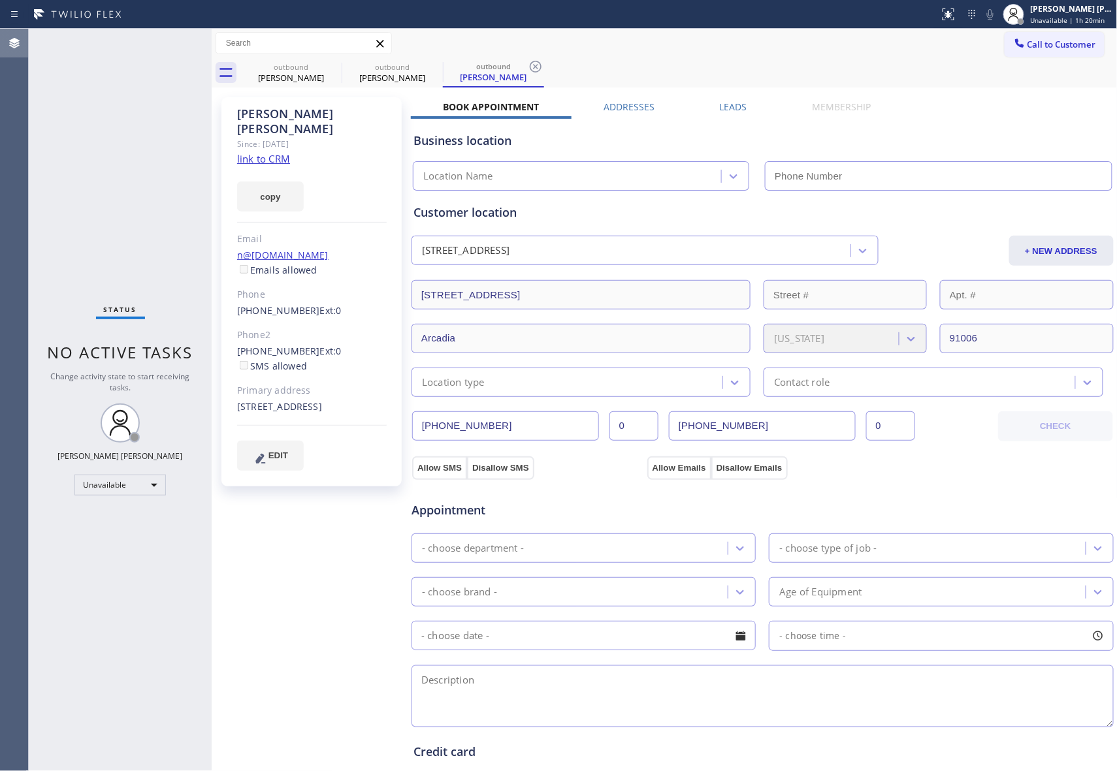
type input "[PHONE_NUMBER]"
click at [342, 68] on div at bounding box center [342, 73] width 1 height 21
click at [338, 68] on icon at bounding box center [333, 67] width 12 height 12
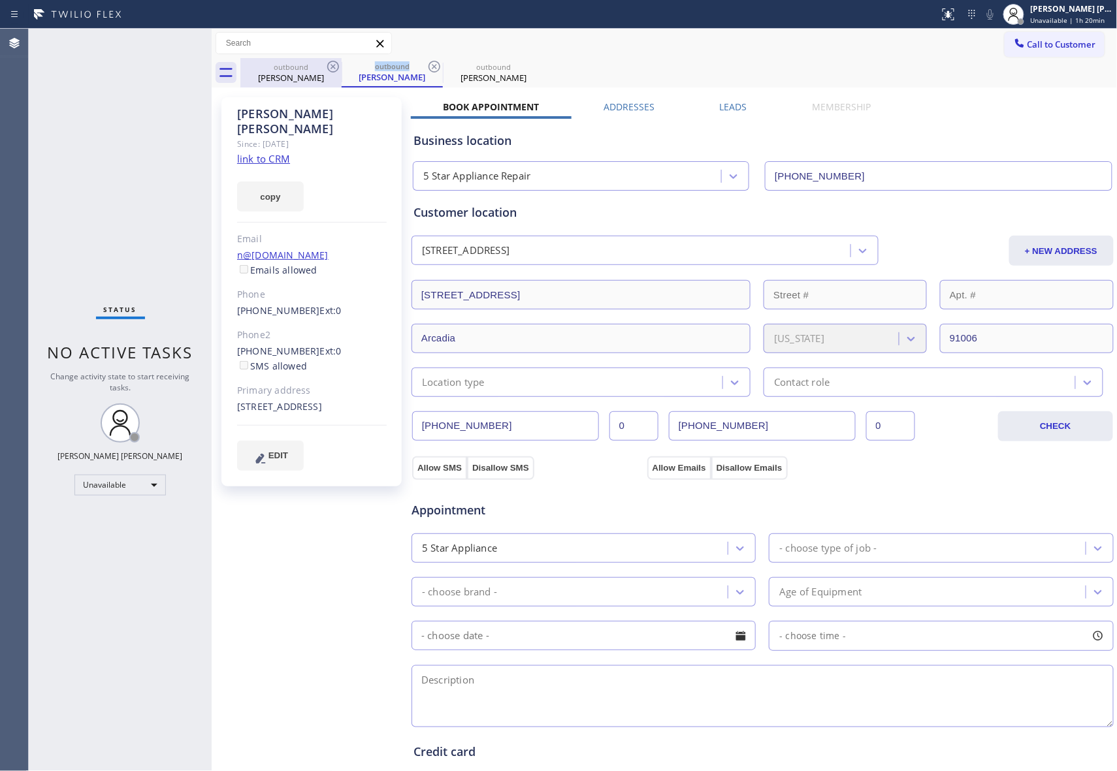
click at [338, 68] on icon at bounding box center [333, 67] width 12 height 12
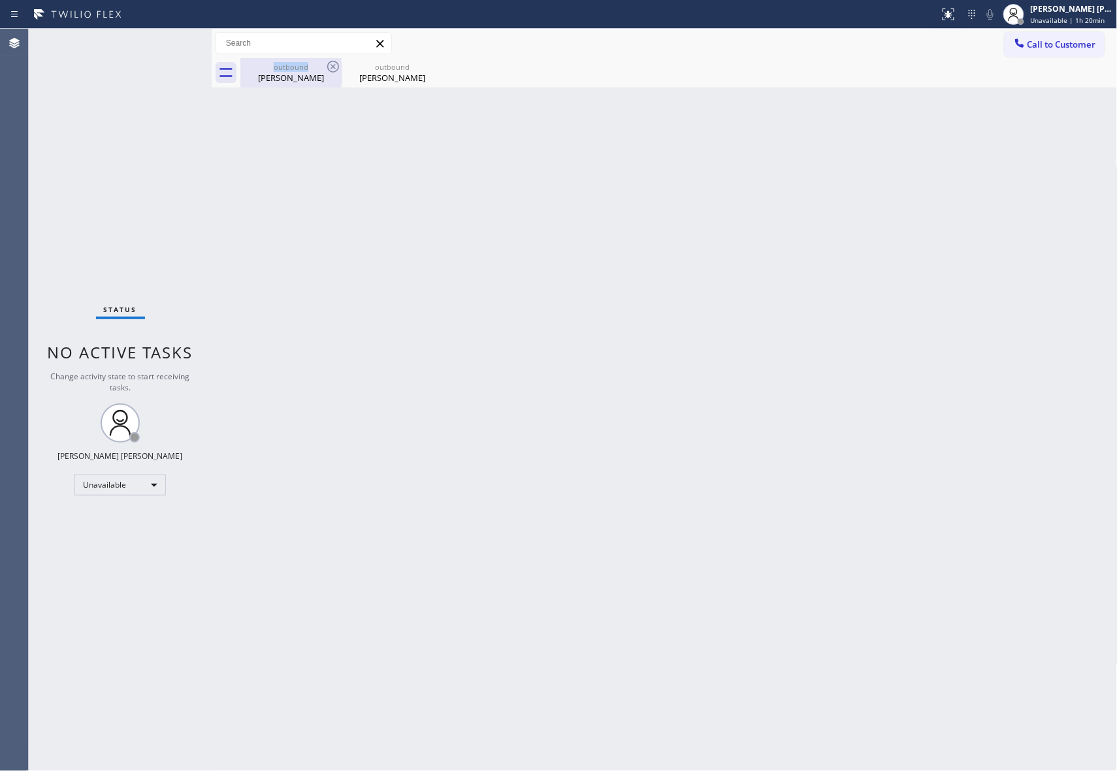
click at [338, 68] on icon at bounding box center [333, 67] width 12 height 12
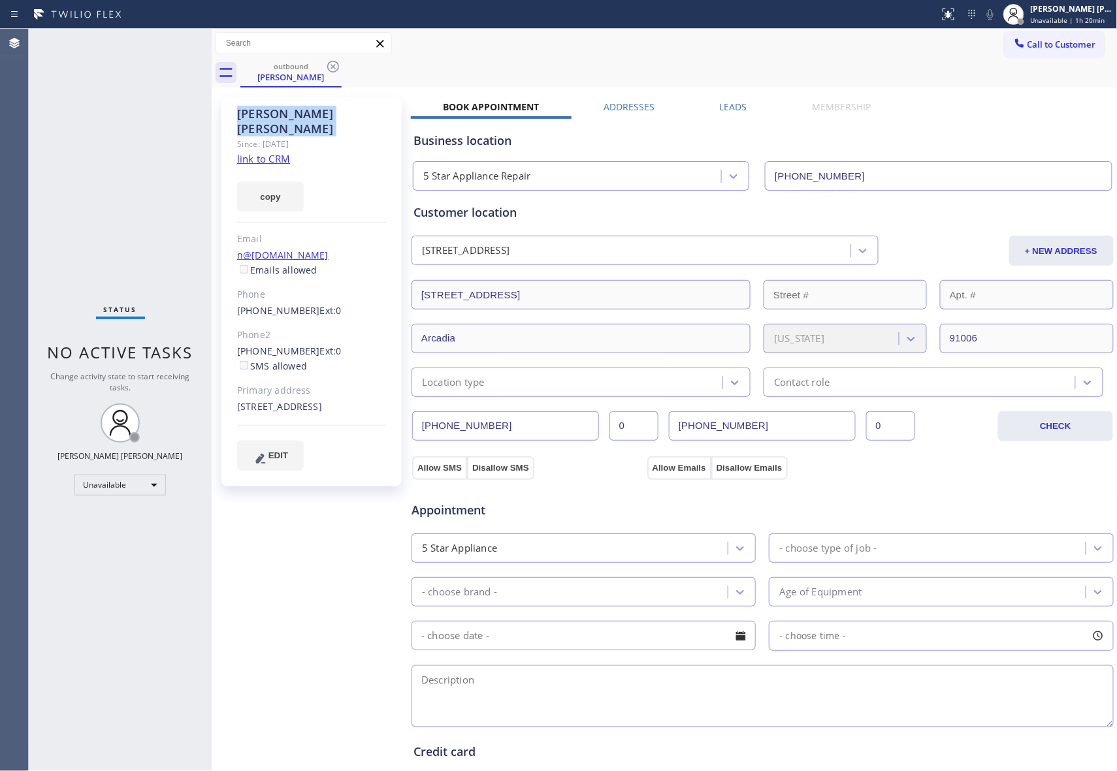
click at [337, 68] on icon at bounding box center [333, 67] width 16 height 16
click at [336, 68] on div "outbound Dee Nash" at bounding box center [678, 72] width 877 height 29
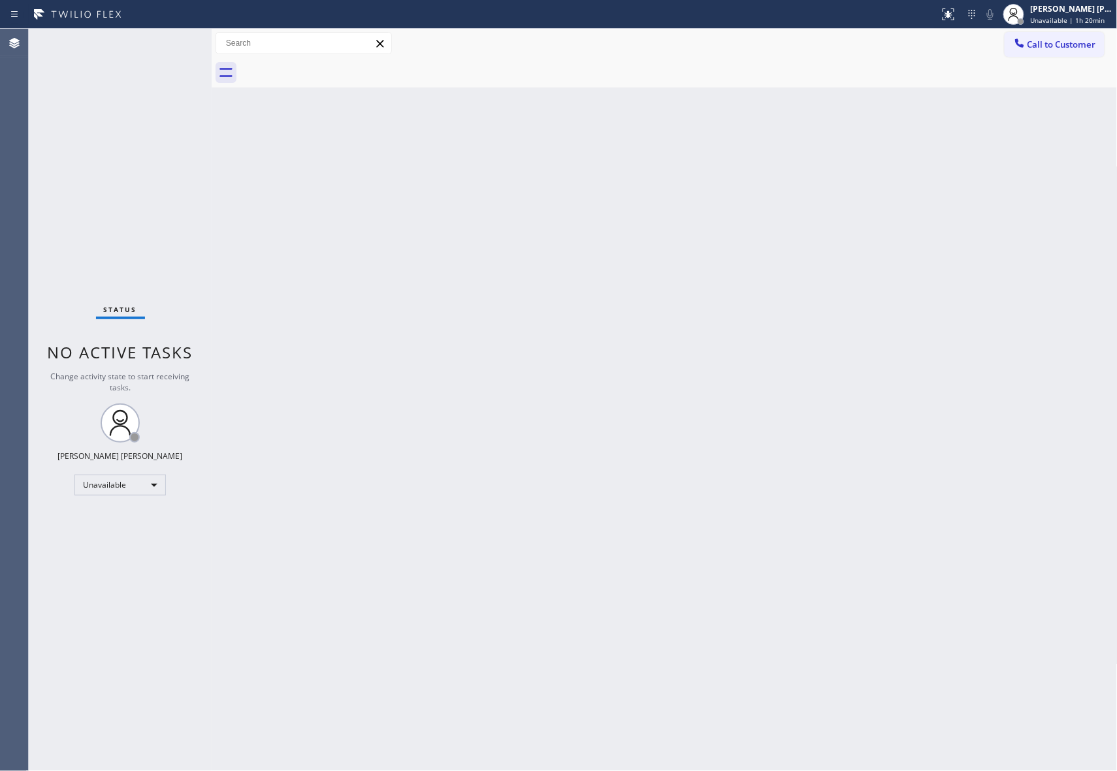
drag, startPoint x: 336, startPoint y: 68, endPoint x: 1095, endPoint y: 69, distance: 759.0
click at [340, 68] on div at bounding box center [678, 72] width 877 height 29
drag, startPoint x: 1088, startPoint y: 55, endPoint x: 1067, endPoint y: 50, distance: 22.2
click at [1088, 54] on button "Call to Customer" at bounding box center [1055, 44] width 100 height 25
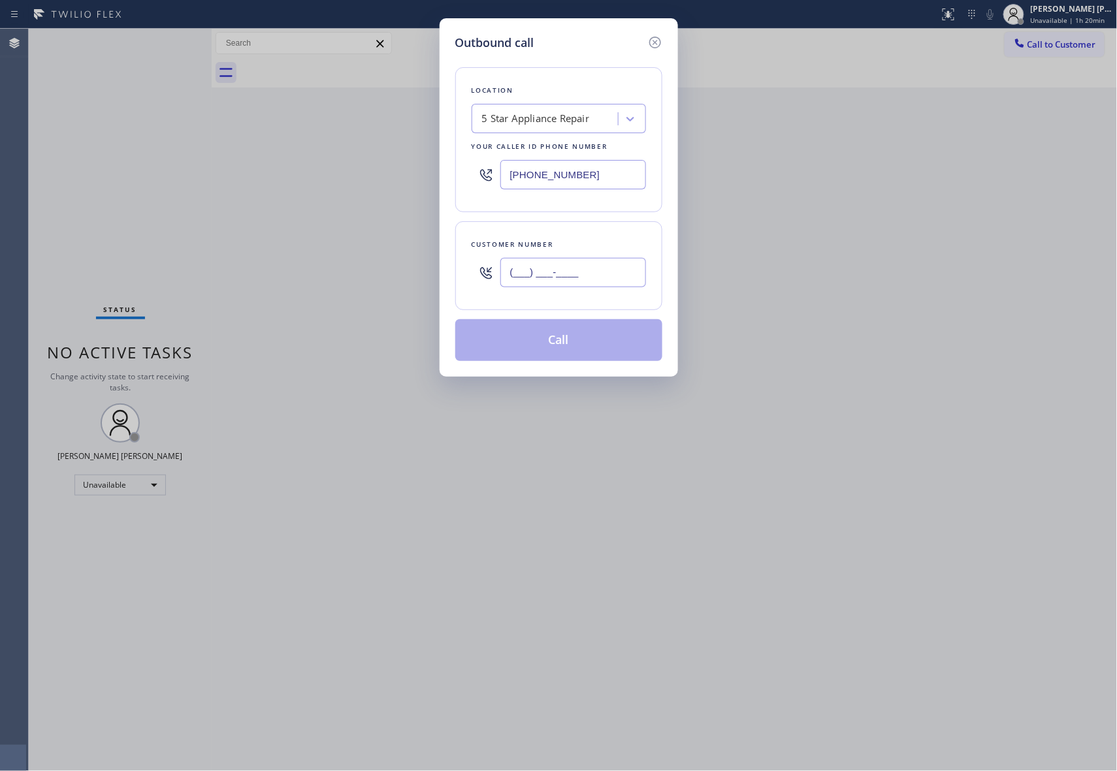
click at [586, 280] on input "(___) ___-____" at bounding box center [573, 272] width 146 height 29
paste input "925) 783-6345"
type input "(925) 783-6345"
click at [600, 340] on button "Call" at bounding box center [558, 340] width 207 height 42
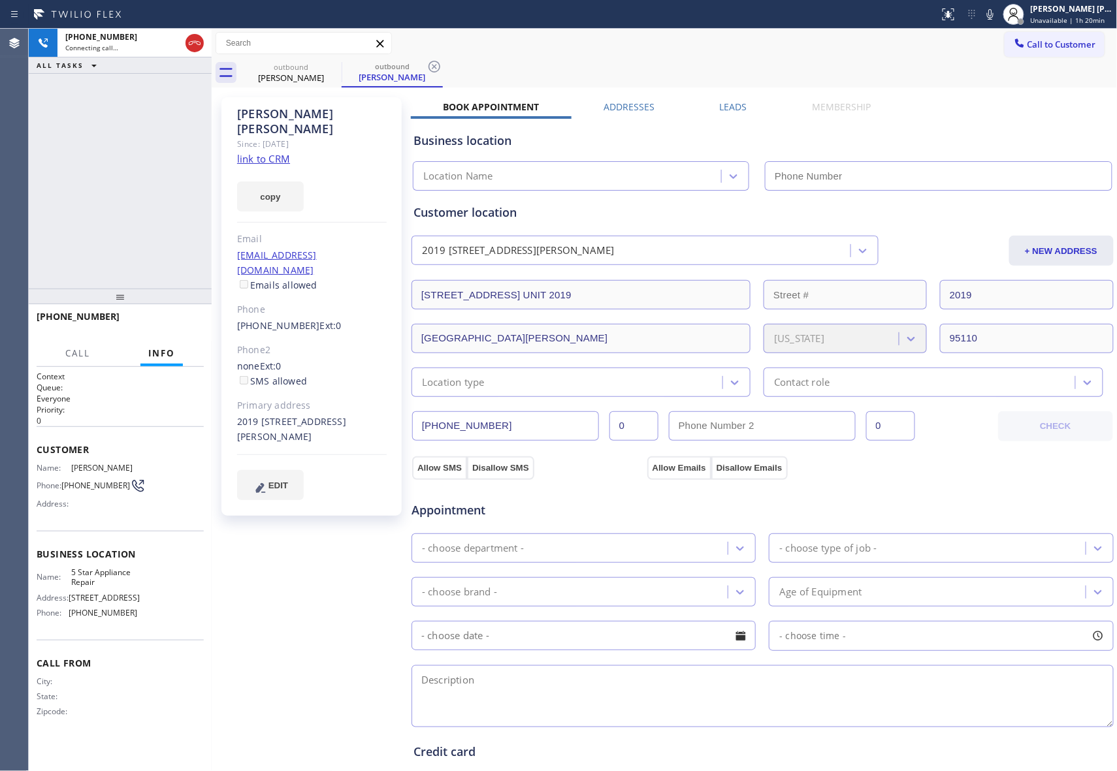
type input "[PHONE_NUMBER]"
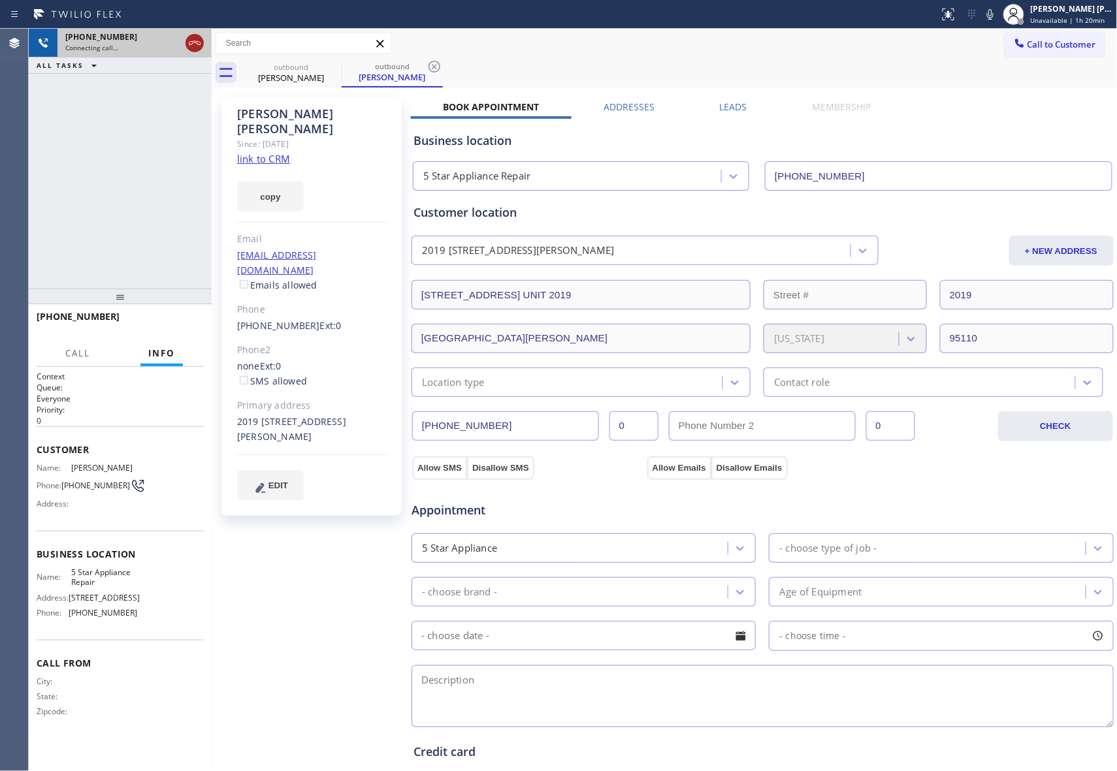
click at [192, 38] on icon at bounding box center [195, 43] width 16 height 16
click at [0, 0] on icon at bounding box center [0, 0] width 0 height 0
click at [427, 67] on icon at bounding box center [435, 67] width 16 height 16
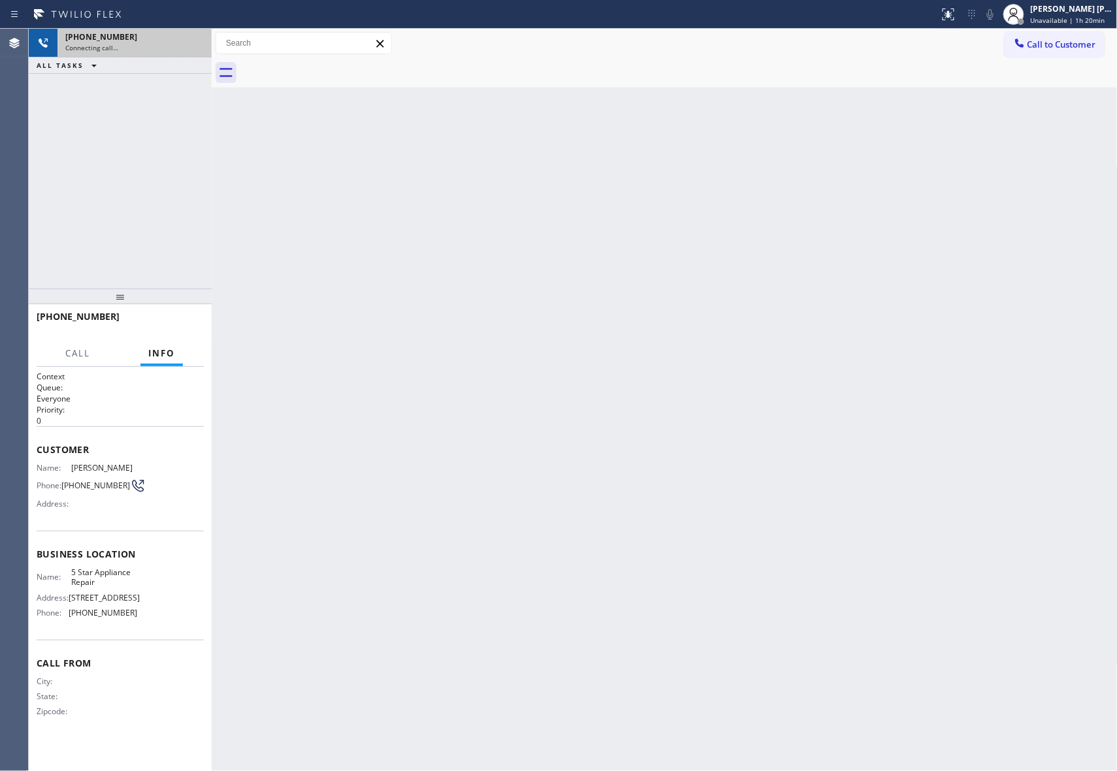
click at [332, 67] on div at bounding box center [678, 72] width 877 height 29
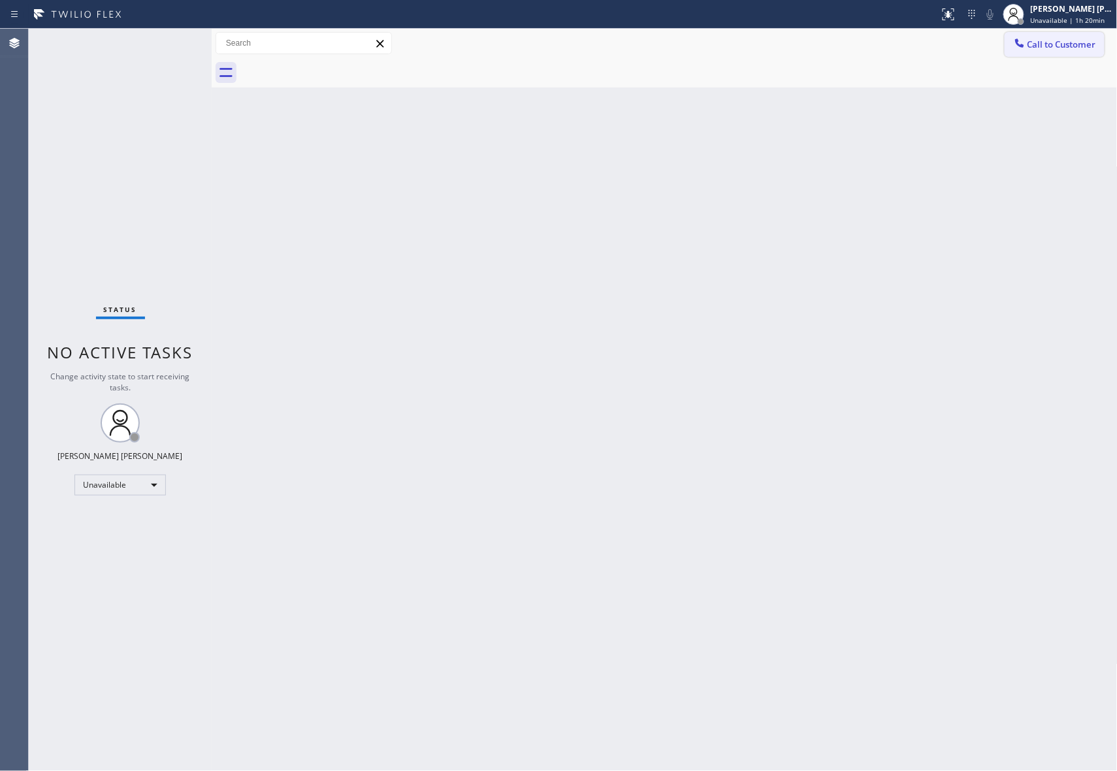
click at [1056, 53] on button "Call to Customer" at bounding box center [1055, 44] width 100 height 25
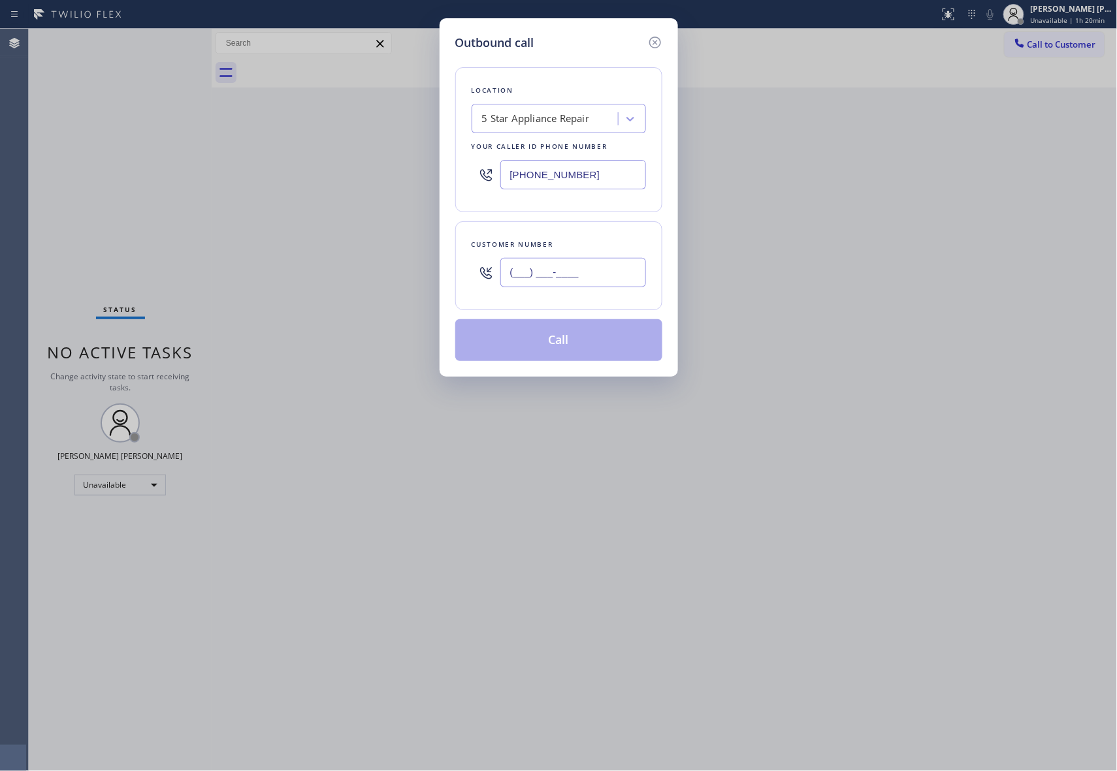
click at [583, 283] on input "(___) ___-____" at bounding box center [573, 272] width 146 height 29
paste input "415) 789-9909"
type input "(415) 789-9909"
click at [589, 333] on button "Call" at bounding box center [558, 340] width 207 height 42
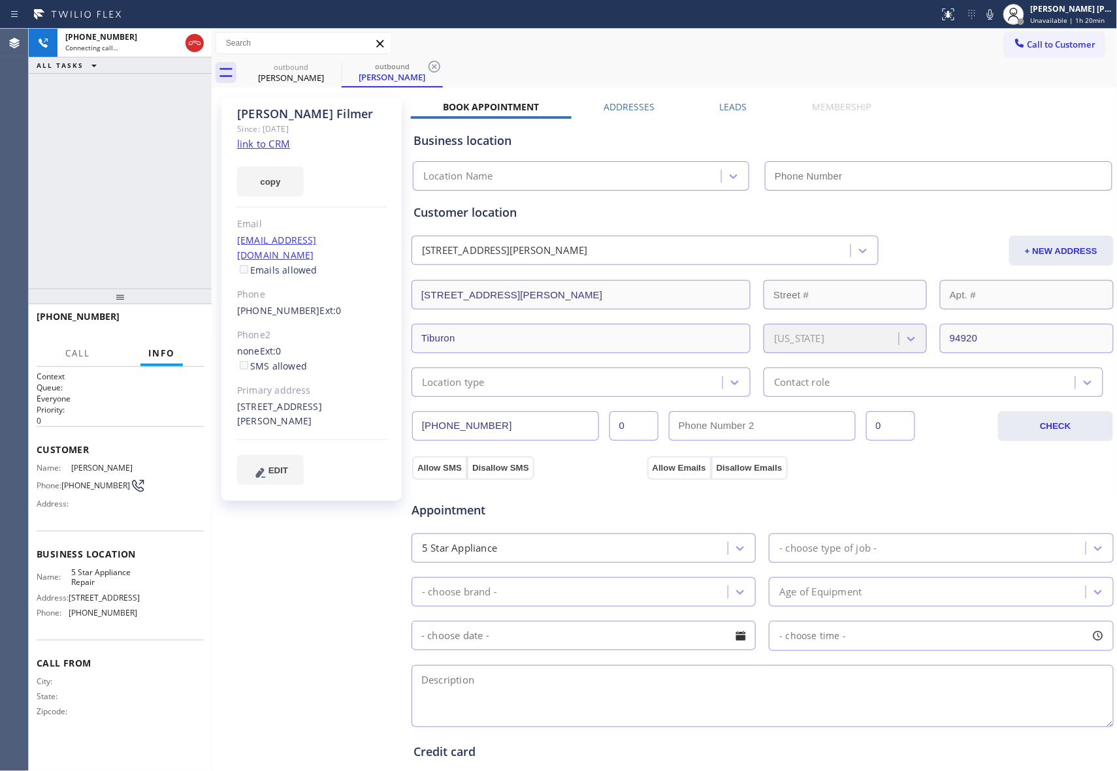
type input "[PHONE_NUMBER]"
click at [197, 44] on icon at bounding box center [195, 43] width 16 height 16
click at [336, 65] on icon at bounding box center [333, 67] width 16 height 16
click at [427, 65] on icon at bounding box center [435, 67] width 16 height 16
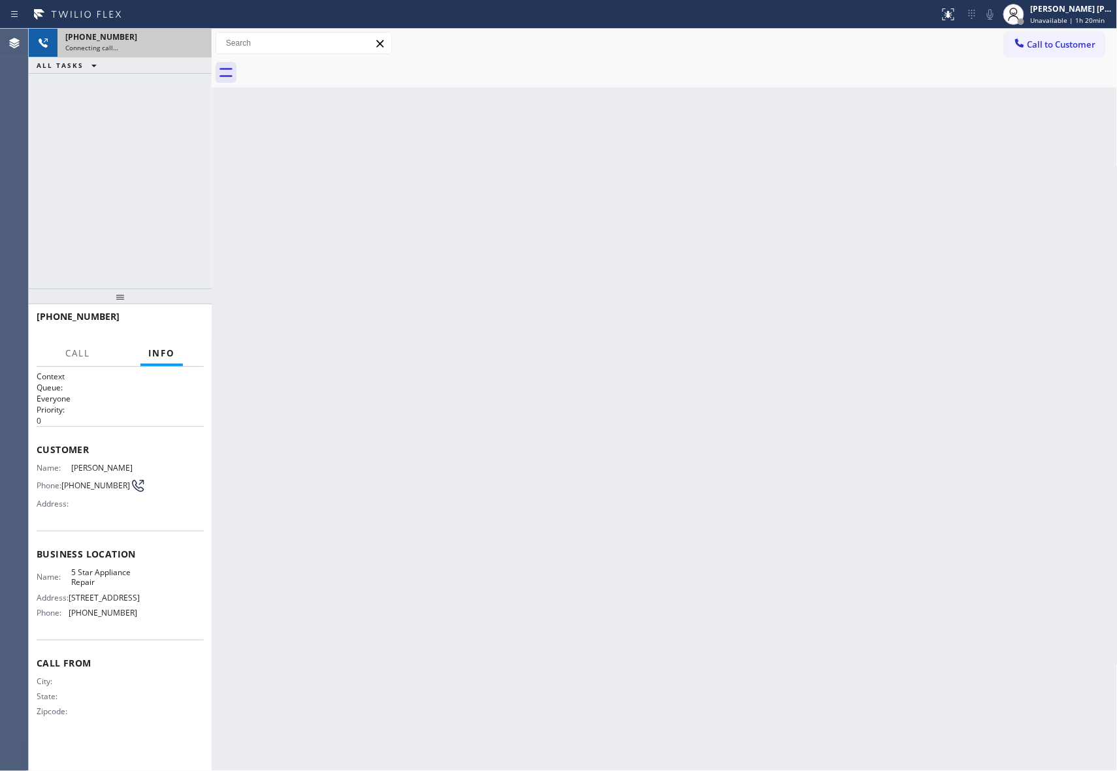
click at [336, 65] on div at bounding box center [678, 72] width 877 height 29
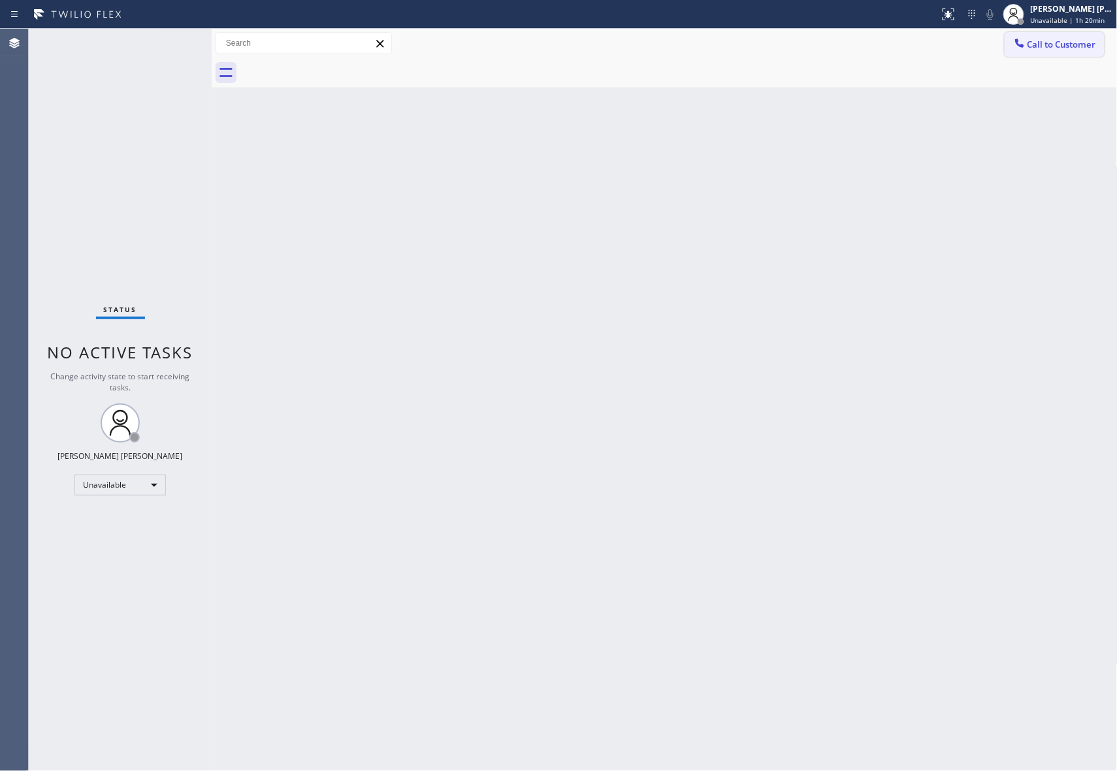
click at [1048, 35] on button "Call to Customer" at bounding box center [1055, 44] width 100 height 25
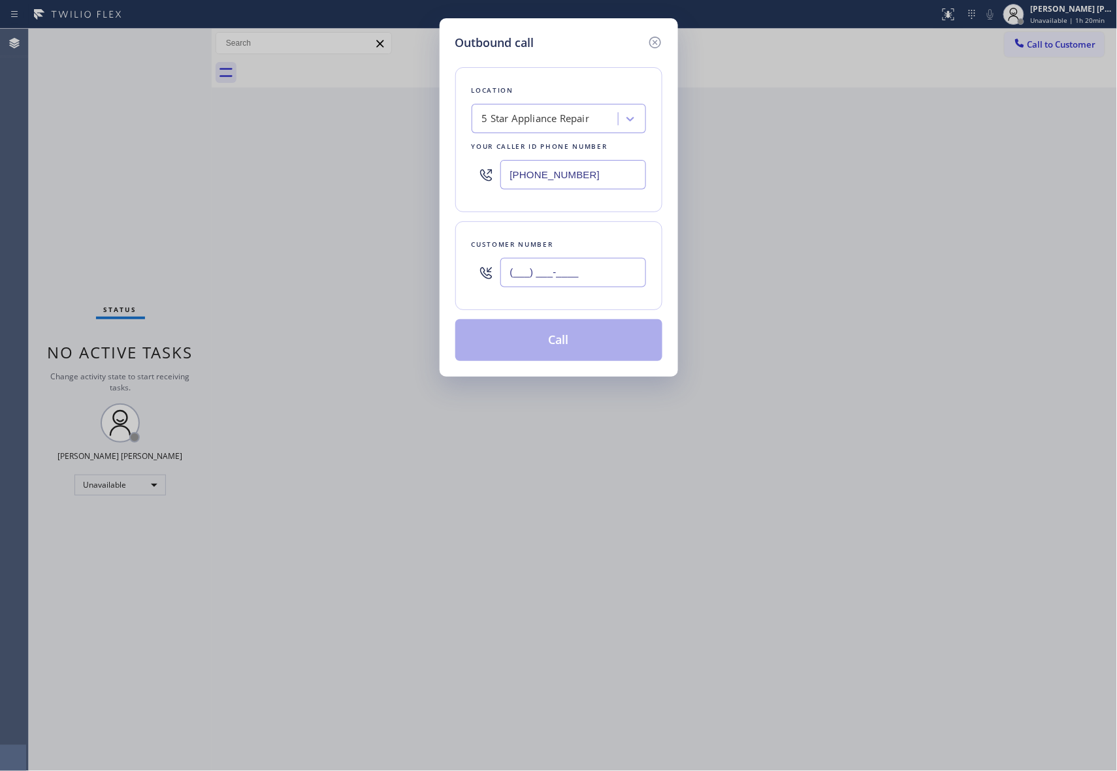
click at [589, 272] on input "(___) ___-____" at bounding box center [573, 272] width 146 height 29
paste input "847) 344-4034"
type input "(847) 344-4034"
click at [583, 348] on button "Call" at bounding box center [558, 340] width 207 height 42
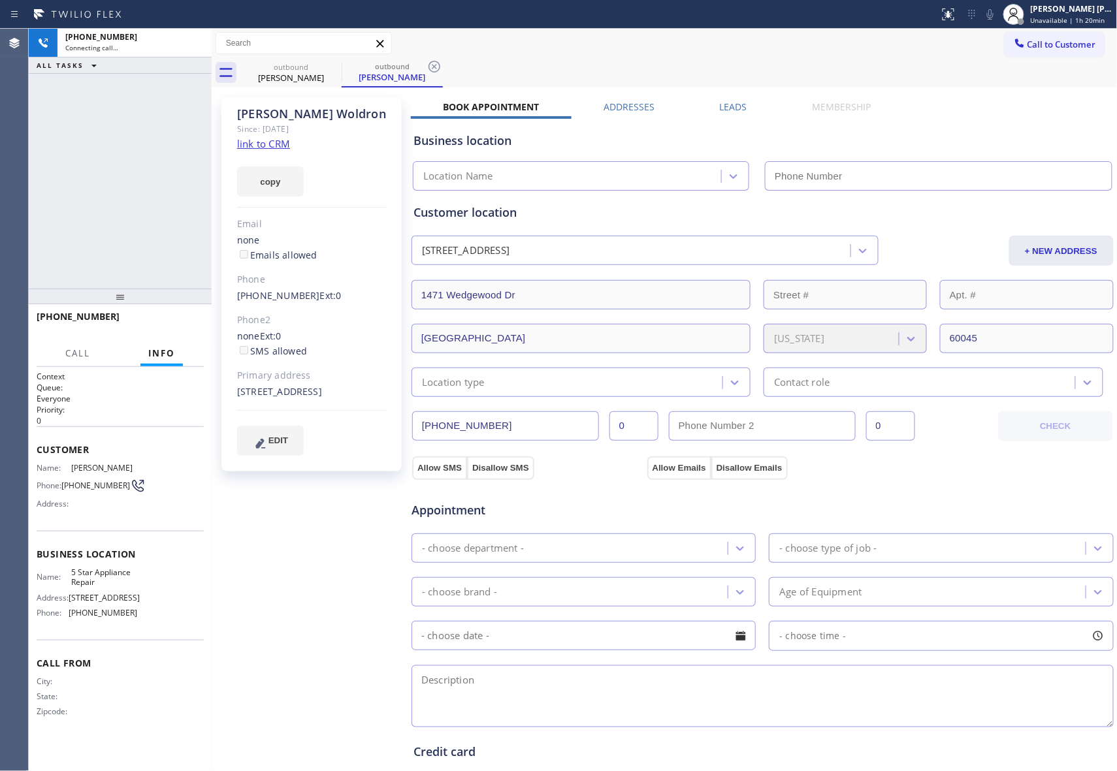
type input "[PHONE_NUMBER]"
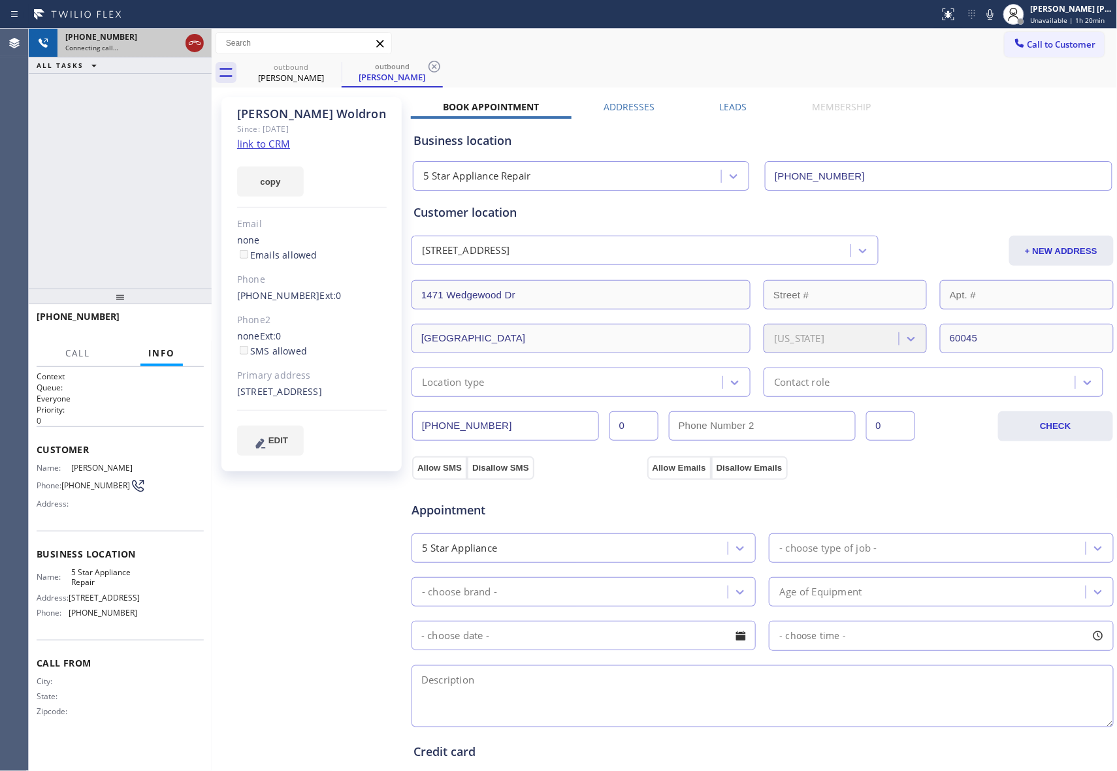
click at [197, 44] on icon at bounding box center [195, 43] width 12 height 4
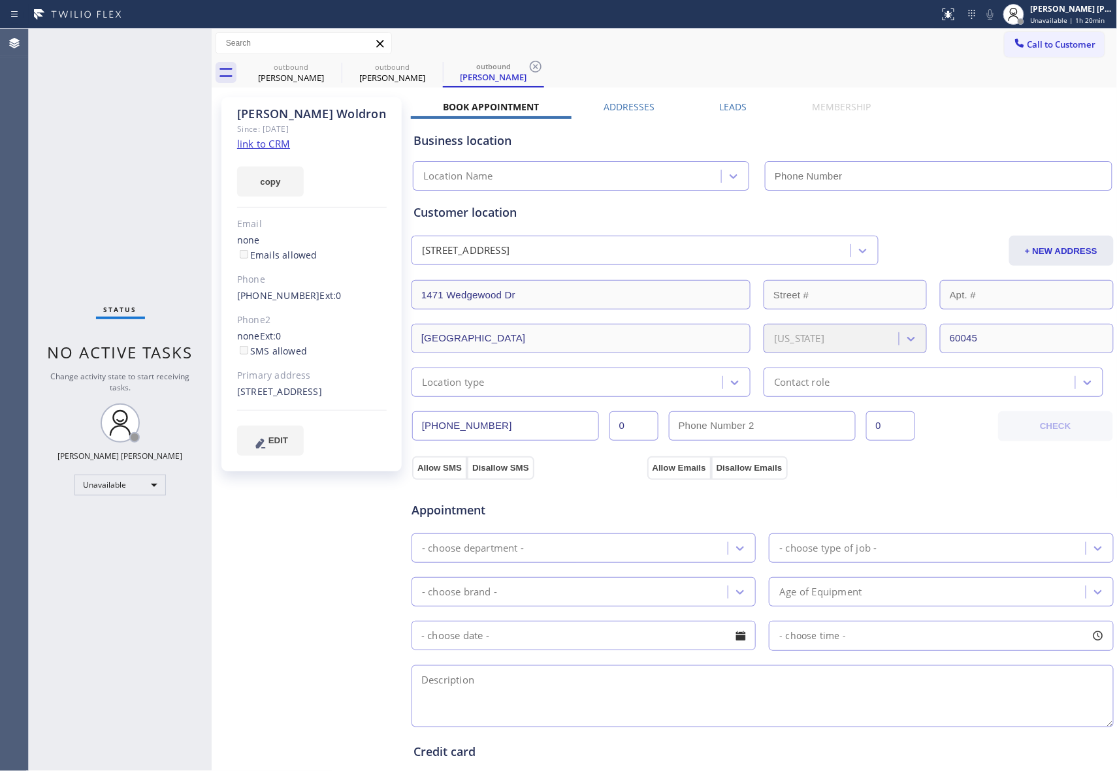
type input "[PHONE_NUMBER]"
drag, startPoint x: 328, startPoint y: 68, endPoint x: 328, endPoint y: 60, distance: 7.8
click at [0, 0] on icon at bounding box center [0, 0] width 0 height 0
click at [427, 60] on icon at bounding box center [435, 67] width 16 height 16
click at [328, 60] on icon at bounding box center [333, 67] width 16 height 16
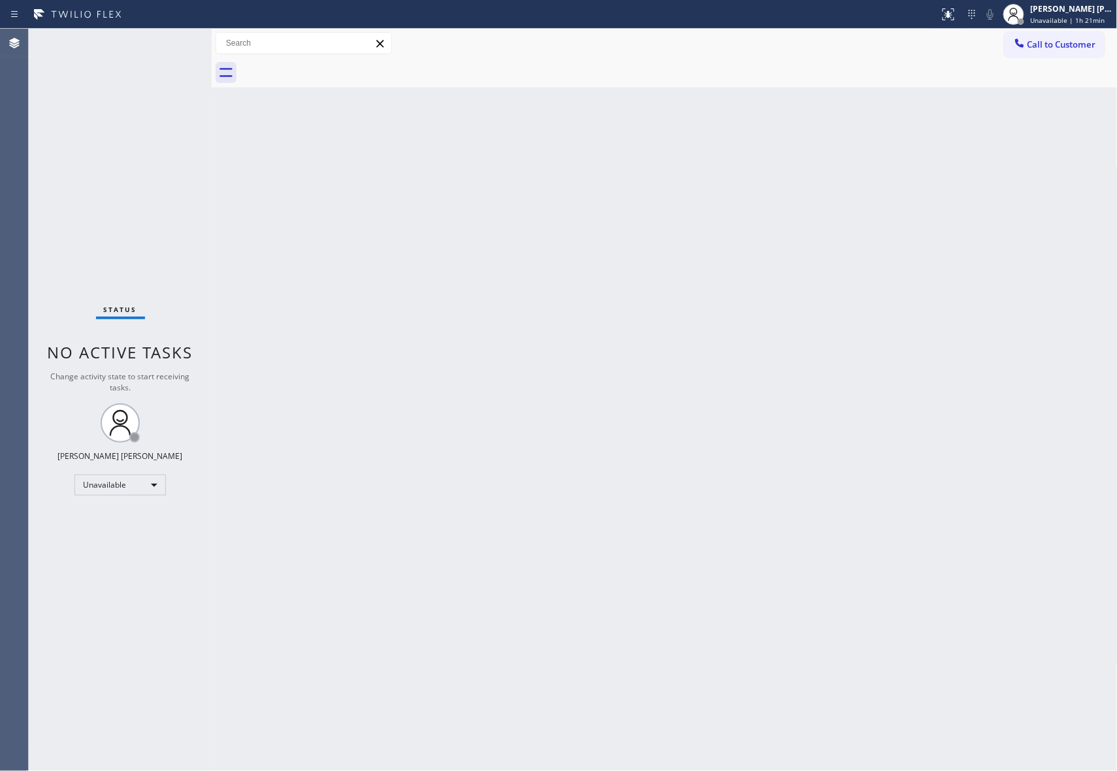
click at [328, 60] on div at bounding box center [678, 72] width 877 height 29
click at [1056, 45] on span "Call to Customer" at bounding box center [1061, 45] width 69 height 12
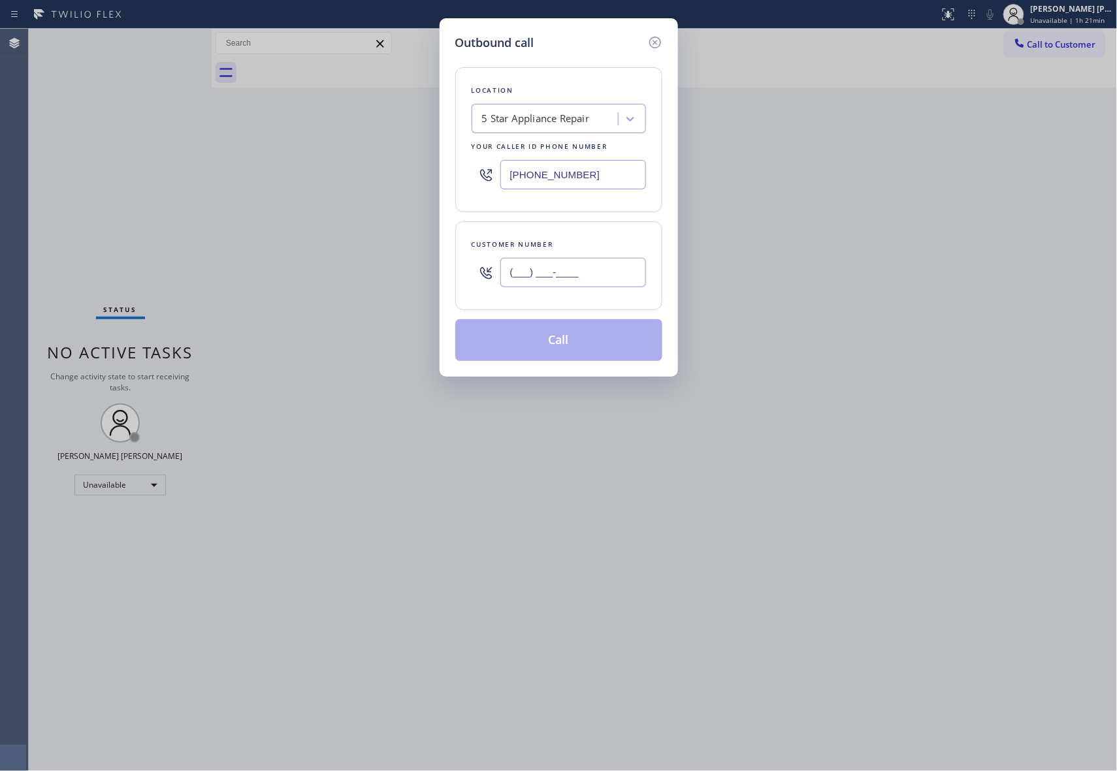
click at [597, 283] on input "(___) ___-____" at bounding box center [573, 272] width 146 height 29
paste input "415) 652-1374"
type input "(415) 652-1374"
click at [573, 343] on button "Call" at bounding box center [558, 340] width 207 height 42
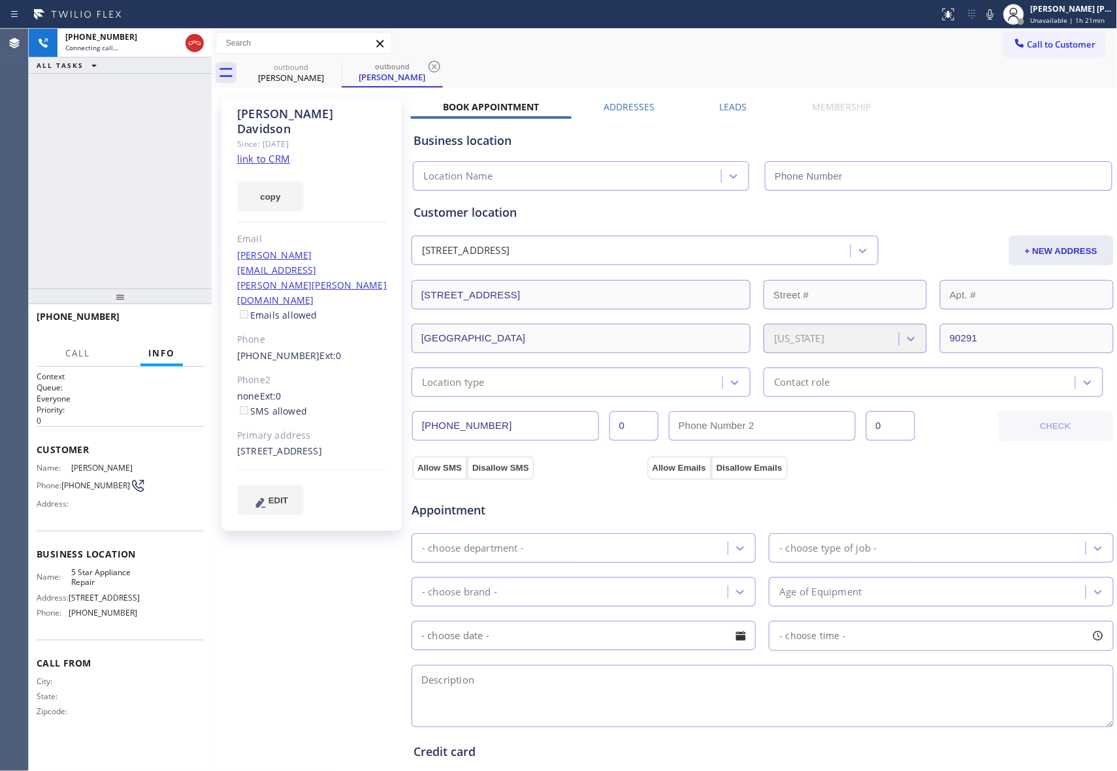
type input "[PHONE_NUMBER]"
drag, startPoint x: 194, startPoint y: 39, endPoint x: 319, endPoint y: 51, distance: 126.0
click at [194, 39] on icon at bounding box center [195, 43] width 16 height 16
click at [329, 64] on icon at bounding box center [333, 67] width 16 height 16
click at [427, 64] on icon at bounding box center [435, 67] width 16 height 16
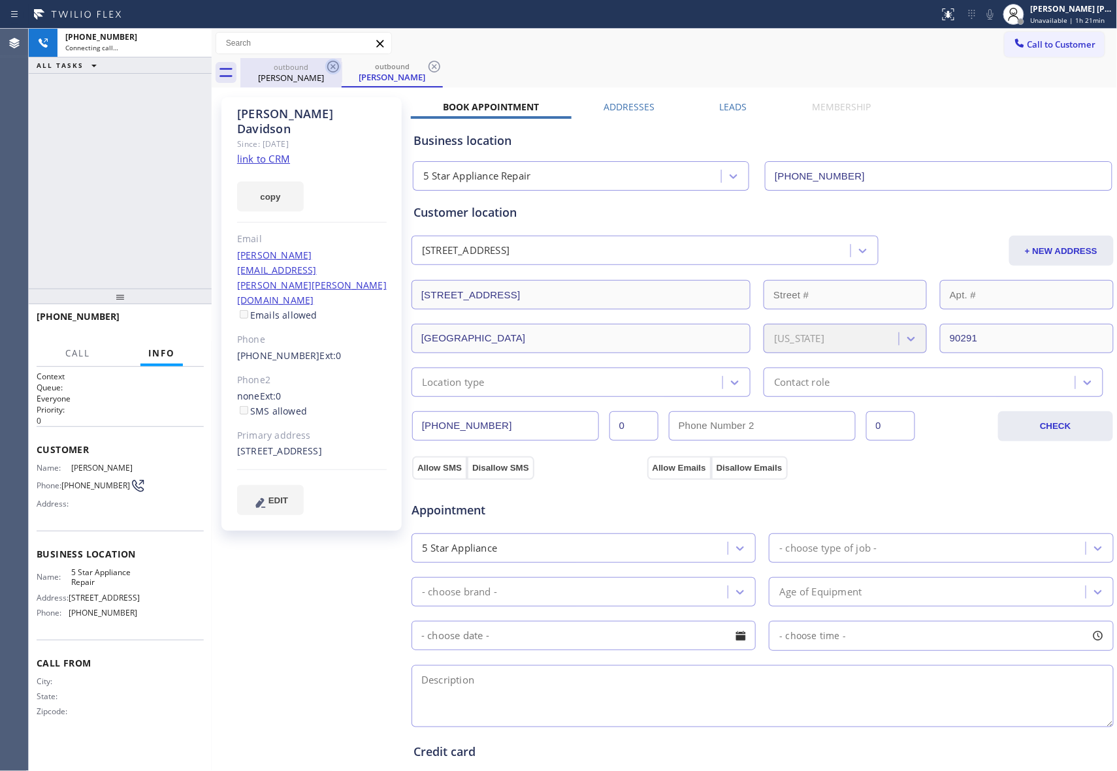
click at [329, 64] on div "outbound Karen Davidson outbound Karen Davidson" at bounding box center [678, 72] width 877 height 29
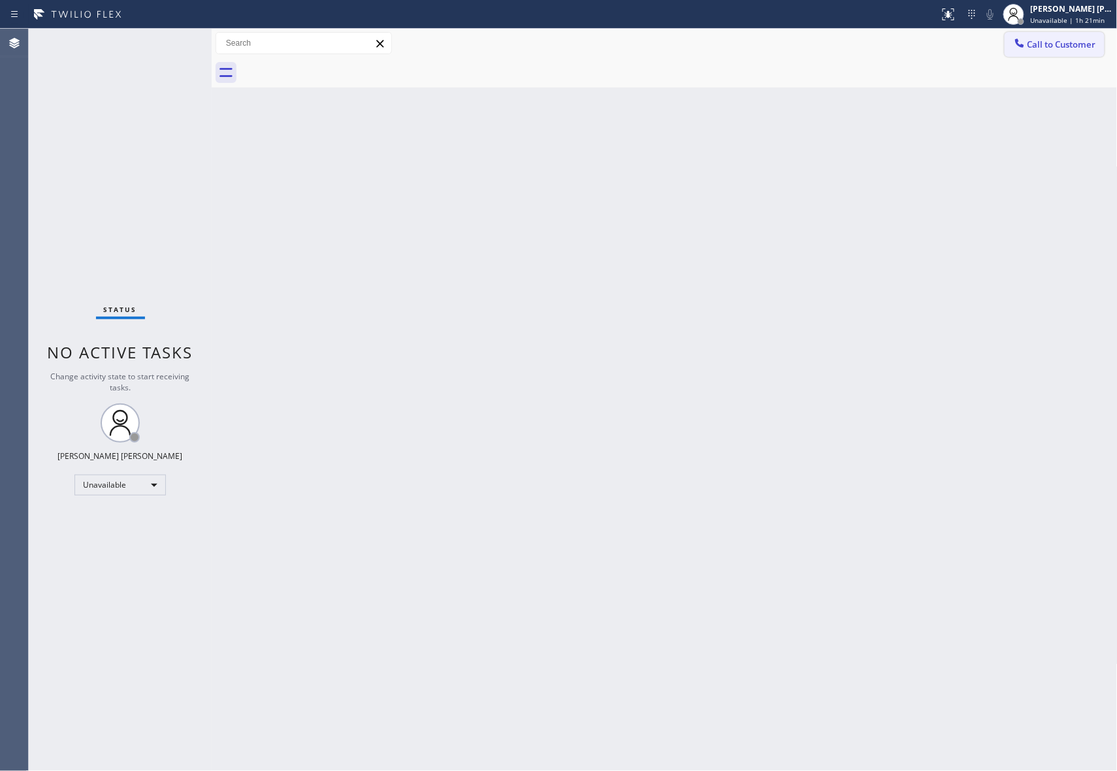
click at [1075, 44] on span "Call to Customer" at bounding box center [1061, 45] width 69 height 12
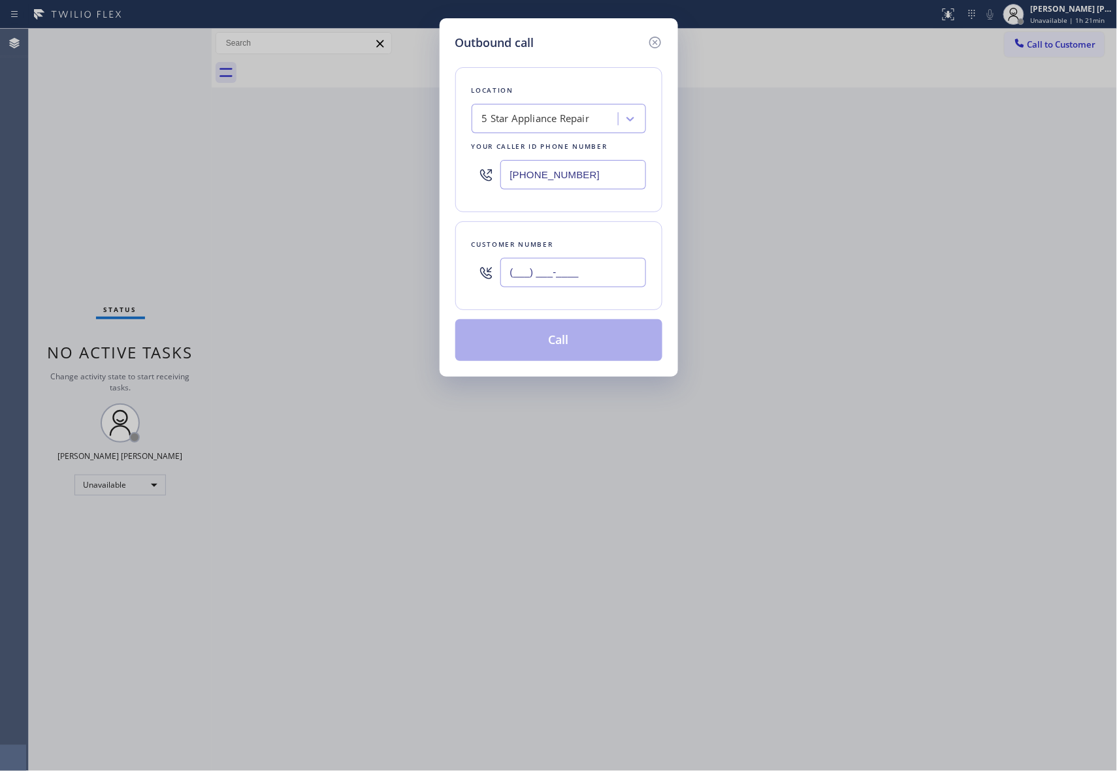
click at [594, 278] on input "(___) ___-____" at bounding box center [573, 272] width 146 height 29
paste input "415) 789-9909"
type input "(415) 789-9909"
click at [588, 348] on button "Call" at bounding box center [558, 340] width 207 height 42
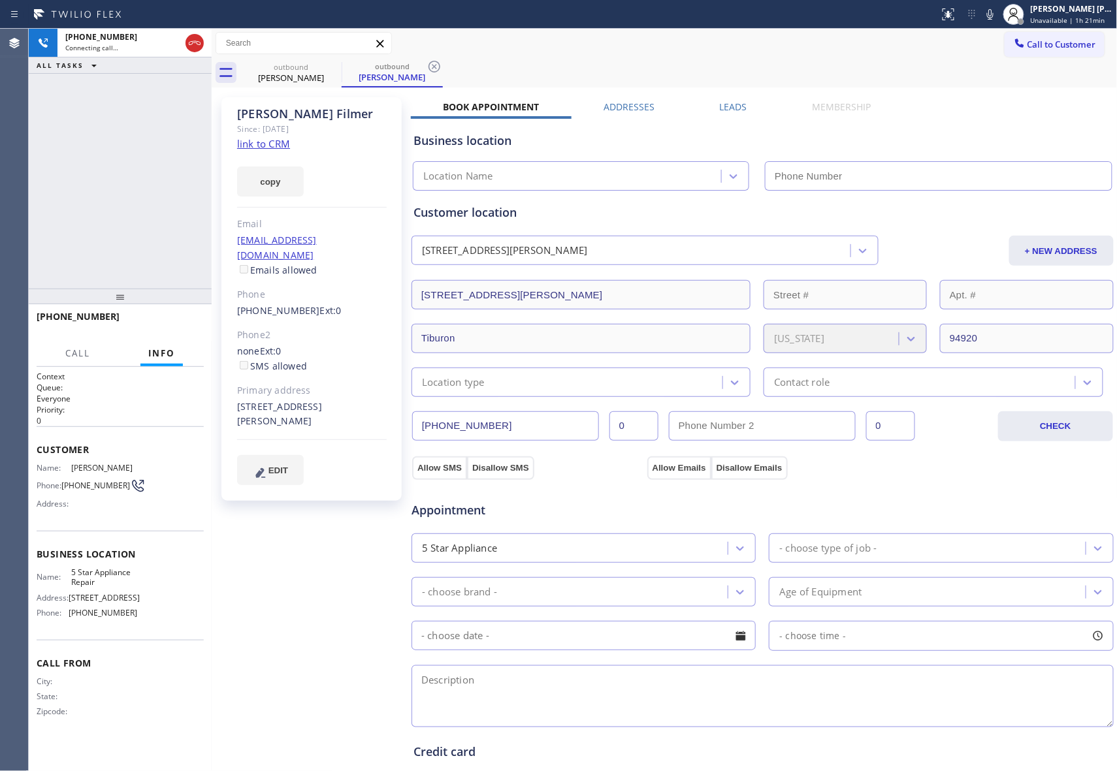
type input "[PHONE_NUMBER]"
drag, startPoint x: 189, startPoint y: 40, endPoint x: 239, endPoint y: 40, distance: 49.6
click at [191, 40] on icon at bounding box center [195, 43] width 16 height 16
click at [325, 61] on div "outbound Moreen Filmer" at bounding box center [290, 72] width 101 height 29
click at [330, 63] on icon at bounding box center [333, 67] width 16 height 16
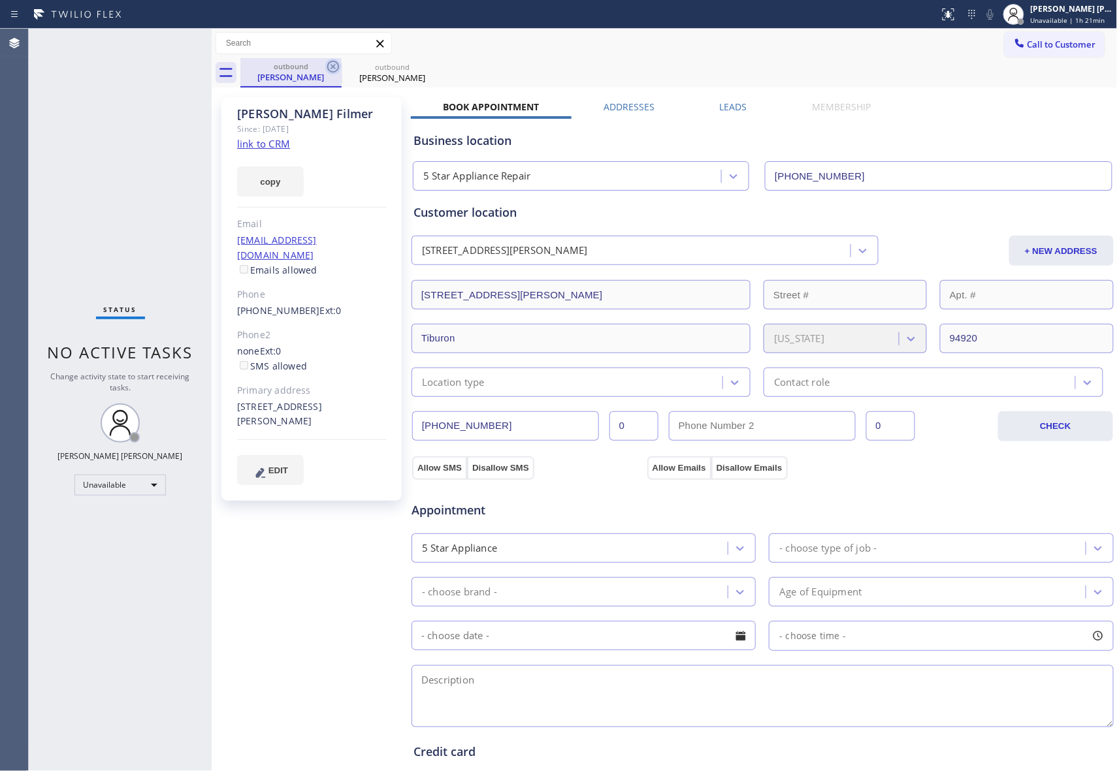
click at [332, 63] on icon at bounding box center [333, 67] width 16 height 16
click at [427, 64] on icon at bounding box center [435, 67] width 16 height 16
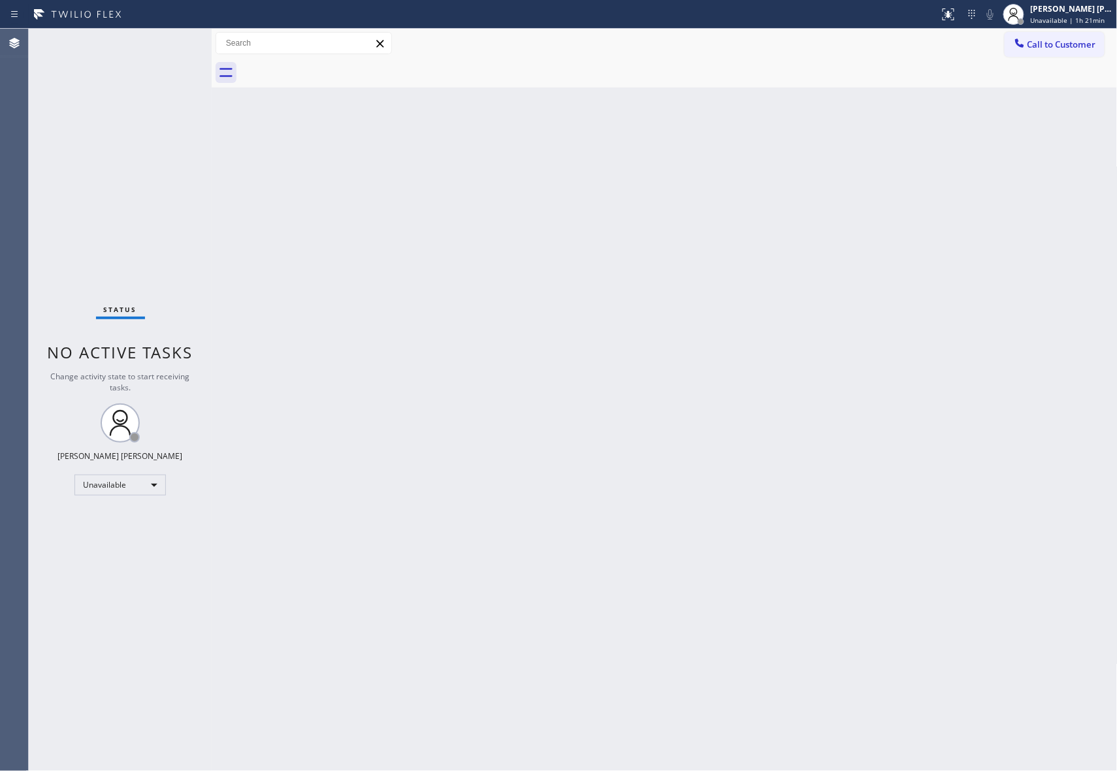
click at [333, 64] on div at bounding box center [678, 72] width 877 height 29
click at [1085, 46] on span "Call to Customer" at bounding box center [1061, 45] width 69 height 12
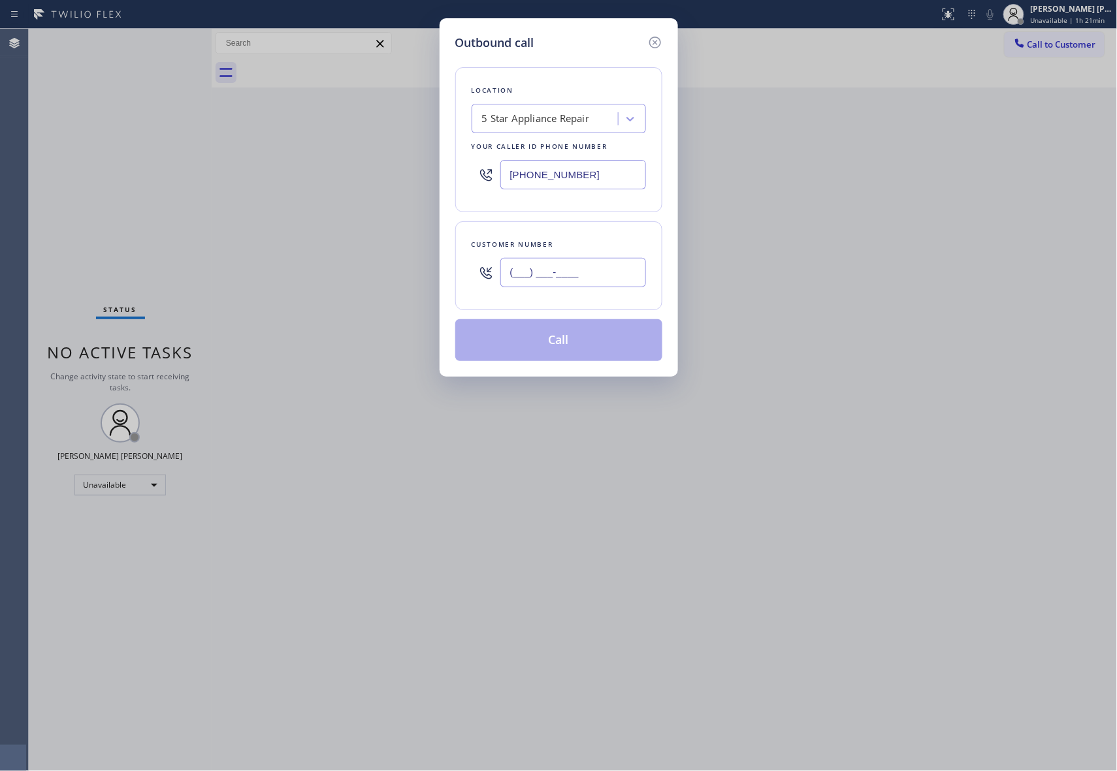
click at [594, 275] on input "(___) ___-____" at bounding box center [573, 272] width 146 height 29
paste input "661) 212-6406"
type input "(661) 212-6406"
click at [594, 346] on button "Call" at bounding box center [558, 340] width 207 height 42
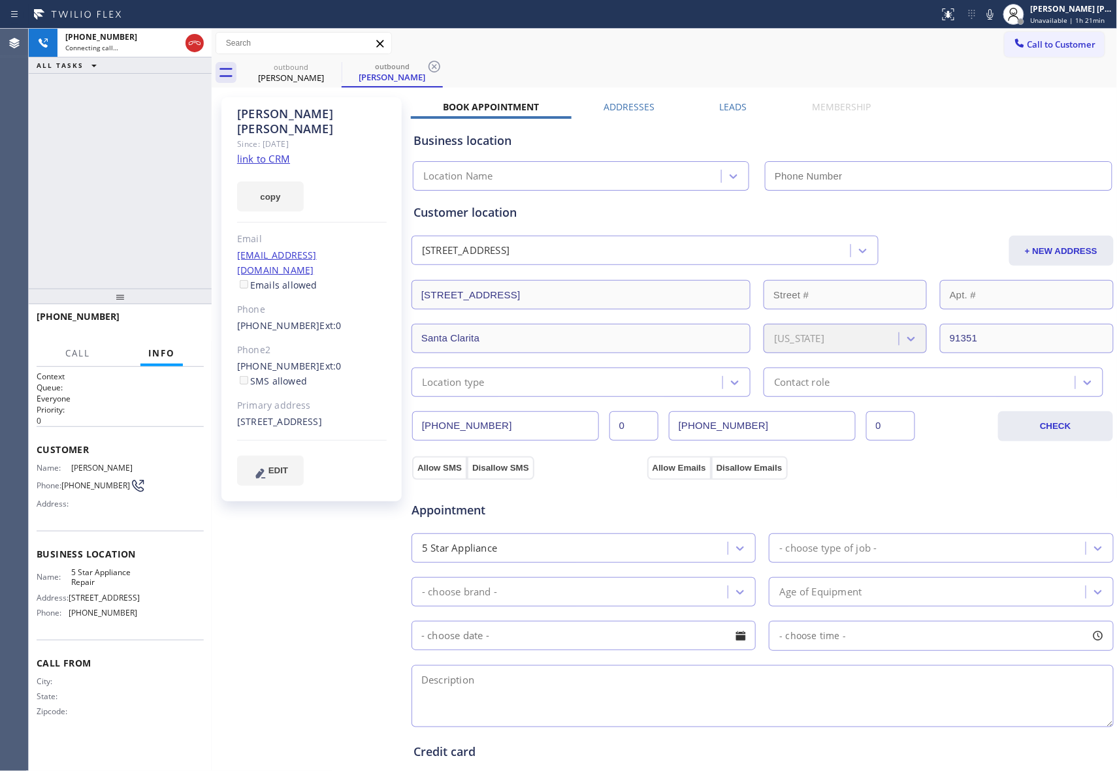
type input "[PHONE_NUMBER]"
click at [332, 64] on icon at bounding box center [333, 67] width 16 height 16
click at [427, 64] on icon at bounding box center [435, 67] width 16 height 16
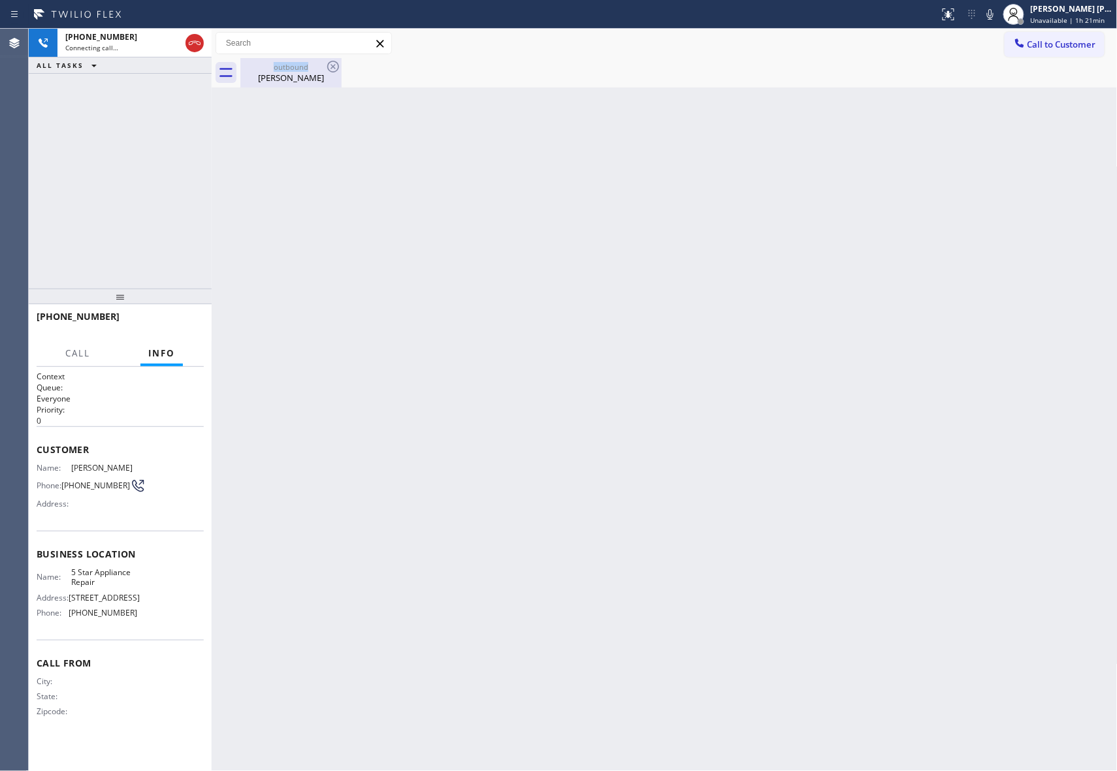
drag, startPoint x: 332, startPoint y: 64, endPoint x: 270, endPoint y: 64, distance: 62.7
click at [331, 64] on icon at bounding box center [333, 67] width 16 height 16
click at [189, 42] on icon at bounding box center [195, 43] width 12 height 4
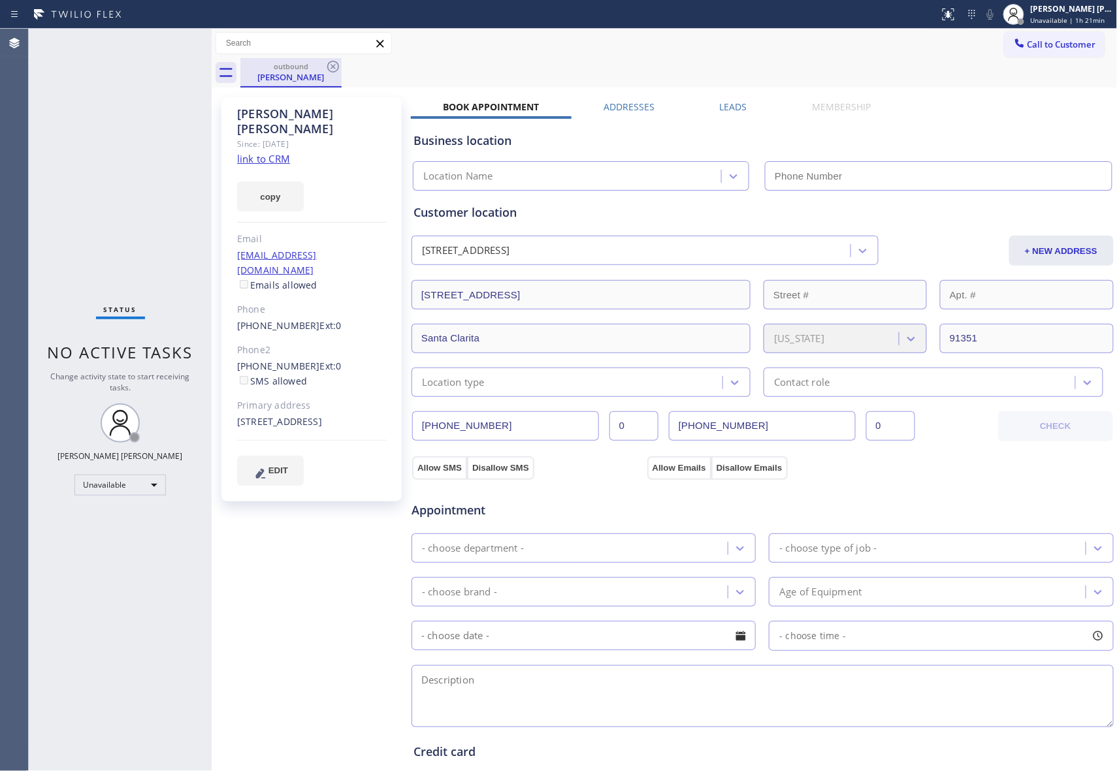
type input "[PHONE_NUMBER]"
drag, startPoint x: 301, startPoint y: 71, endPoint x: 329, endPoint y: 64, distance: 29.0
click at [314, 66] on div "outbound Jessica Alamillo" at bounding box center [291, 72] width 99 height 28
click at [329, 64] on icon at bounding box center [333, 67] width 16 height 16
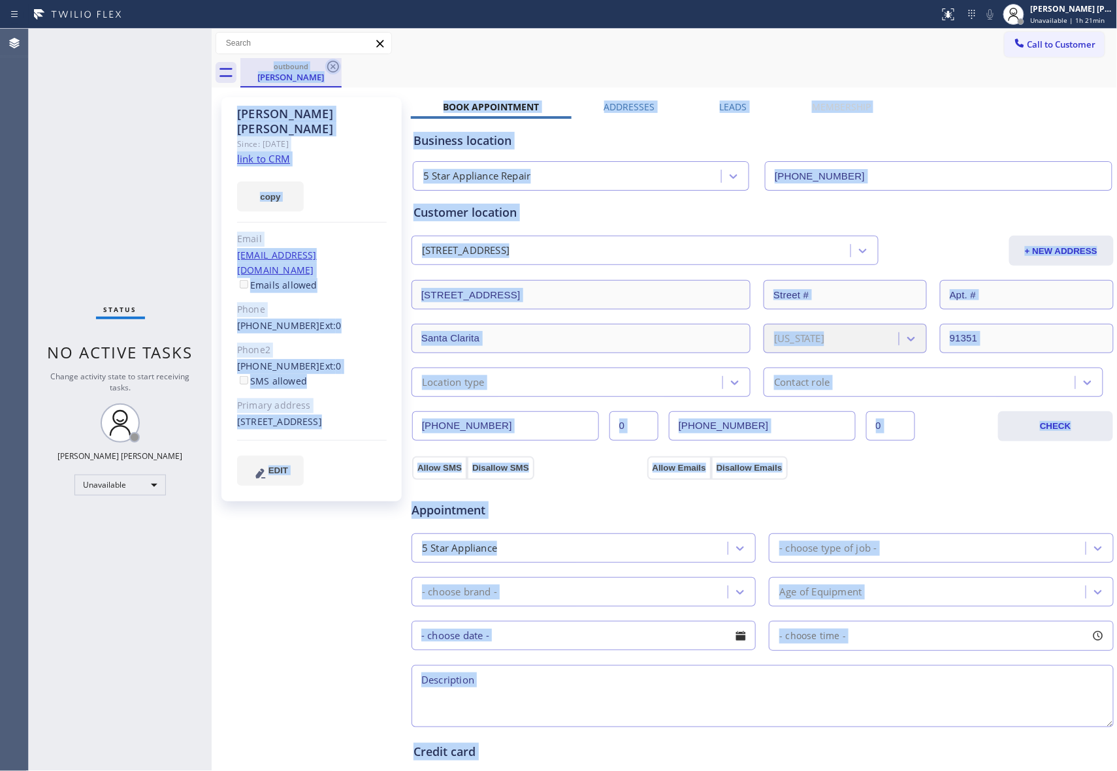
click at [329, 64] on div "outbound Jessica Alamillo" at bounding box center [678, 72] width 877 height 29
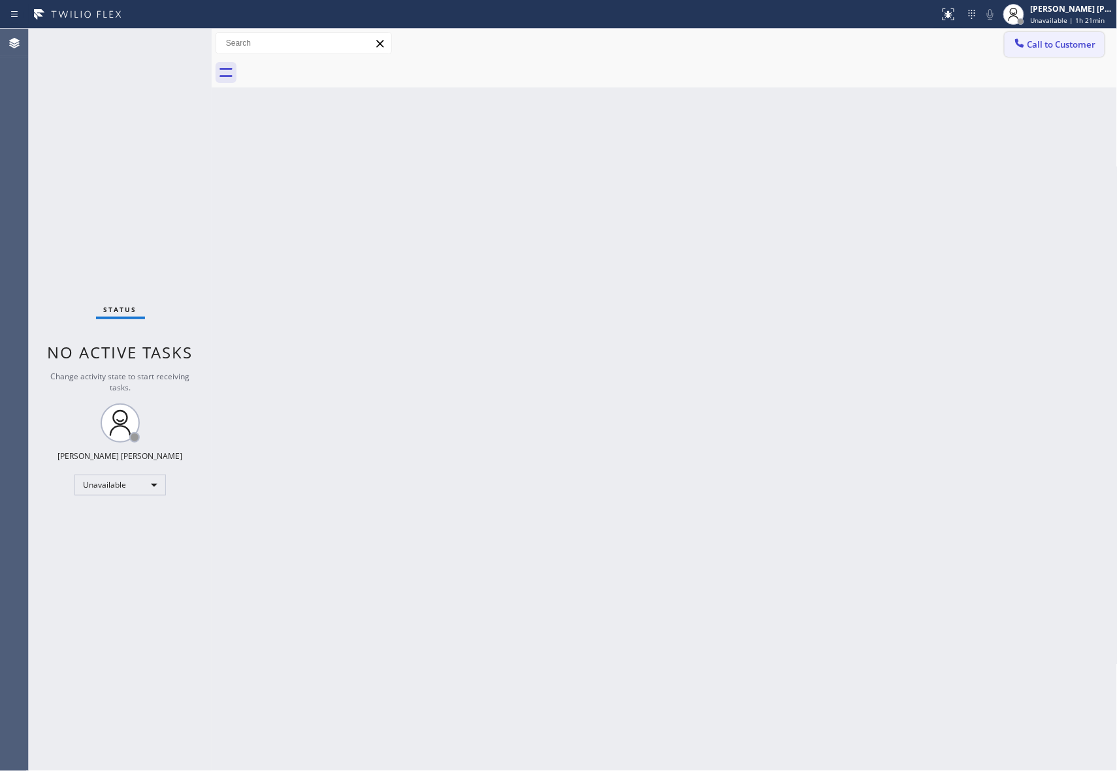
click at [1079, 35] on button "Call to Customer" at bounding box center [1055, 44] width 100 height 25
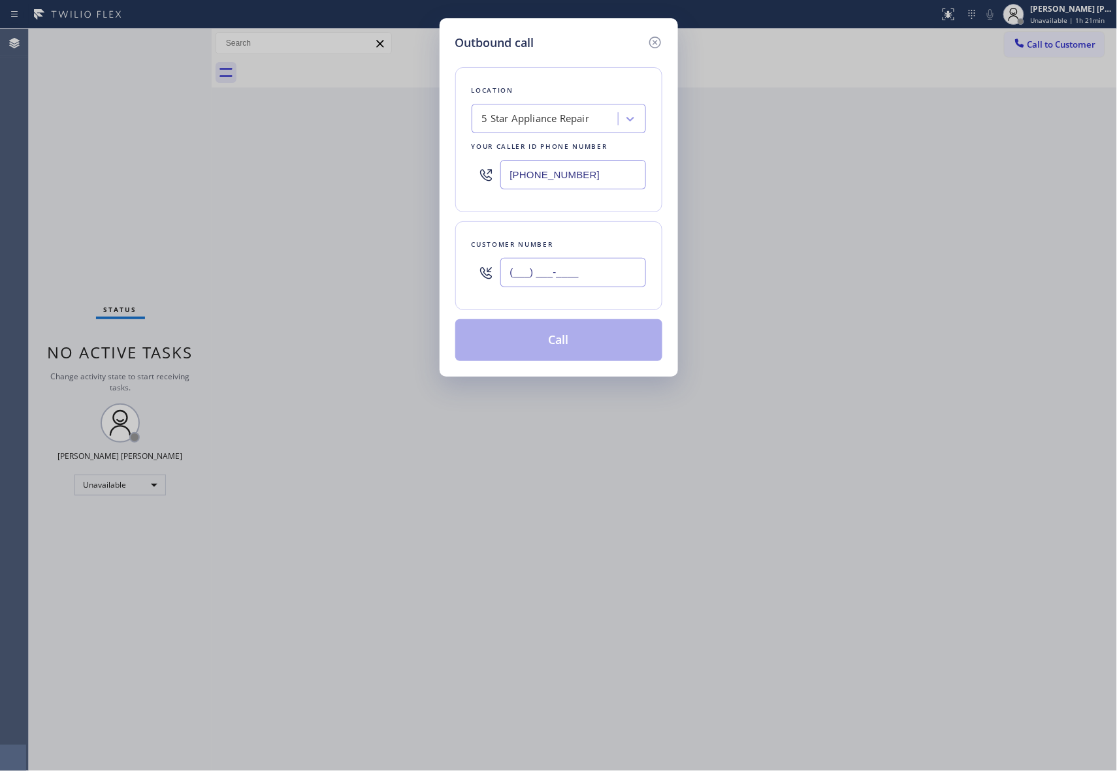
click at [592, 260] on input "(___) ___-____" at bounding box center [573, 272] width 146 height 29
paste input "844) 300-3244"
type input "(844) 300-3244"
click at [588, 337] on button "Call" at bounding box center [558, 340] width 207 height 42
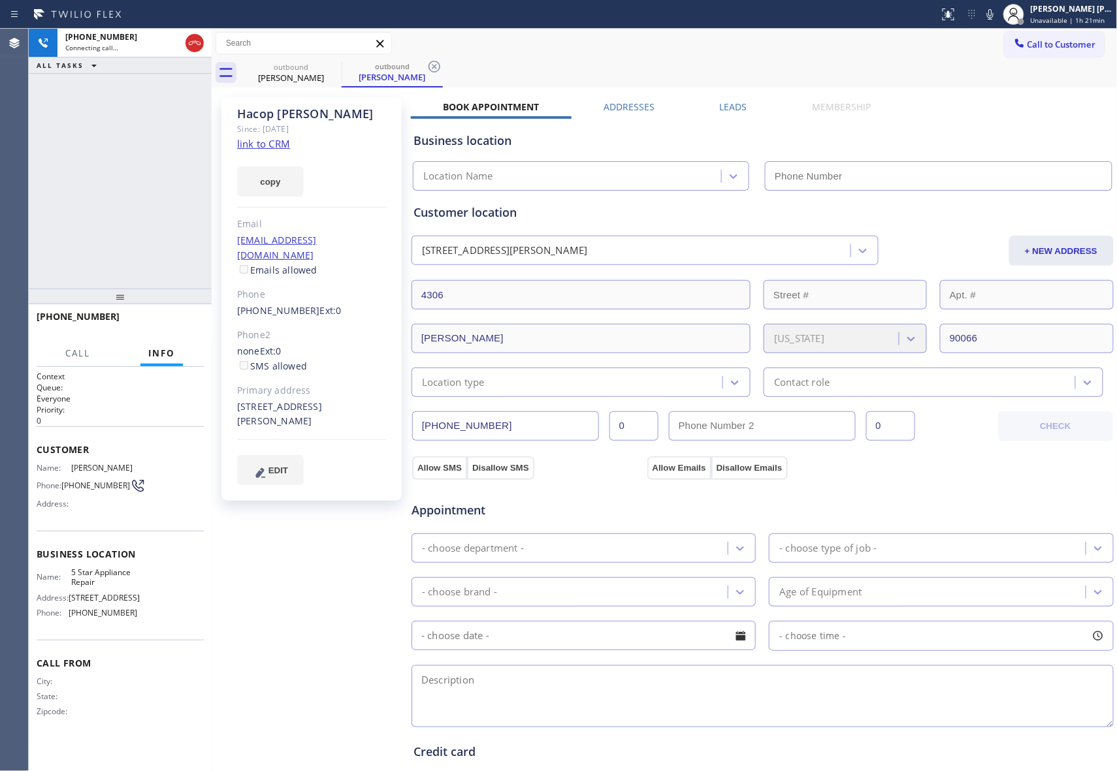
type input "[PHONE_NUMBER]"
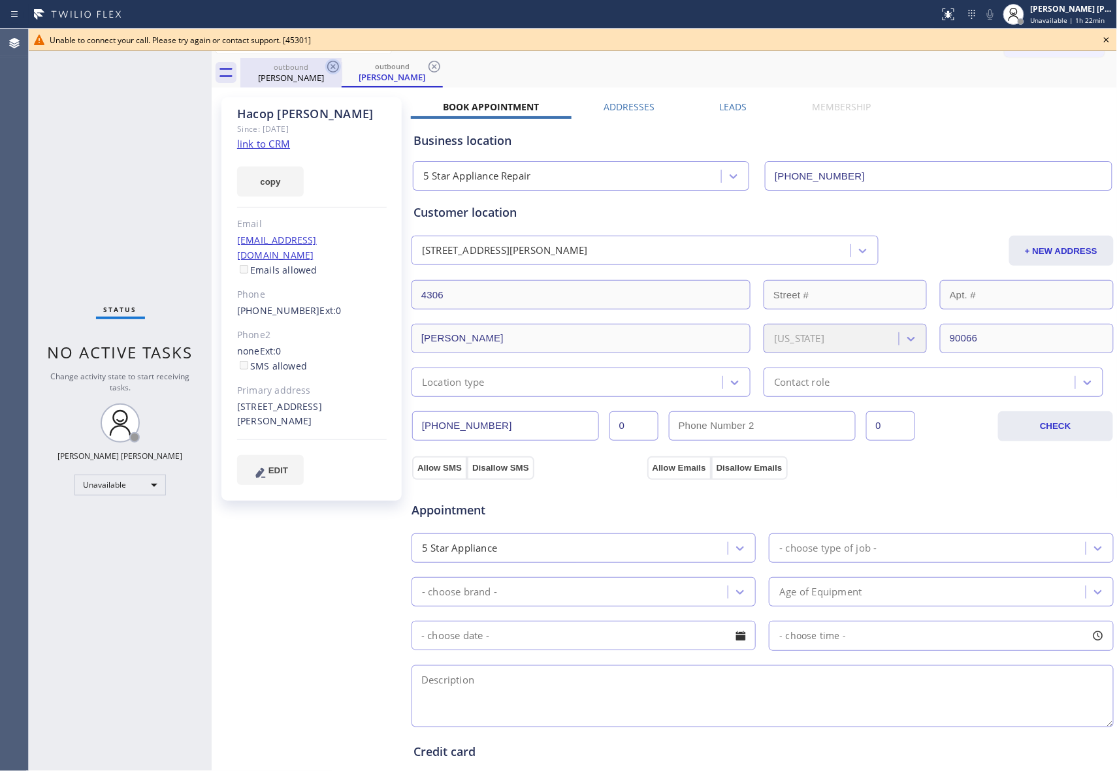
click at [337, 63] on icon at bounding box center [333, 67] width 16 height 16
click at [337, 63] on icon at bounding box center [333, 67] width 12 height 12
click at [342, 63] on div "outbound Hacop Chalikyan" at bounding box center [392, 72] width 101 height 29
click at [336, 63] on icon at bounding box center [333, 67] width 16 height 16
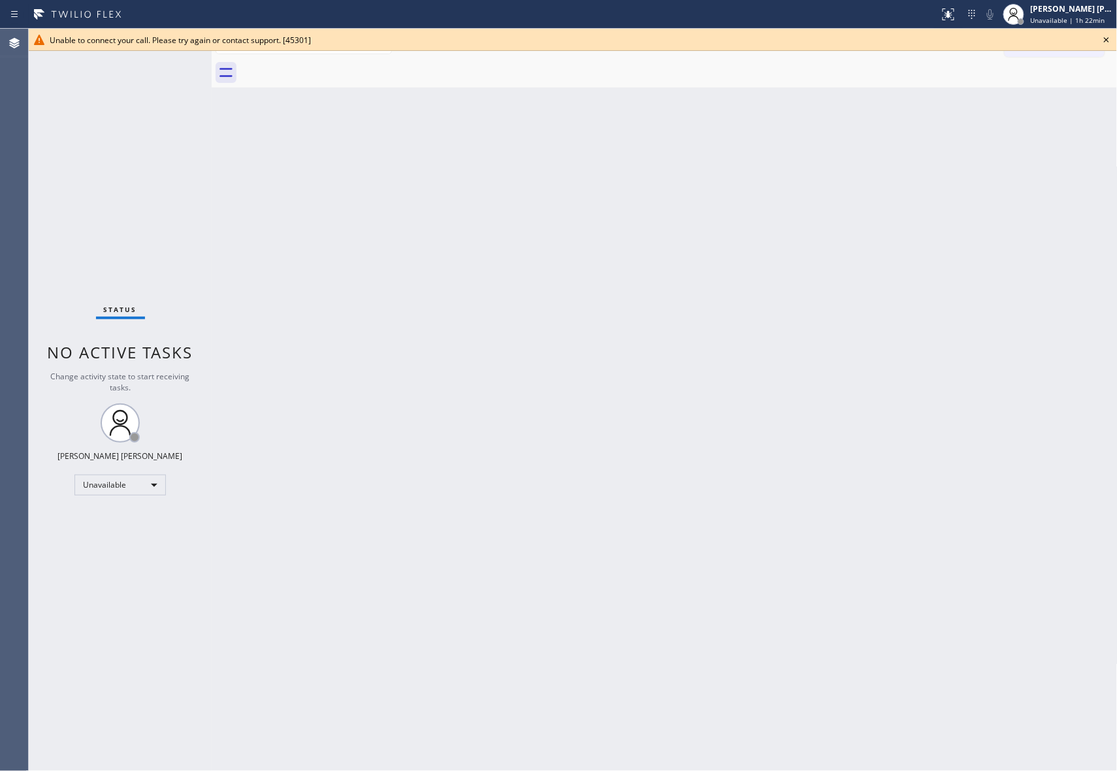
click at [1108, 35] on icon at bounding box center [1107, 40] width 16 height 16
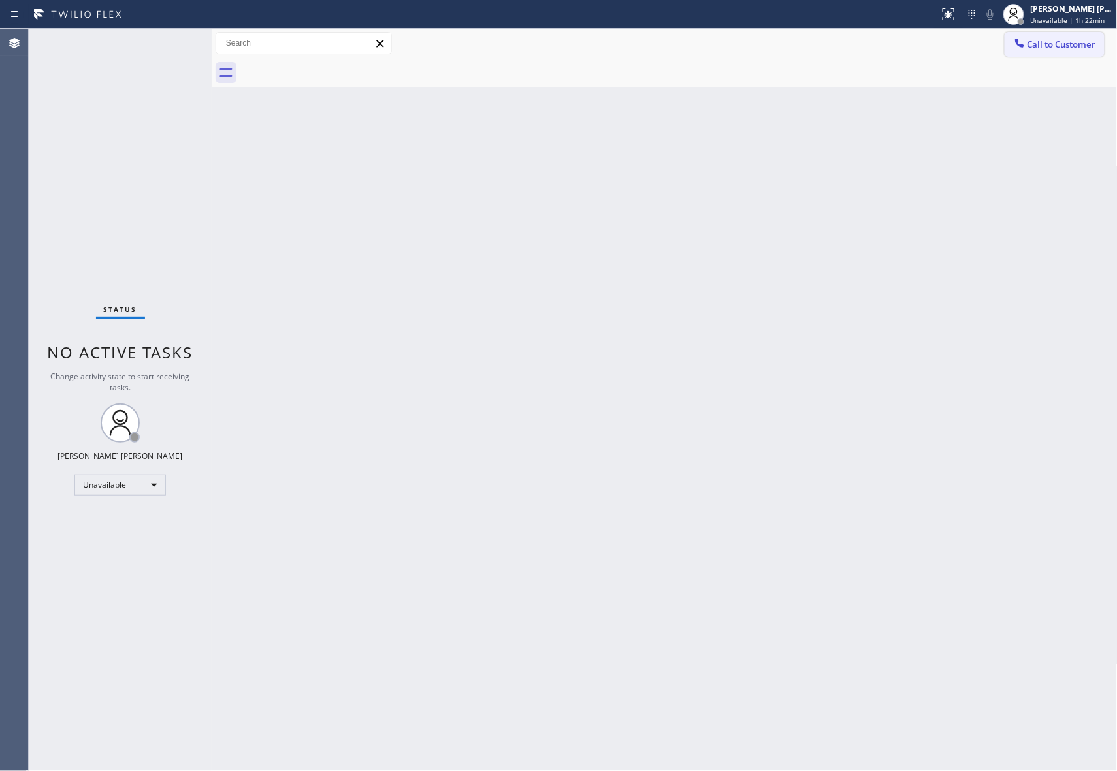
click at [1064, 37] on button "Call to Customer" at bounding box center [1055, 44] width 100 height 25
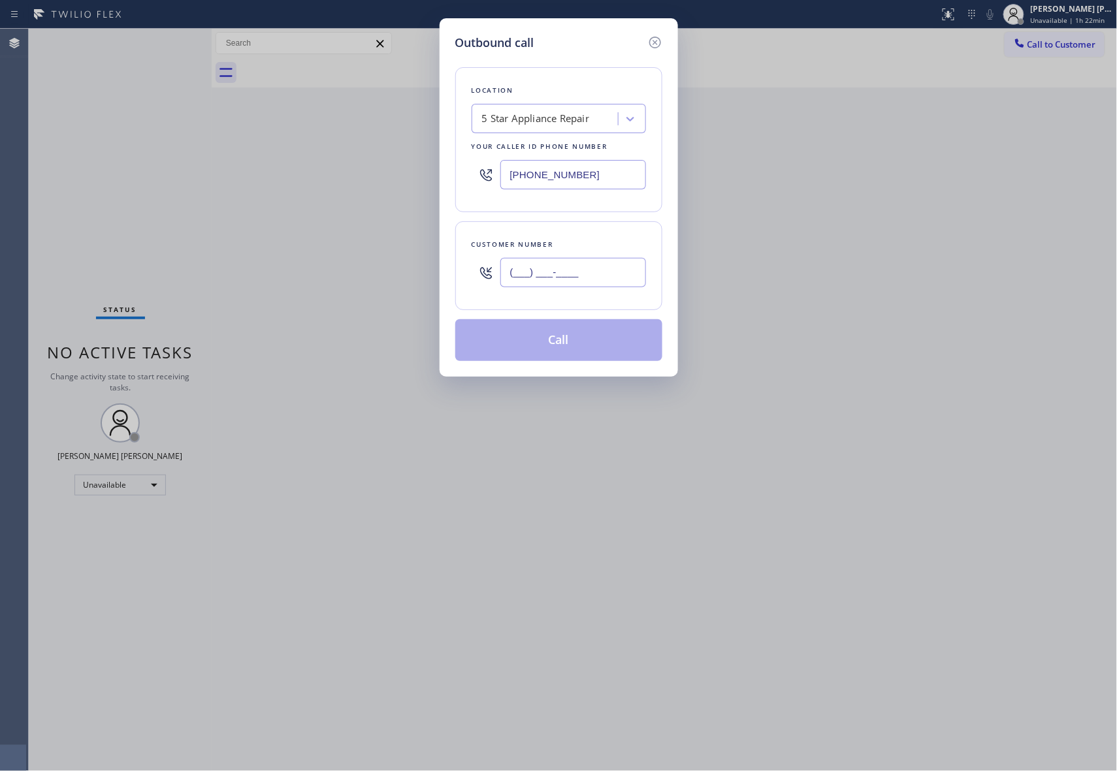
click at [572, 281] on input "(___) ___-____" at bounding box center [573, 272] width 146 height 29
paste input "856) 804-2065"
type input "(856) 804-2065"
click at [564, 348] on button "Call" at bounding box center [558, 340] width 207 height 42
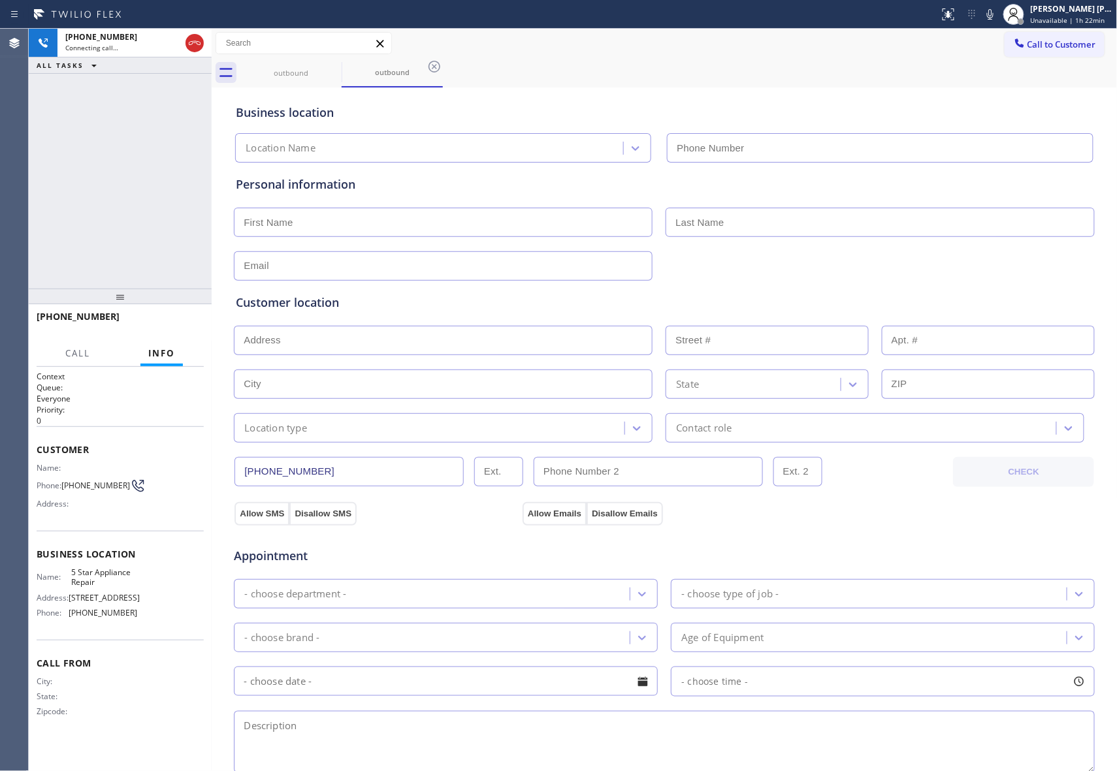
type input "[PHONE_NUMBER]"
click at [195, 38] on icon at bounding box center [195, 43] width 16 height 16
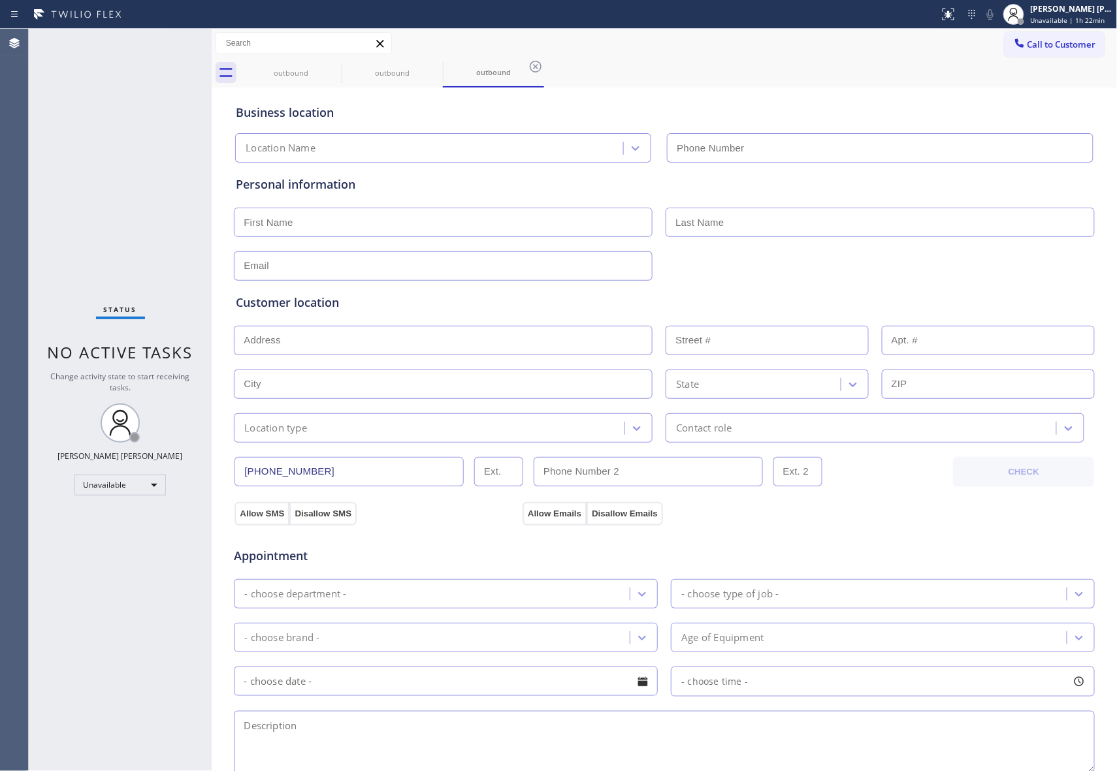
type input "[PHONE_NUMBER]"
click at [334, 71] on icon at bounding box center [333, 67] width 16 height 16
click at [335, 68] on icon at bounding box center [333, 67] width 16 height 16
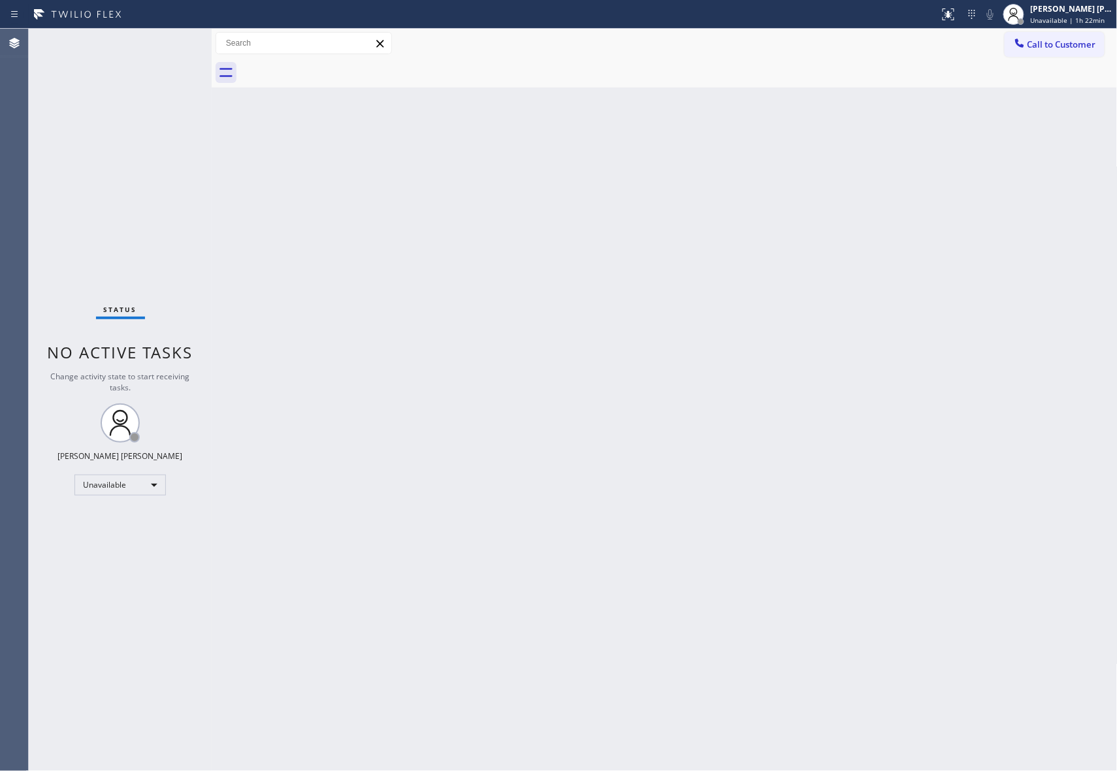
click at [335, 68] on div at bounding box center [678, 72] width 877 height 29
click at [1073, 44] on span "Call to Customer" at bounding box center [1061, 45] width 69 height 12
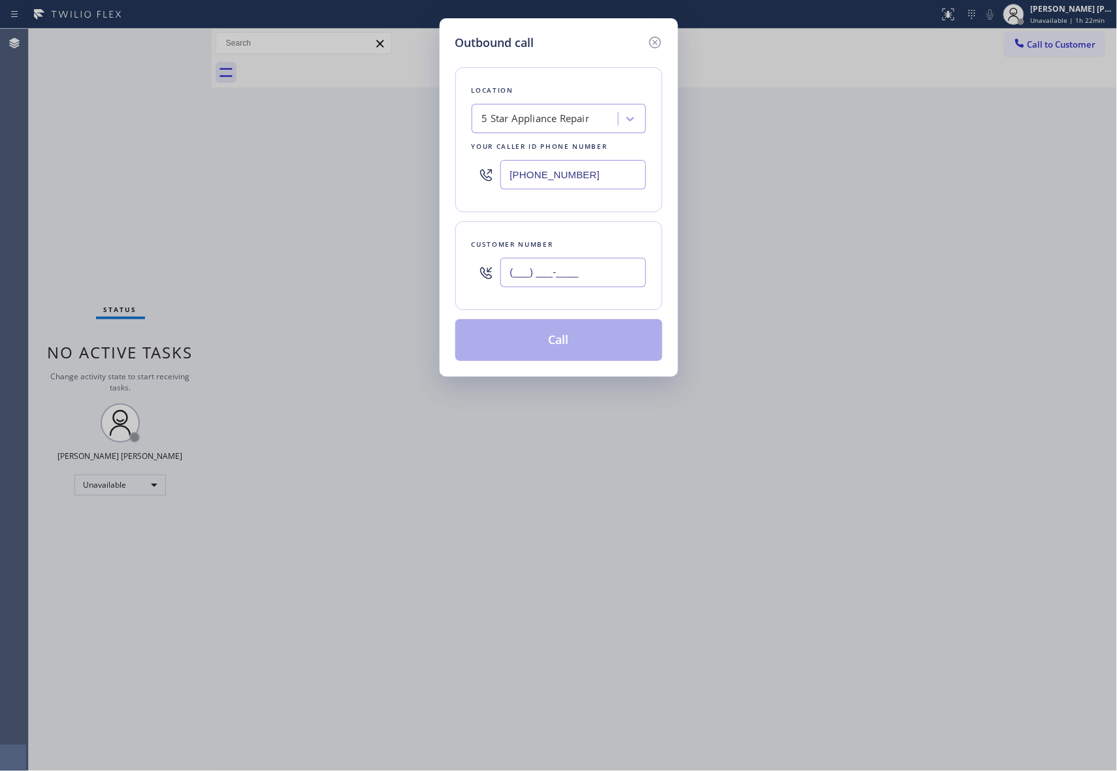
click at [576, 277] on input "(___) ___-____" at bounding box center [573, 272] width 146 height 29
paste input "661) 255-5525"
type input "(661) 255-5525"
click at [571, 344] on button "Call" at bounding box center [558, 340] width 207 height 42
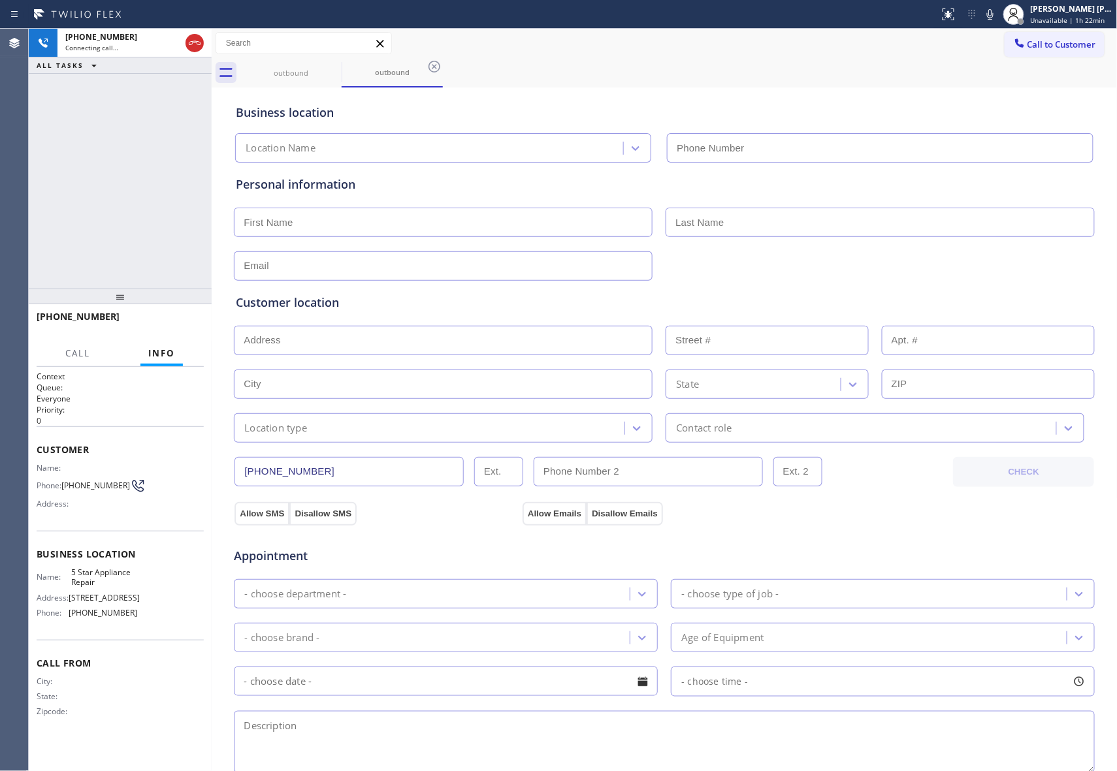
type input "[PHONE_NUMBER]"
click at [336, 71] on icon at bounding box center [333, 67] width 16 height 16
click at [0, 0] on icon at bounding box center [0, 0] width 0 height 0
click at [429, 61] on icon at bounding box center [435, 67] width 12 height 12
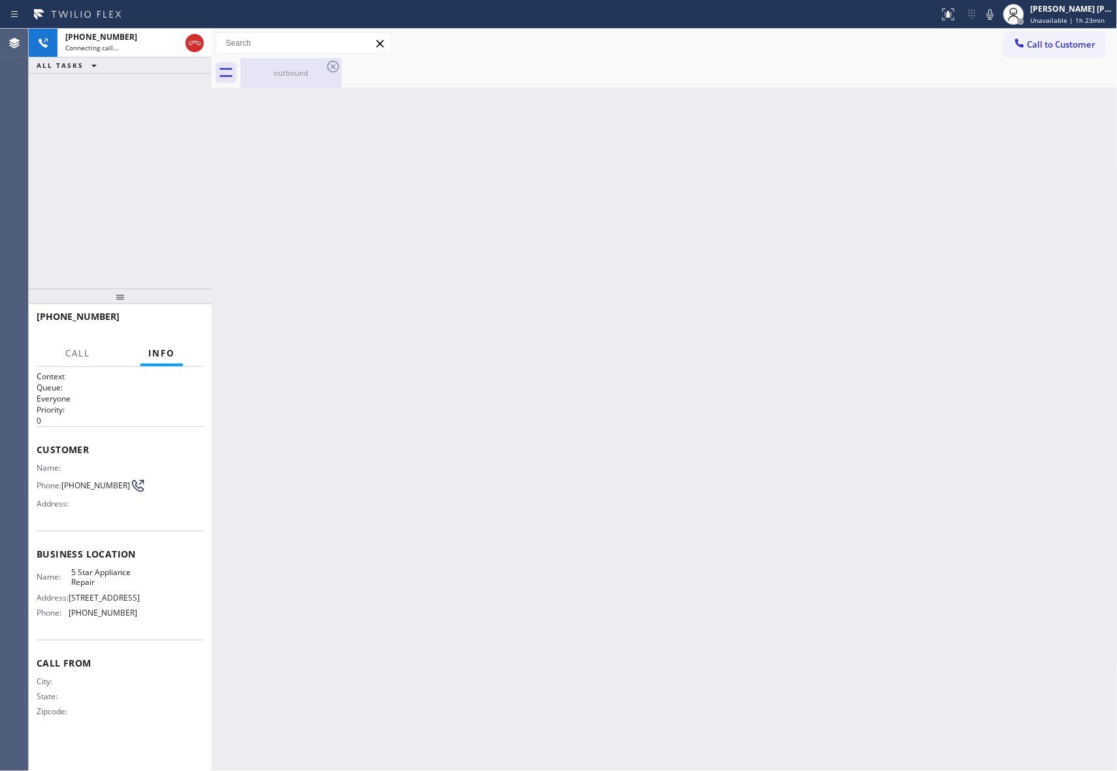
click at [333, 61] on icon at bounding box center [333, 67] width 12 height 12
click at [194, 37] on icon at bounding box center [195, 43] width 16 height 16
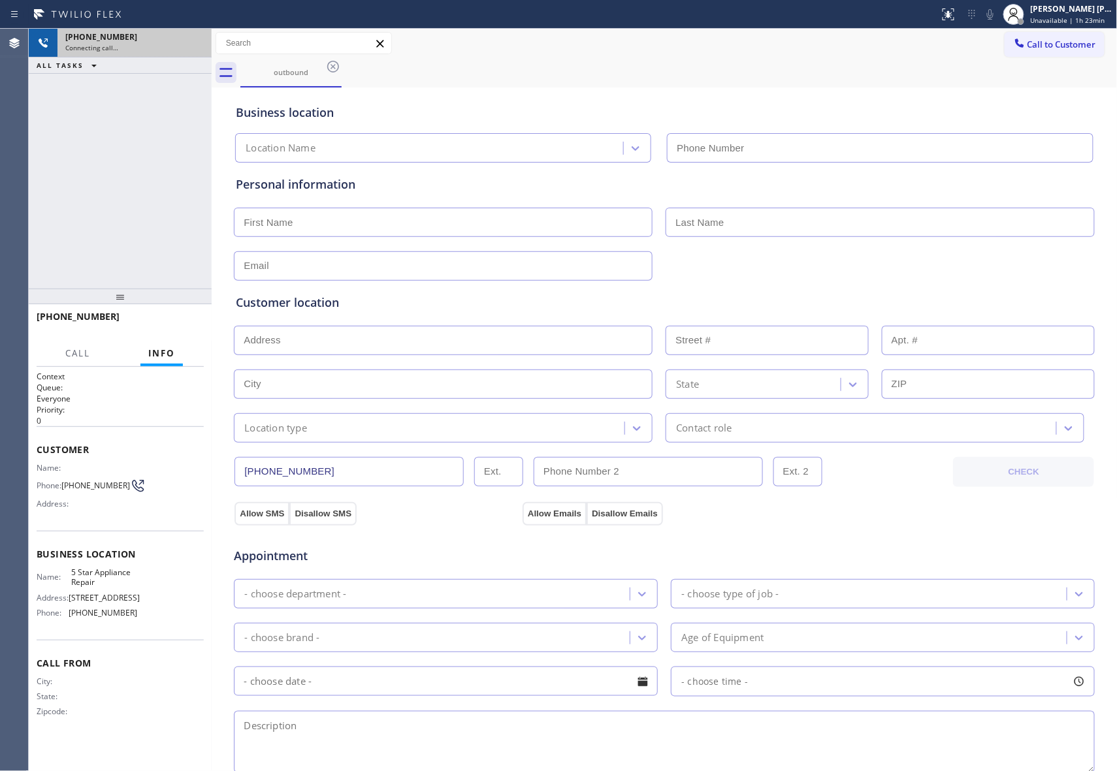
type input "[PHONE_NUMBER]"
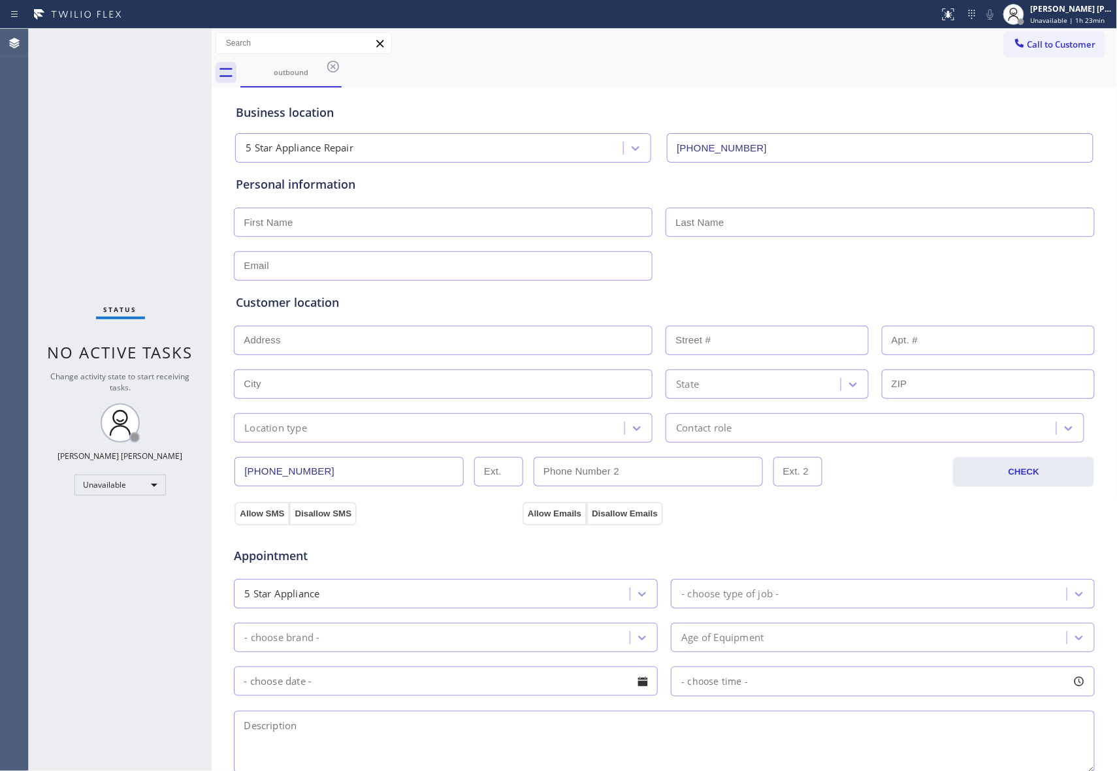
click at [331, 67] on icon at bounding box center [333, 67] width 16 height 16
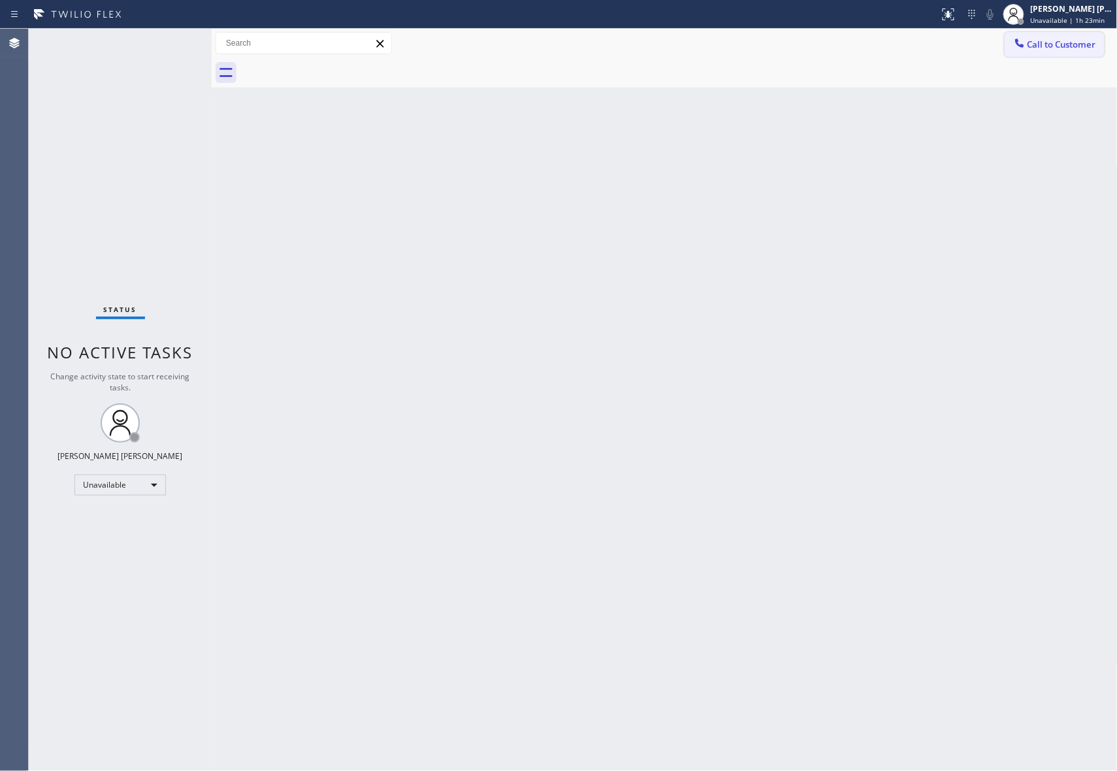
click at [1080, 40] on span "Call to Customer" at bounding box center [1061, 45] width 69 height 12
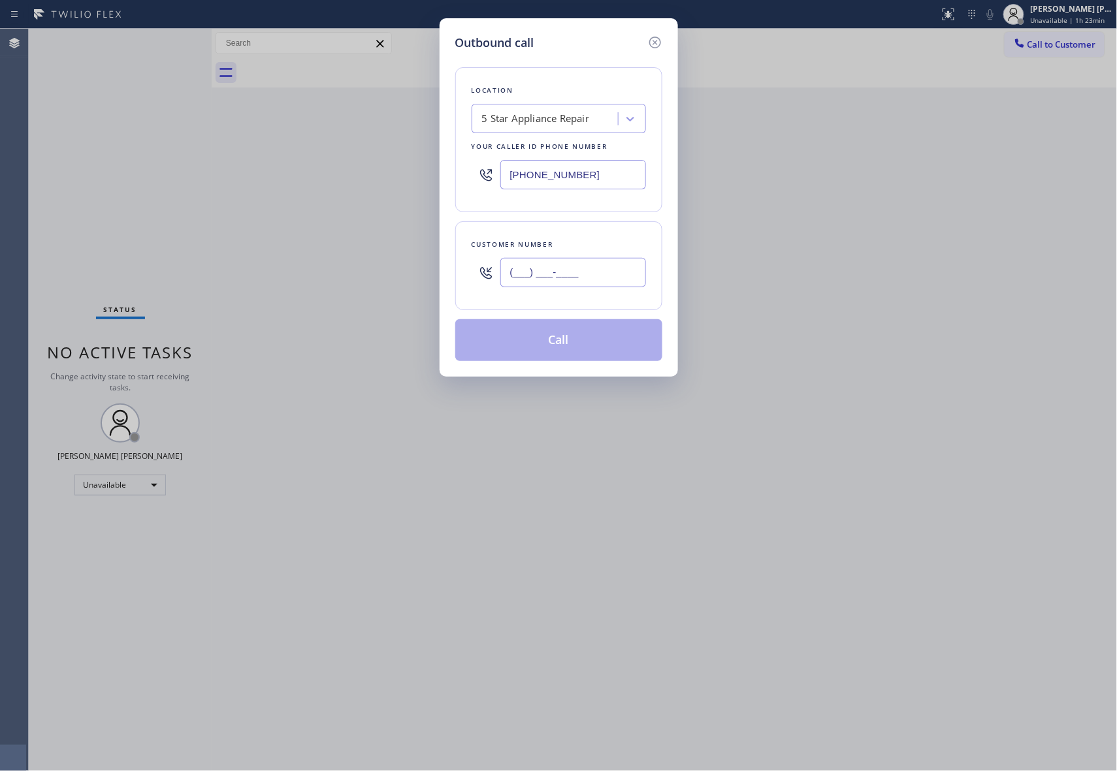
click at [606, 281] on input "(___) ___-____" at bounding box center [573, 272] width 146 height 29
paste input "702) 493-5214"
type input "[PHONE_NUMBER]"
click at [600, 346] on button "Call" at bounding box center [558, 340] width 207 height 42
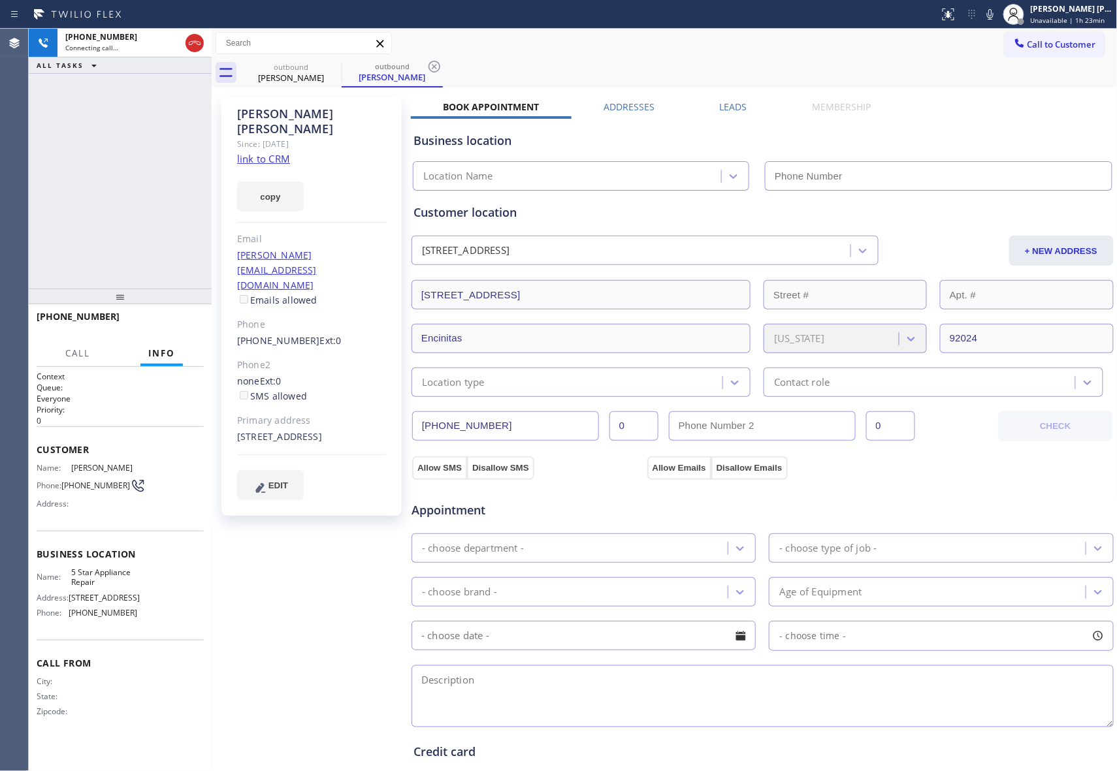
type input "[PHONE_NUMBER]"
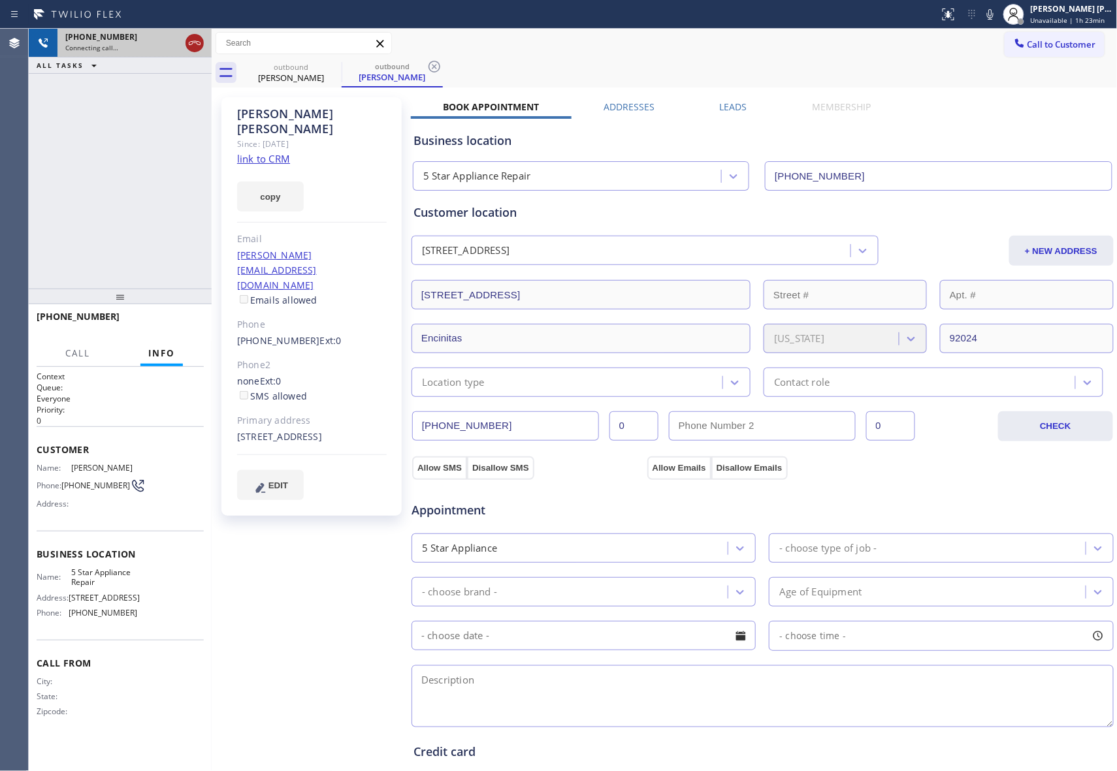
click at [195, 42] on icon at bounding box center [195, 43] width 12 height 4
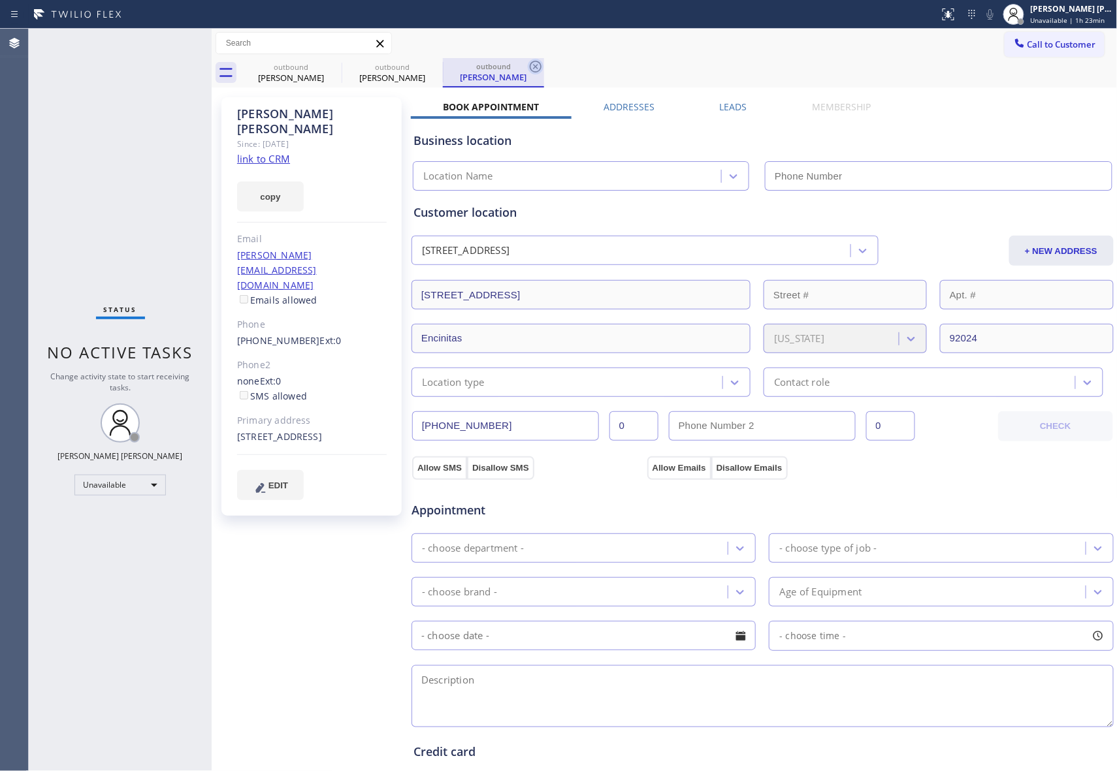
click at [0, 0] on icon at bounding box center [0, 0] width 0 height 0
click at [528, 65] on icon at bounding box center [536, 67] width 16 height 16
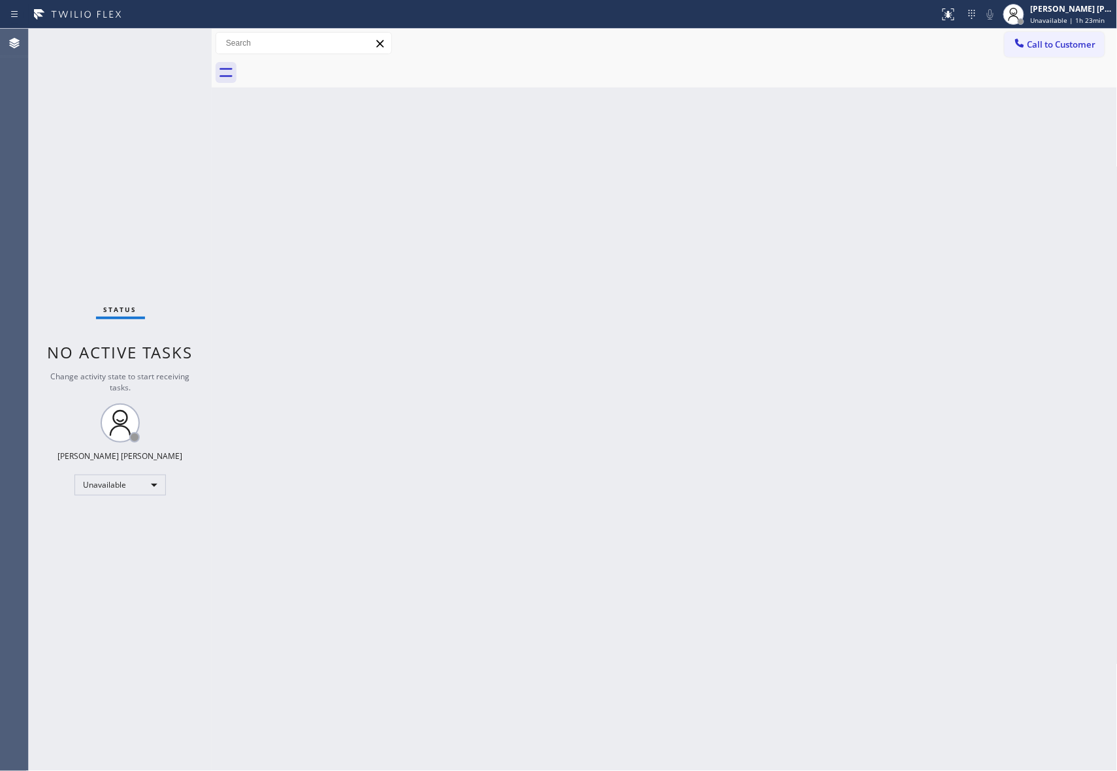
click at [335, 65] on div at bounding box center [678, 72] width 877 height 29
click at [1065, 7] on div "[PERSON_NAME] [PERSON_NAME]" at bounding box center [1072, 8] width 82 height 11
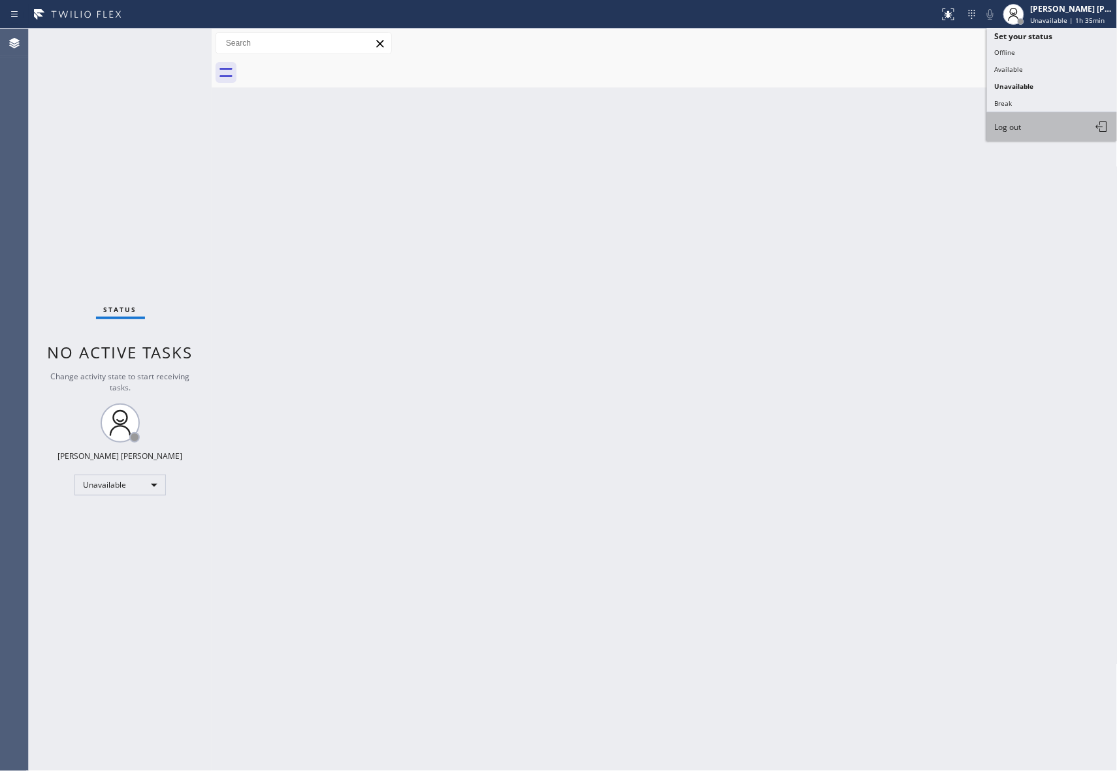
click at [1031, 124] on button "Log out" at bounding box center [1052, 126] width 131 height 29
